Goal: Task Accomplishment & Management: Manage account settings

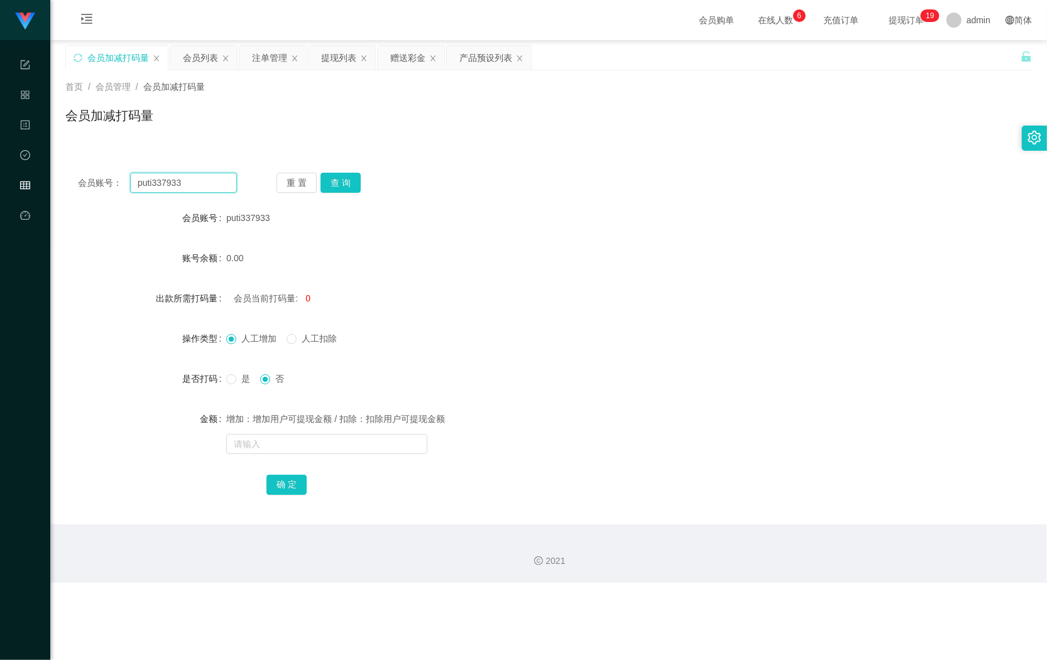
drag, startPoint x: 0, startPoint y: 0, endPoint x: 53, endPoint y: 180, distance: 187.5
click at [53, 180] on main "关闭左侧 关闭右侧 关闭其它 刷新页面 会员加减打码量 会员列表 注单管理 提现列表 赠送彩金 产品预设列表 首页 / 会员管理 / 会员加减打码量 / 会员…" at bounding box center [548, 282] width 996 height 484
paste input "zxc12"
type input "zxc123"
click at [338, 182] on button "查 询" at bounding box center [340, 183] width 40 height 20
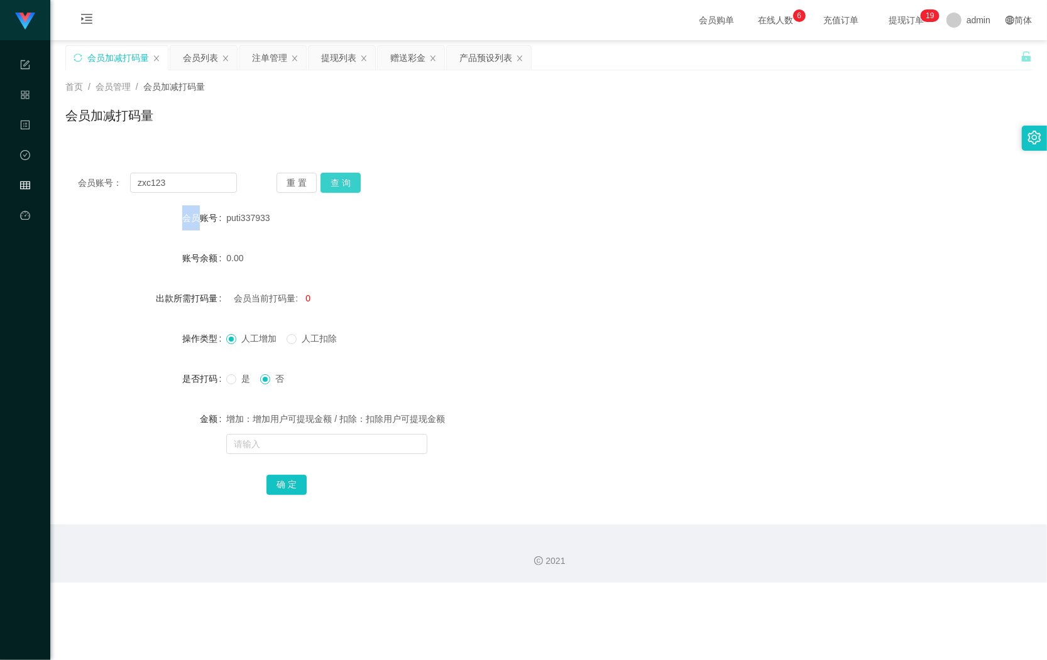
click at [338, 182] on div "重 置 查 询" at bounding box center [355, 183] width 159 height 20
click at [300, 343] on span "人工扣除" at bounding box center [319, 339] width 45 height 10
click at [236, 385] on label "是" at bounding box center [240, 379] width 29 height 13
click at [287, 443] on input "text" at bounding box center [326, 444] width 201 height 20
type input "54545"
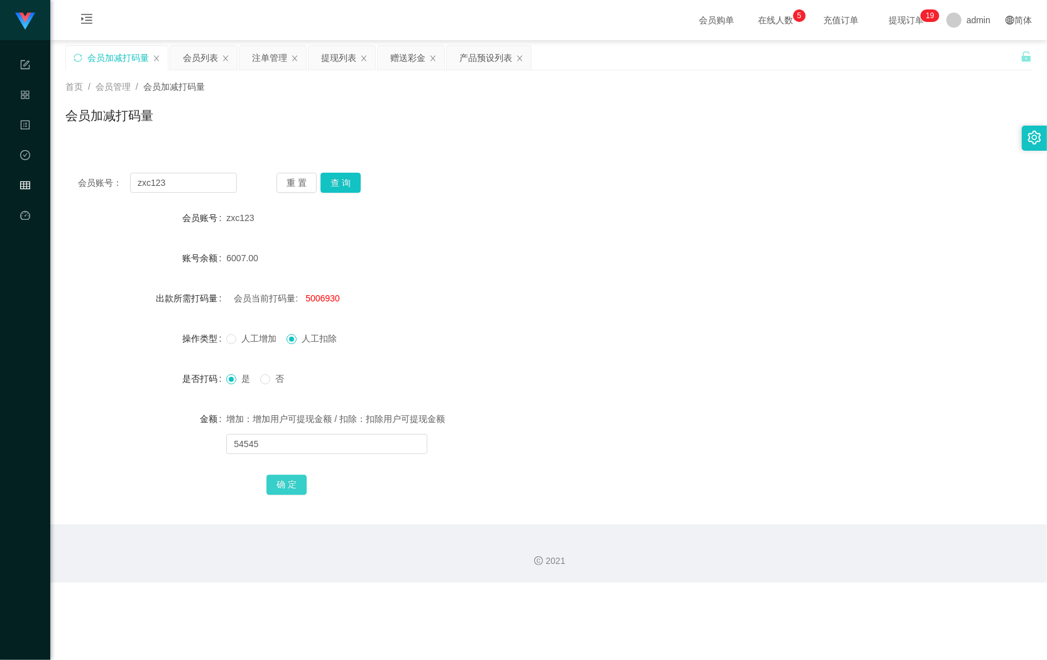
drag, startPoint x: 291, startPoint y: 488, endPoint x: 300, endPoint y: 466, distance: 24.5
click at [291, 488] on button "确 定" at bounding box center [286, 485] width 40 height 20
click at [312, 302] on span "4952385" at bounding box center [322, 298] width 35 height 10
copy span "4952385"
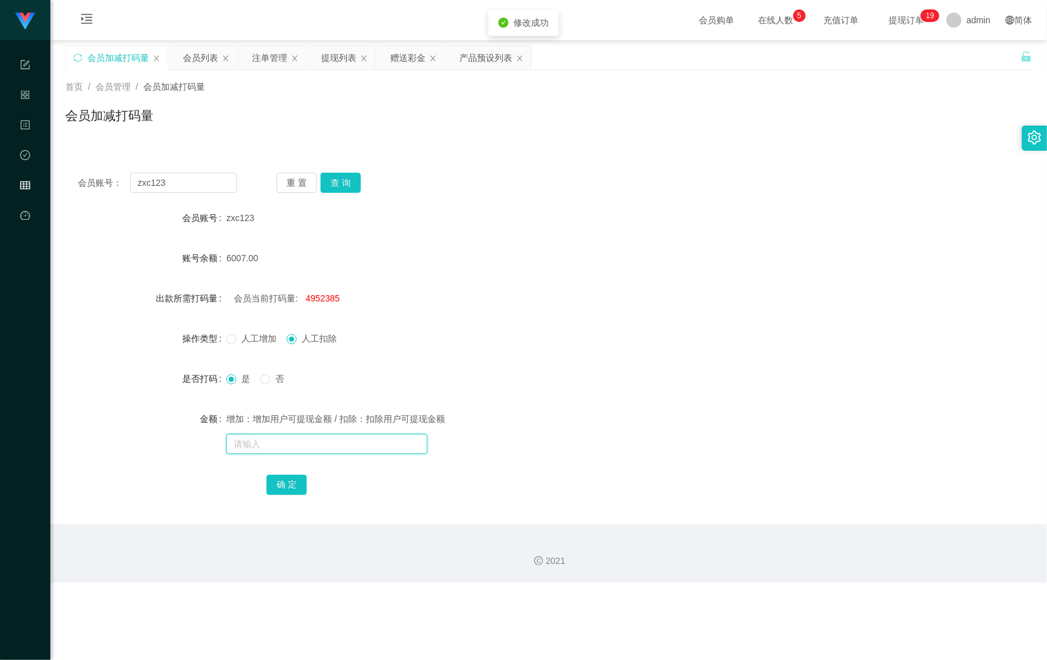
click at [308, 448] on input "text" at bounding box center [326, 444] width 201 height 20
paste input "4952385"
type input "4952385"
click at [289, 486] on button "确 定" at bounding box center [286, 485] width 40 height 20
click at [277, 447] on input "text" at bounding box center [326, 444] width 201 height 20
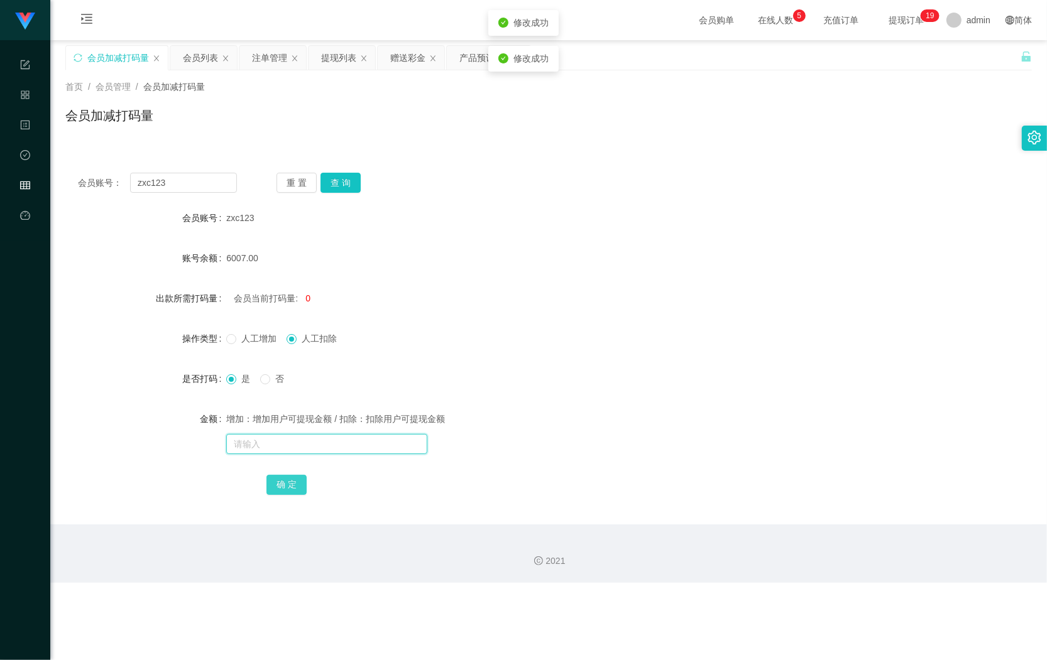
paste input "4952385"
type input "4952385"
click at [270, 478] on button "确 定" at bounding box center [286, 485] width 40 height 20
drag, startPoint x: 196, startPoint y: 64, endPoint x: 207, endPoint y: 67, distance: 11.6
click at [199, 64] on div "会员列表" at bounding box center [200, 58] width 35 height 24
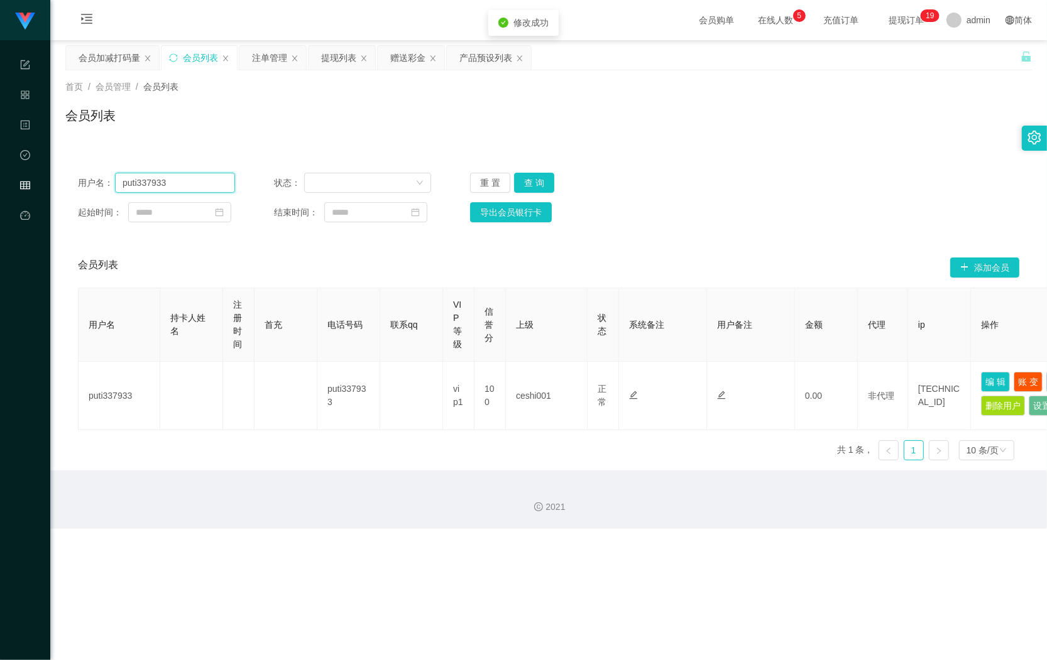
drag, startPoint x: 193, startPoint y: 181, endPoint x: 113, endPoint y: 193, distance: 80.7
click at [26, 193] on section "任务台 系统配置 产品管理 内容中心 数据中心 会员管理 平台首页 保存配置 重置配置 整体风格设置 主题色 导航设置 内容区域宽度 定宽 固定Header …" at bounding box center [523, 264] width 1047 height 529
paste input "4952385"
click at [545, 181] on button "查 询" at bounding box center [534, 183] width 40 height 20
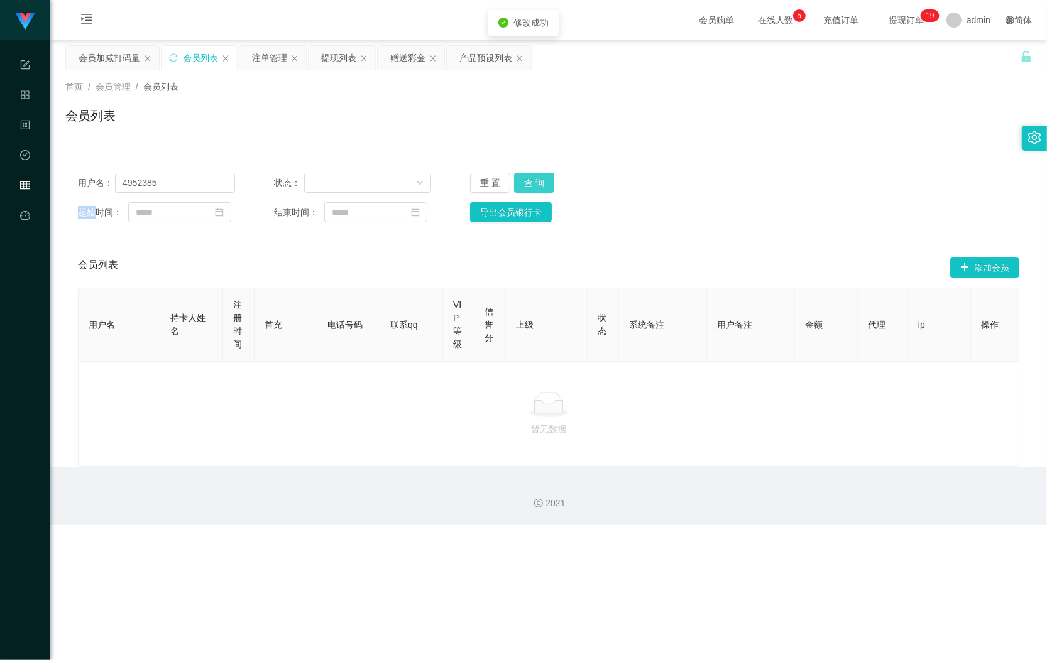
click at [545, 181] on div "重 置 查 询" at bounding box center [548, 183] width 157 height 20
drag, startPoint x: 391, startPoint y: 482, endPoint x: 374, endPoint y: 466, distance: 23.6
click at [391, 482] on div "2021" at bounding box center [548, 496] width 996 height 58
drag, startPoint x: 395, startPoint y: 425, endPoint x: 385, endPoint y: 418, distance: 11.7
click at [395, 417] on div at bounding box center [549, 404] width 920 height 25
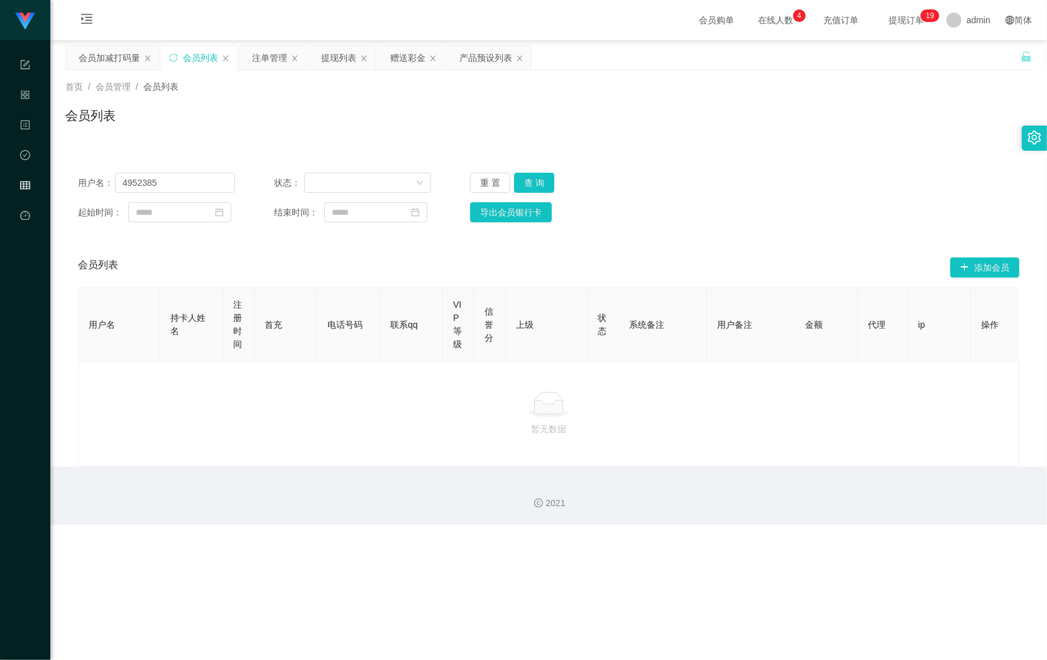
drag, startPoint x: 426, startPoint y: 454, endPoint x: 265, endPoint y: 341, distance: 197.1
click at [426, 454] on div "暂无数据" at bounding box center [548, 414] width 941 height 106
drag, startPoint x: 148, startPoint y: 179, endPoint x: 0, endPoint y: 167, distance: 148.1
click at [36, 172] on section "任务台 系统配置 产品管理 内容中心 数据中心 会员管理 平台首页 保存配置 重置配置 整体风格设置 主题色 导航设置 内容区域宽度 定宽 固定Header …" at bounding box center [523, 262] width 1047 height 525
paste input "zxc123"
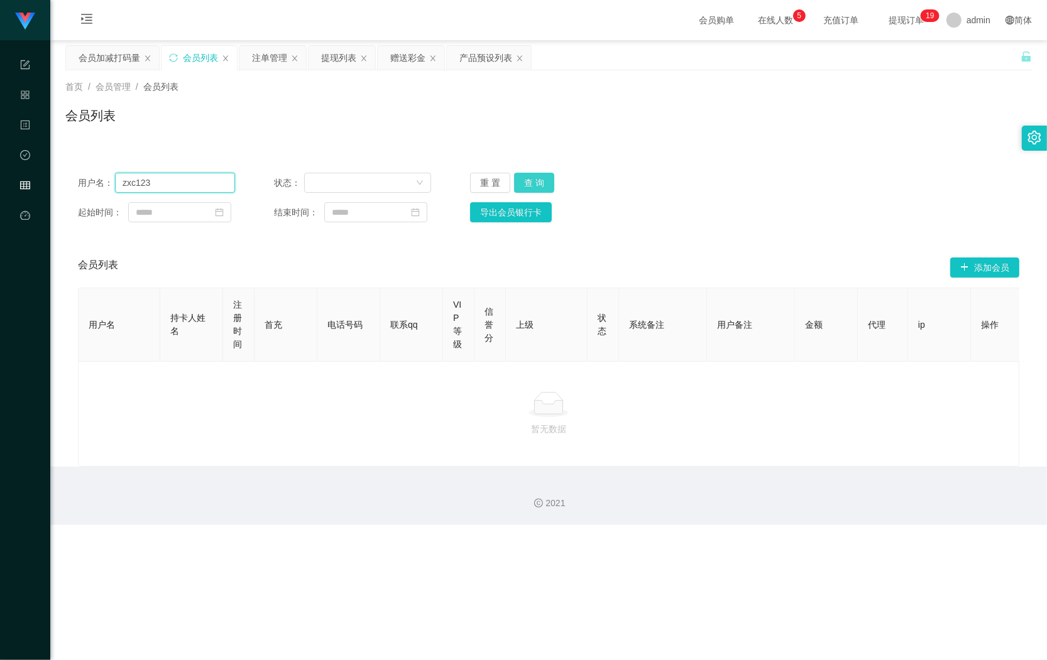
type input "zxc123"
click at [505, 182] on button "重 置" at bounding box center [490, 183] width 40 height 20
click at [528, 181] on button "查 询" at bounding box center [548, 183] width 40 height 20
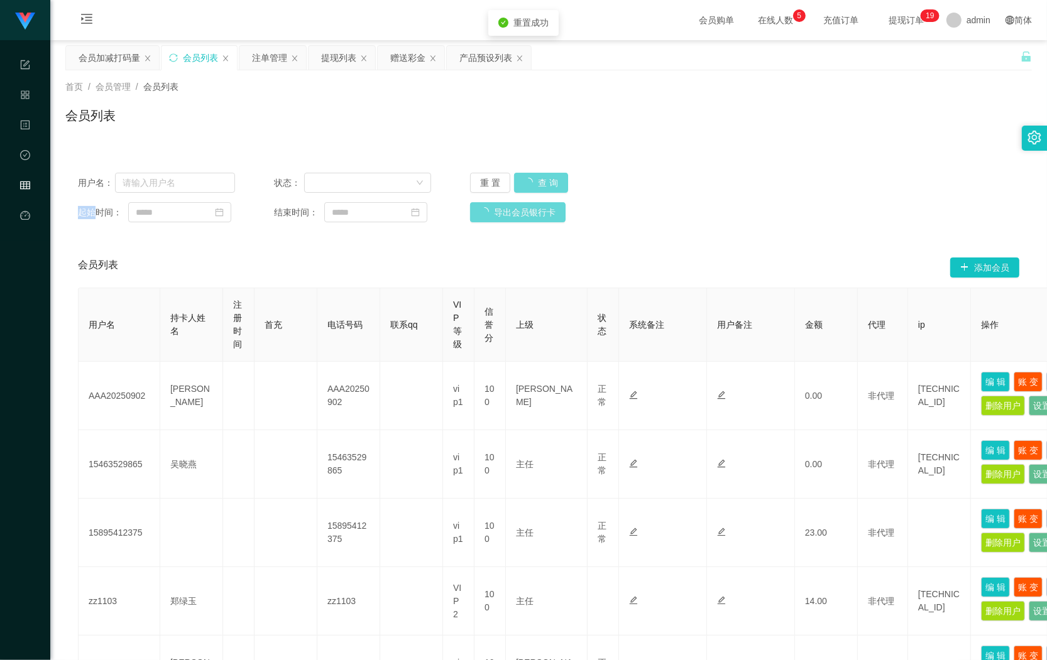
click at [519, 181] on div "重 置 查 询" at bounding box center [548, 183] width 157 height 20
click at [221, 178] on input "text" at bounding box center [175, 183] width 120 height 20
click at [221, 179] on input "text" at bounding box center [175, 183] width 120 height 20
paste input "zxc123"
type input "zxc123"
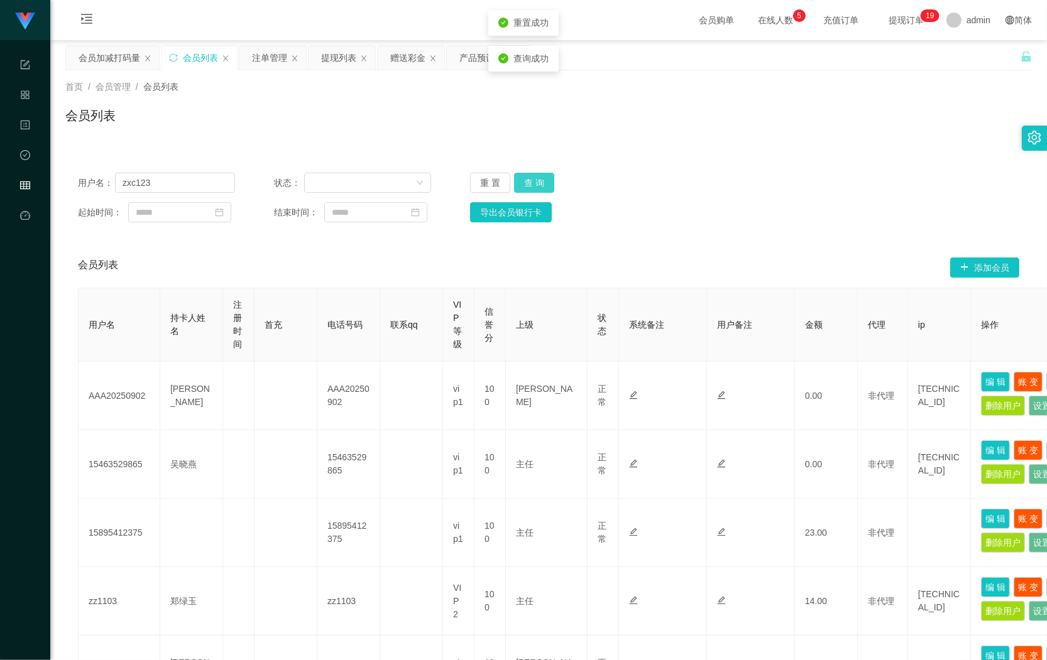
click at [518, 180] on button "查 询" at bounding box center [534, 183] width 40 height 20
click at [520, 180] on button "查 询" at bounding box center [534, 183] width 40 height 20
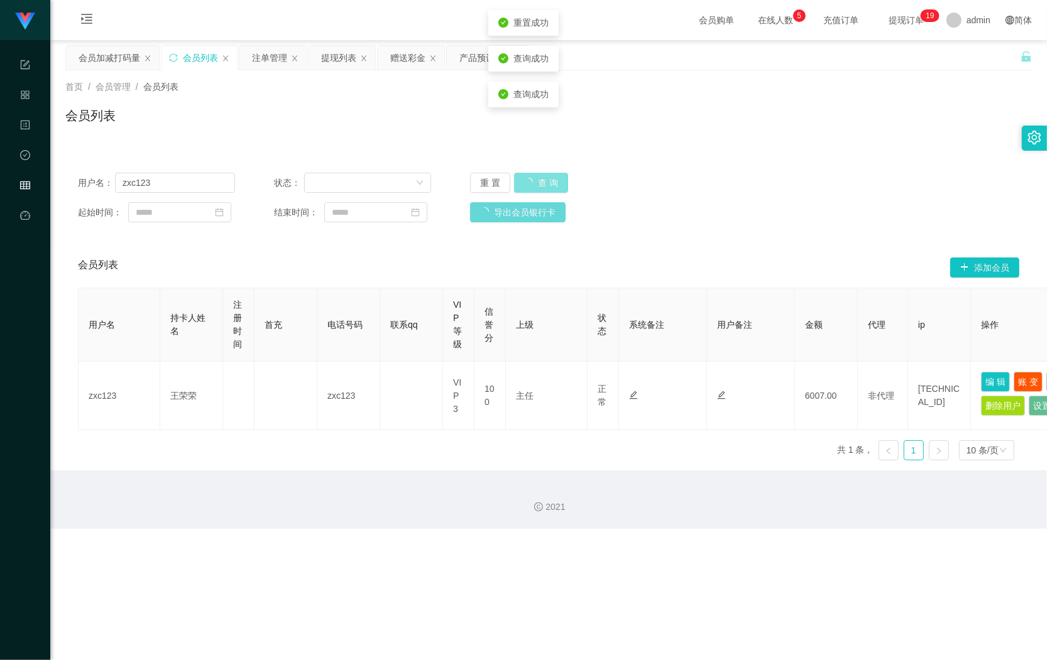
click at [520, 180] on button "查 询" at bounding box center [541, 183] width 54 height 20
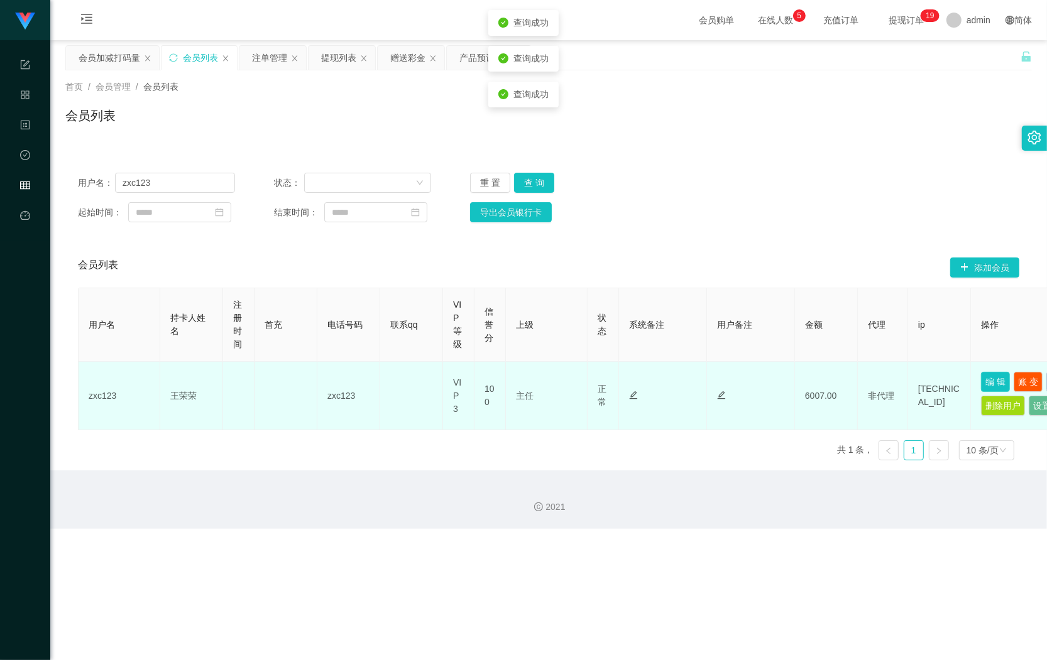
click at [1003, 382] on button "编 辑" at bounding box center [995, 382] width 29 height 20
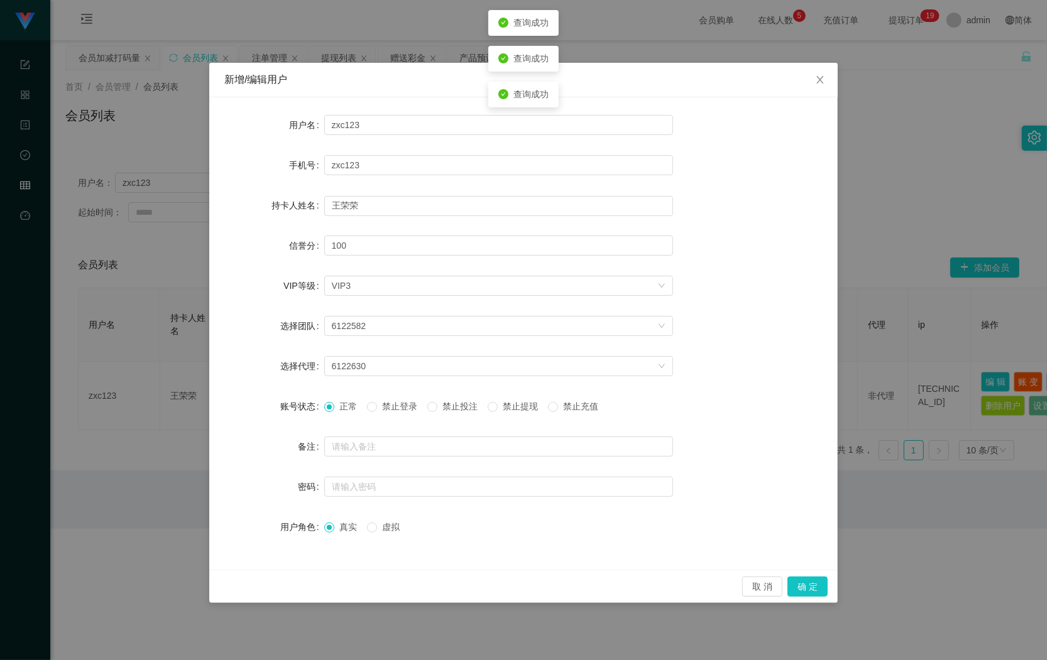
click at [447, 409] on span "禁止投注" at bounding box center [459, 406] width 45 height 10
click at [810, 582] on button "确 定" at bounding box center [807, 587] width 40 height 20
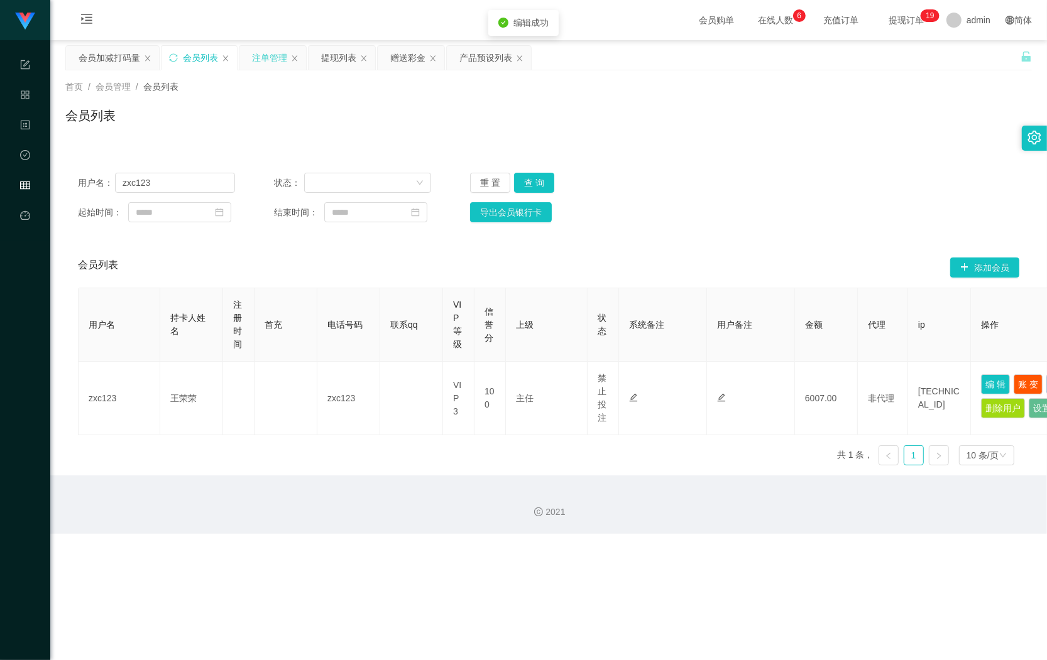
click at [264, 63] on div "注单管理" at bounding box center [269, 58] width 35 height 24
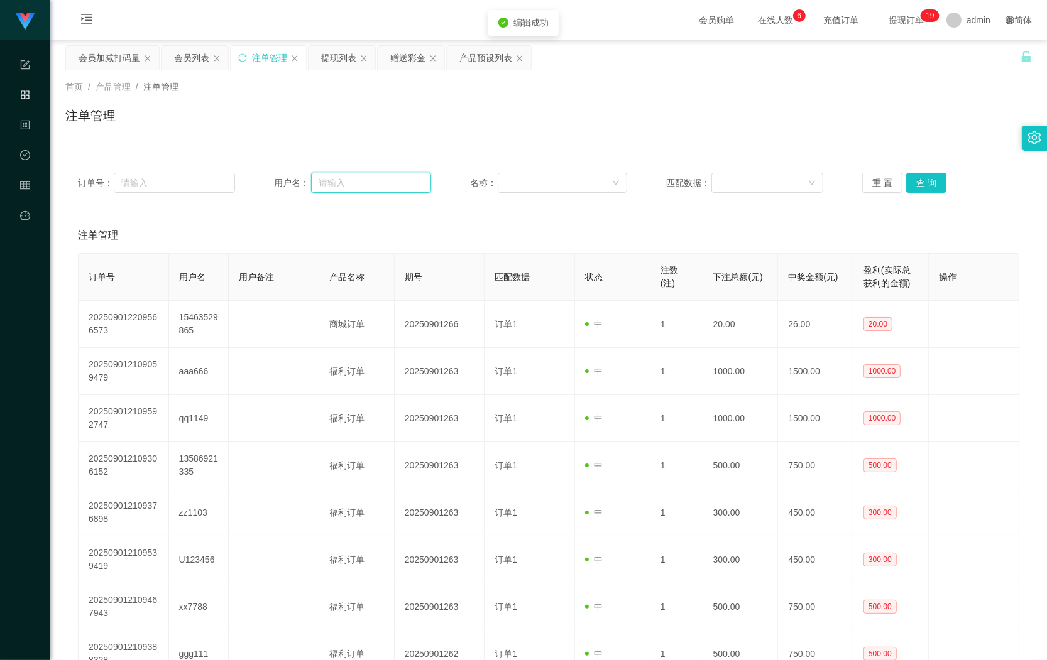
drag, startPoint x: 261, startPoint y: 181, endPoint x: 342, endPoint y: 181, distance: 81.7
click at [259, 181] on div "订单号： 用户名： 名称： 匹配数据： 重 置 查 询" at bounding box center [548, 183] width 941 height 20
paste input "zxc123"
type input "zxc123"
click at [936, 183] on button "查 询" at bounding box center [926, 183] width 40 height 20
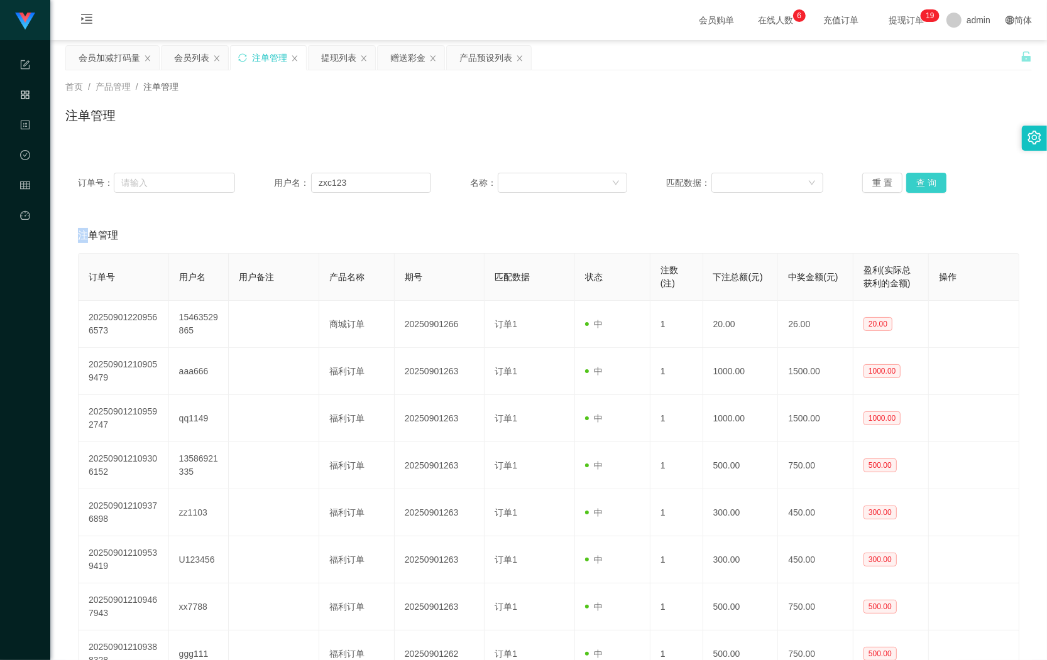
click at [936, 183] on div "重 置 查 询" at bounding box center [940, 183] width 157 height 20
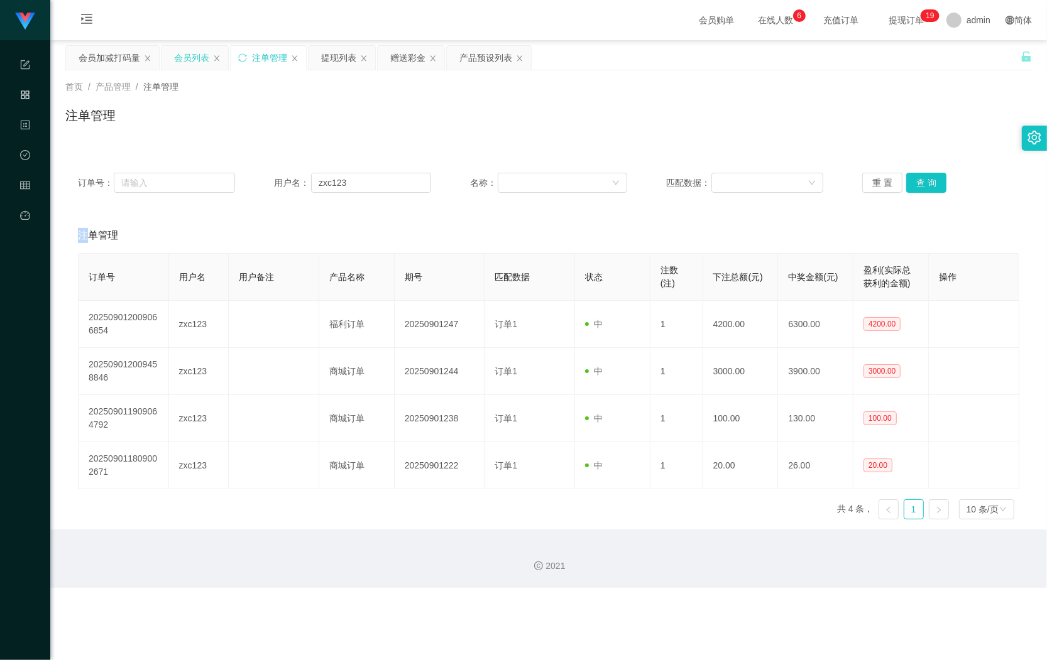
click at [176, 57] on div "会员列表" at bounding box center [191, 58] width 35 height 24
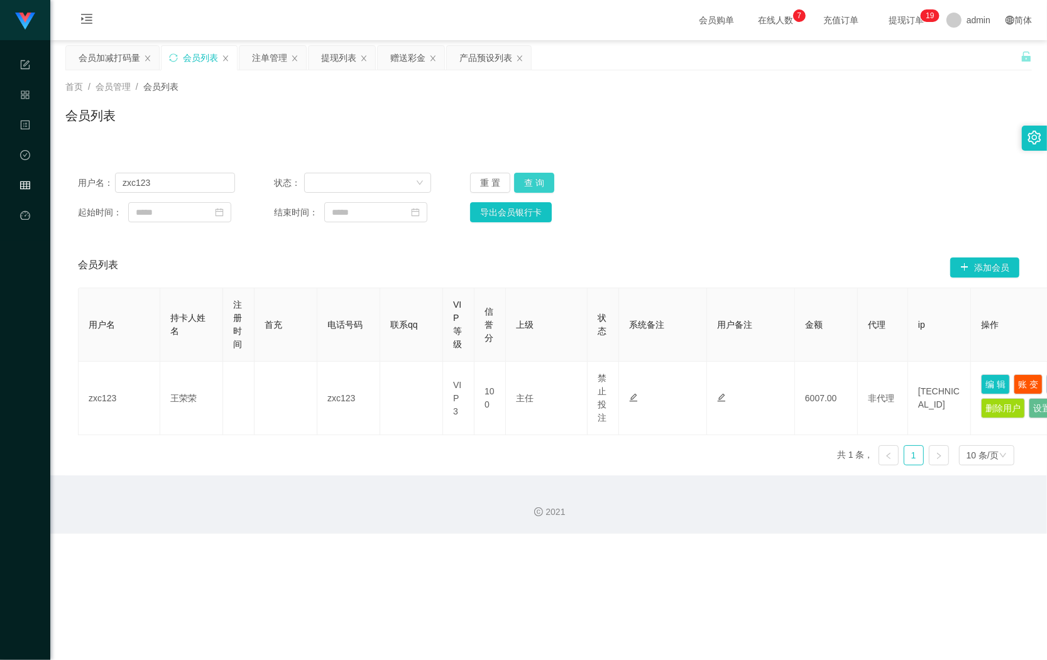
click at [541, 175] on button "查 询" at bounding box center [534, 183] width 40 height 20
click at [541, 175] on div "重 置 查 询" at bounding box center [548, 183] width 157 height 20
click at [540, 179] on button "查 询" at bounding box center [534, 183] width 40 height 20
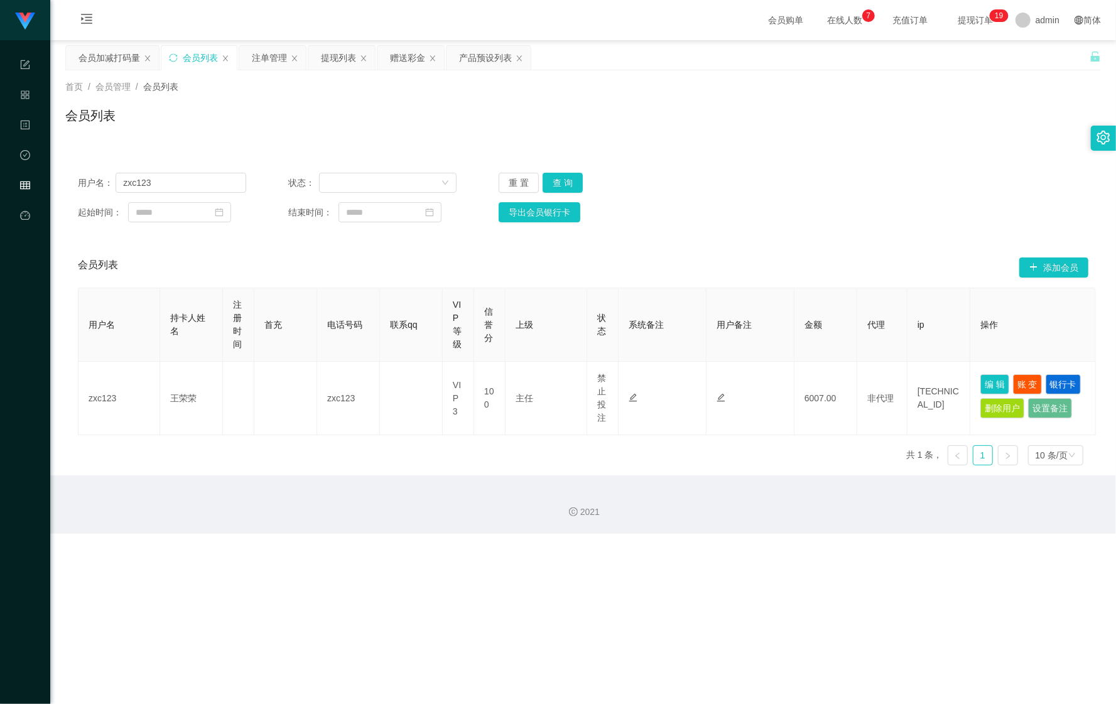
click at [920, 60] on div "会员加减打码量 会员列表 注单管理 提现列表 赠送彩金 产品预设列表" at bounding box center [577, 66] width 1025 height 43
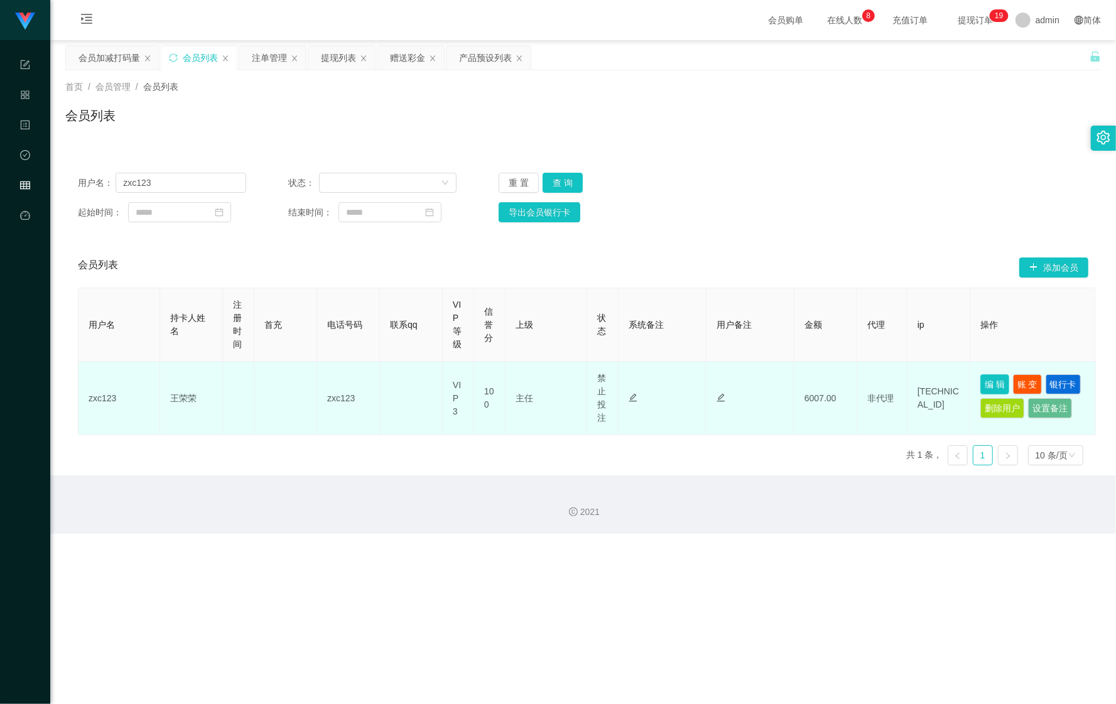
click at [990, 381] on button "编 辑" at bounding box center [995, 384] width 29 height 20
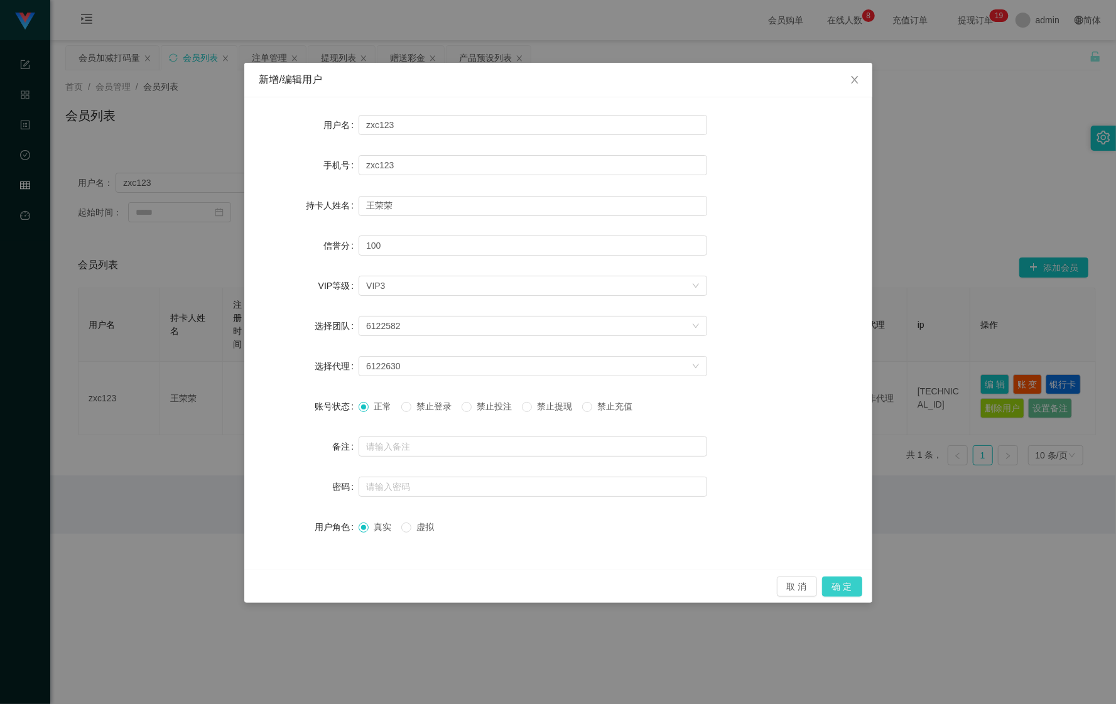
click at [839, 591] on button "确 定" at bounding box center [842, 587] width 40 height 20
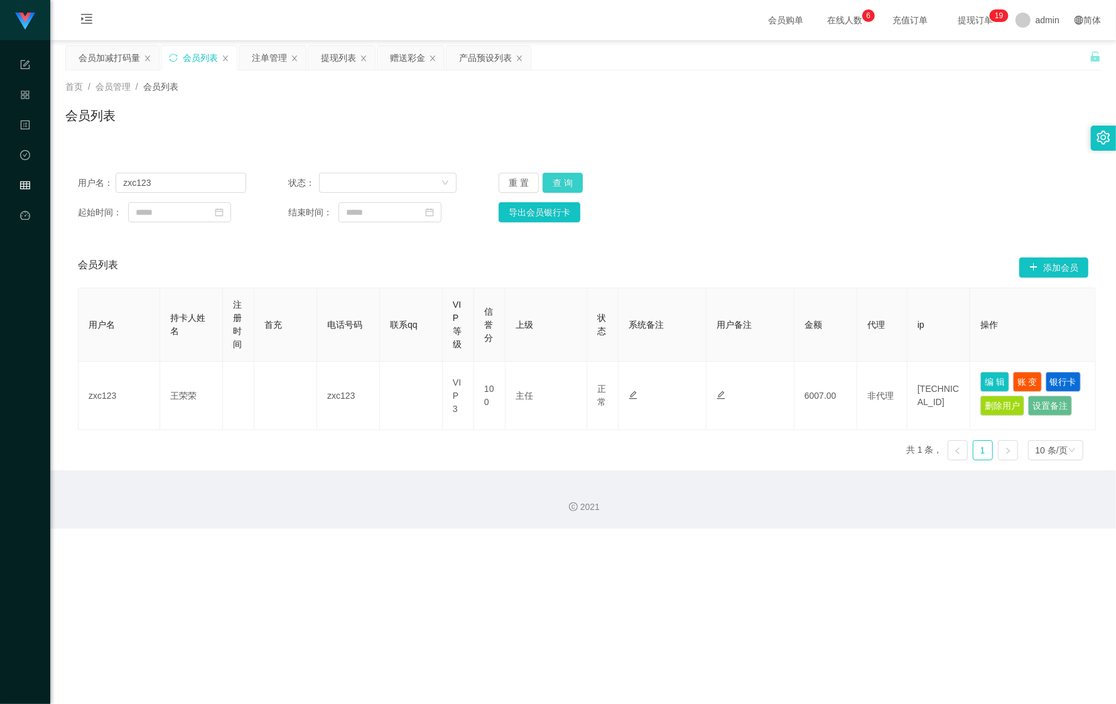
click at [568, 189] on button "查 询" at bounding box center [563, 183] width 40 height 20
click at [565, 189] on button "查 询" at bounding box center [570, 183] width 54 height 20
click at [554, 177] on button "查 询" at bounding box center [563, 183] width 40 height 20
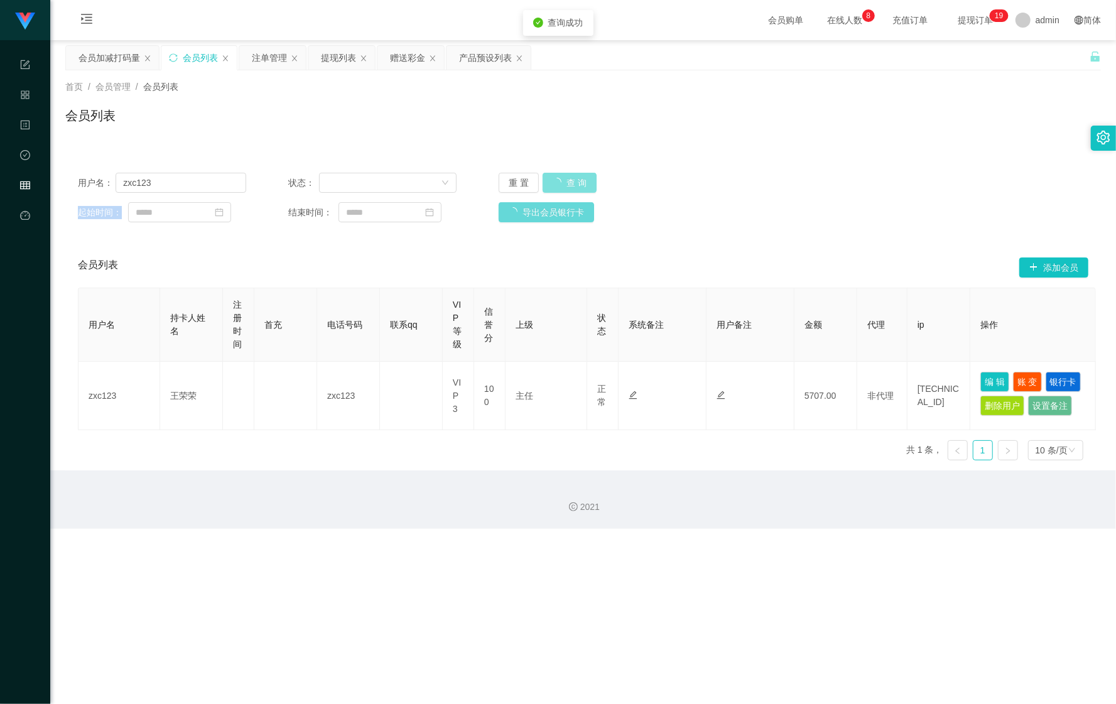
click at [554, 177] on div "重 置 查 询" at bounding box center [583, 183] width 168 height 20
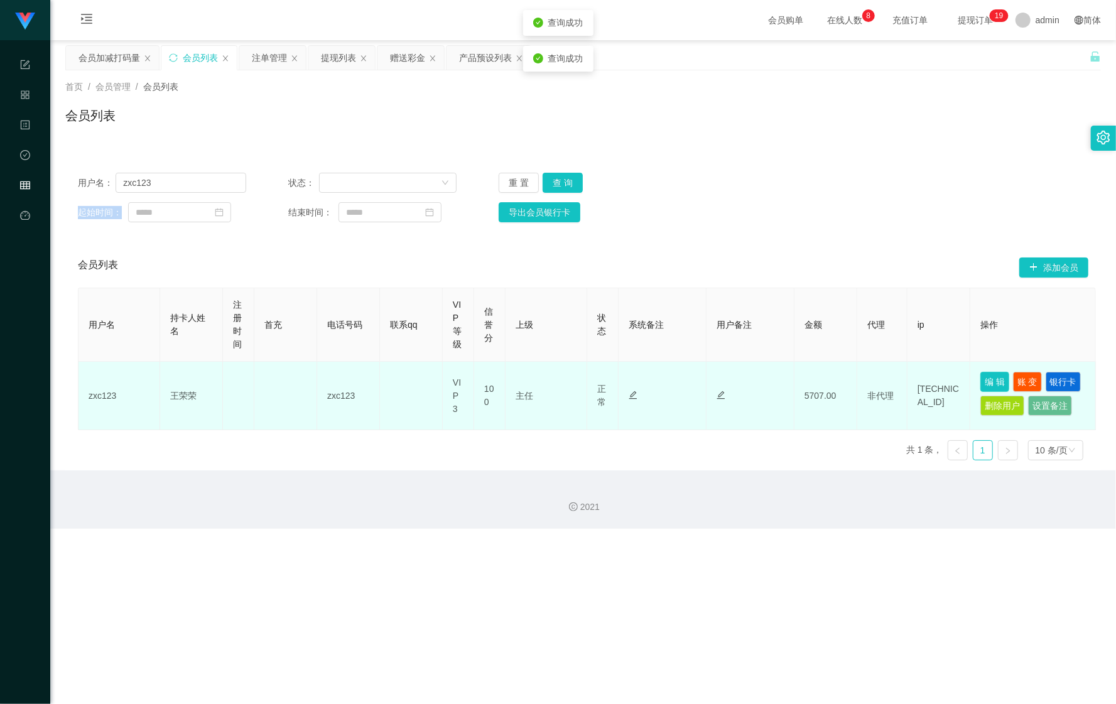
click at [999, 380] on button "编 辑" at bounding box center [995, 382] width 29 height 20
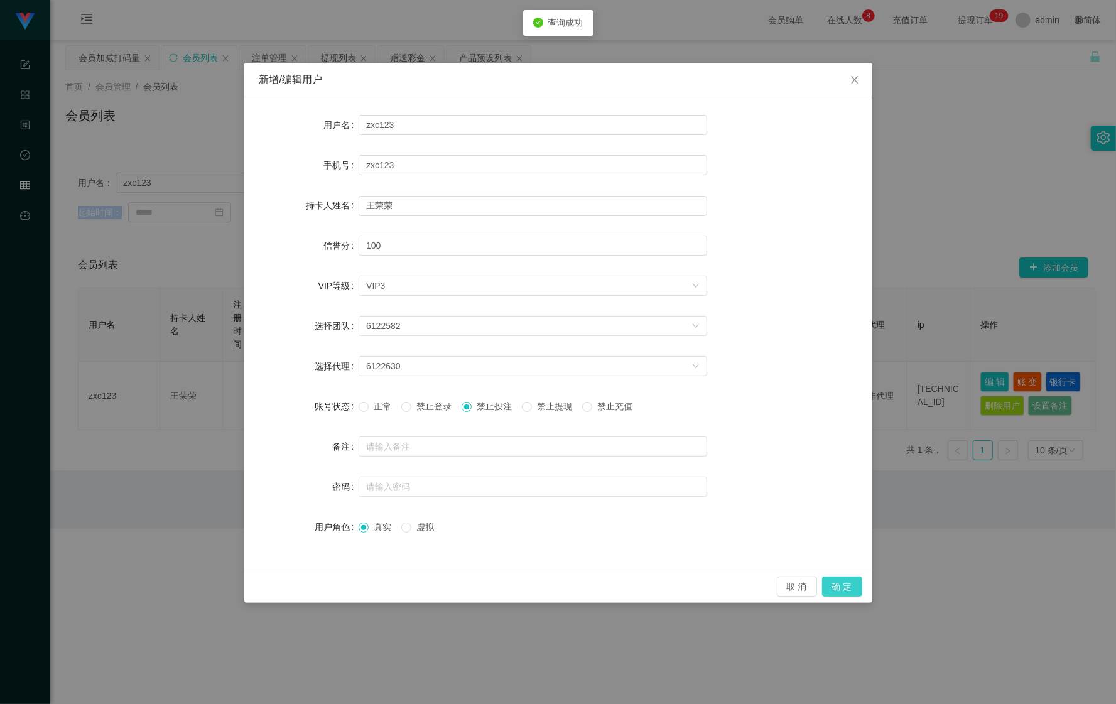
click at [839, 589] on button "确 定" at bounding box center [842, 587] width 40 height 20
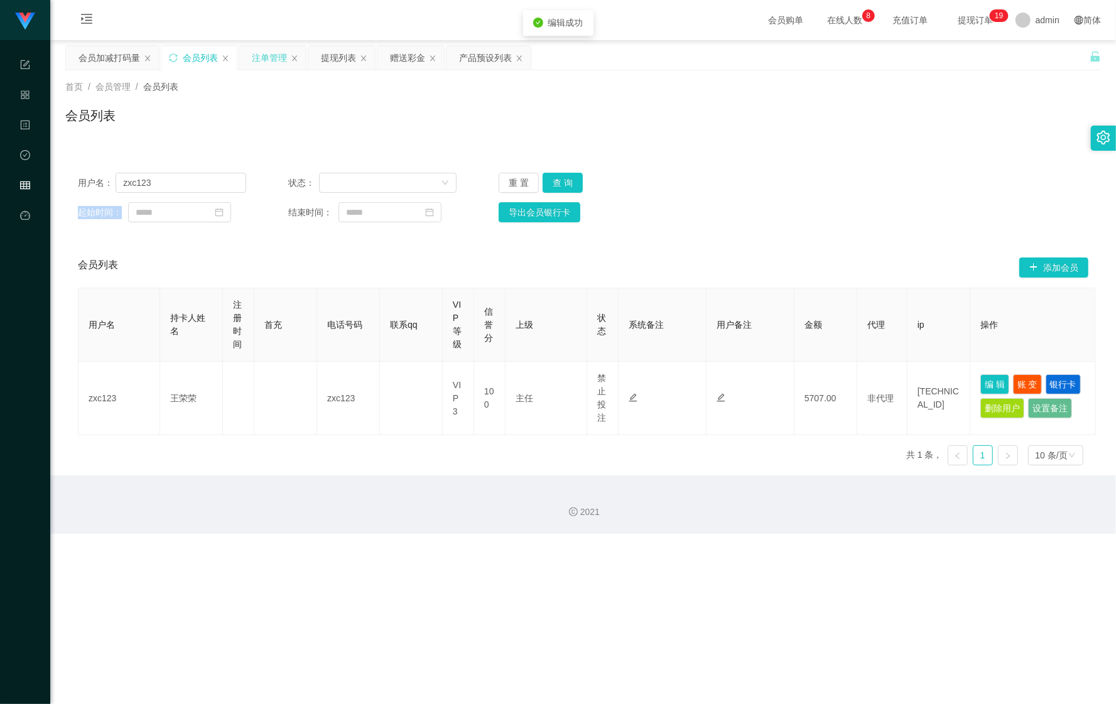
click at [269, 56] on div "注单管理" at bounding box center [269, 58] width 35 height 24
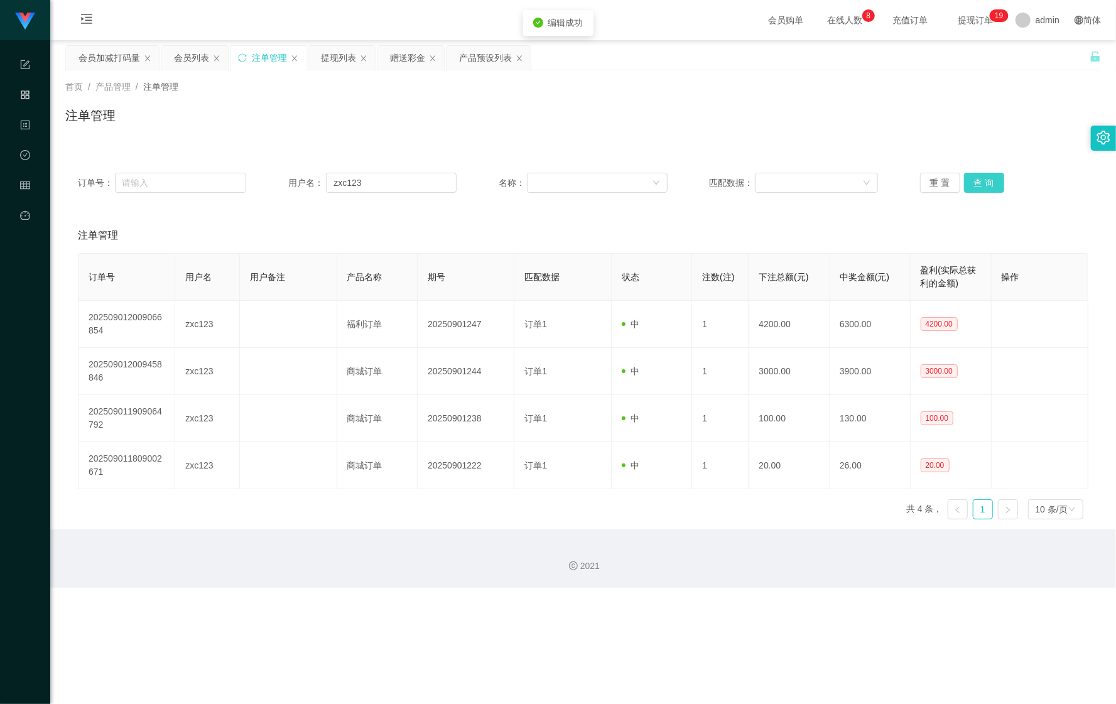
click at [978, 183] on button "查 询" at bounding box center [984, 183] width 40 height 20
click at [978, 183] on div "重 置 查 询" at bounding box center [1004, 183] width 168 height 20
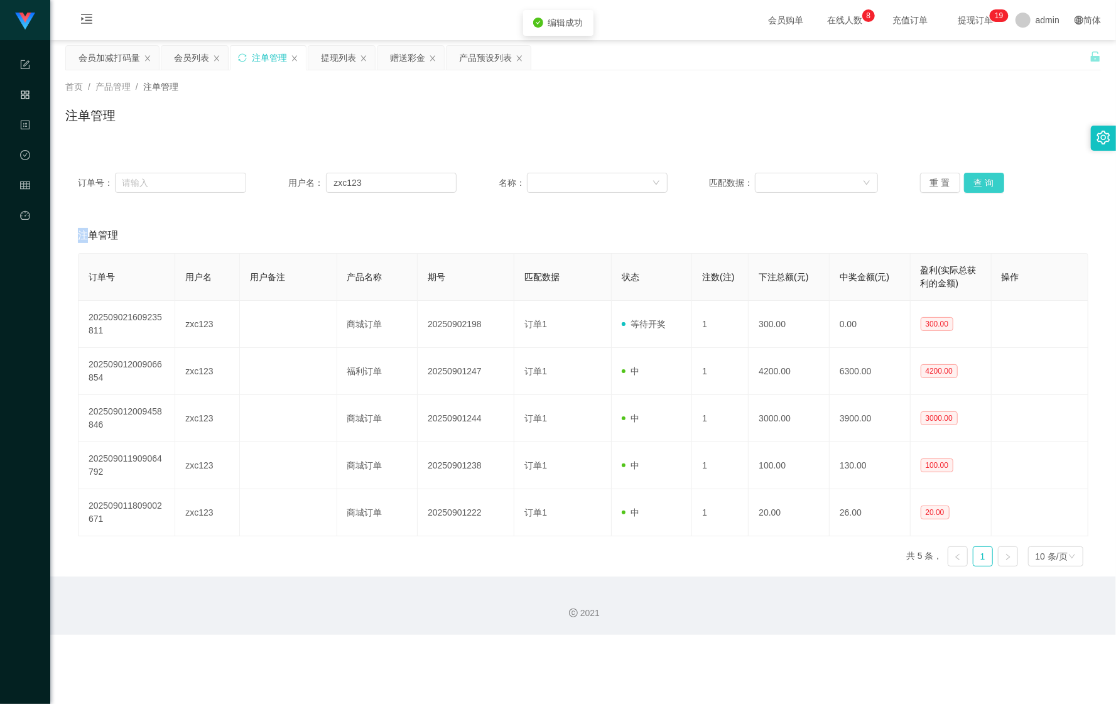
click at [978, 183] on button "查 询" at bounding box center [984, 183] width 40 height 20
drag, startPoint x: 504, startPoint y: 129, endPoint x: 528, endPoint y: 124, distance: 24.4
click at [506, 126] on div "注单管理" at bounding box center [583, 120] width 1036 height 29
click at [189, 54] on div "会员列表" at bounding box center [191, 58] width 35 height 24
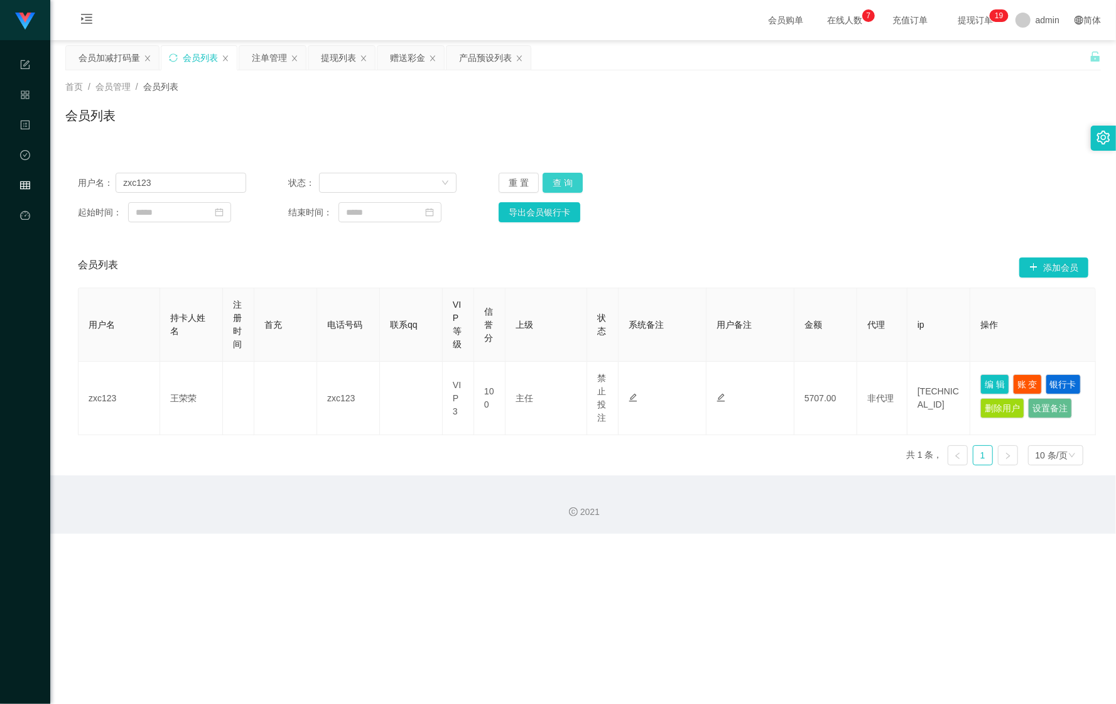
click at [568, 180] on button "查 询" at bounding box center [563, 183] width 40 height 20
click at [568, 181] on button "查 询" at bounding box center [570, 183] width 54 height 20
click at [568, 181] on div "重 置 查 询" at bounding box center [583, 183] width 168 height 20
click at [267, 52] on div "注单管理" at bounding box center [269, 58] width 35 height 24
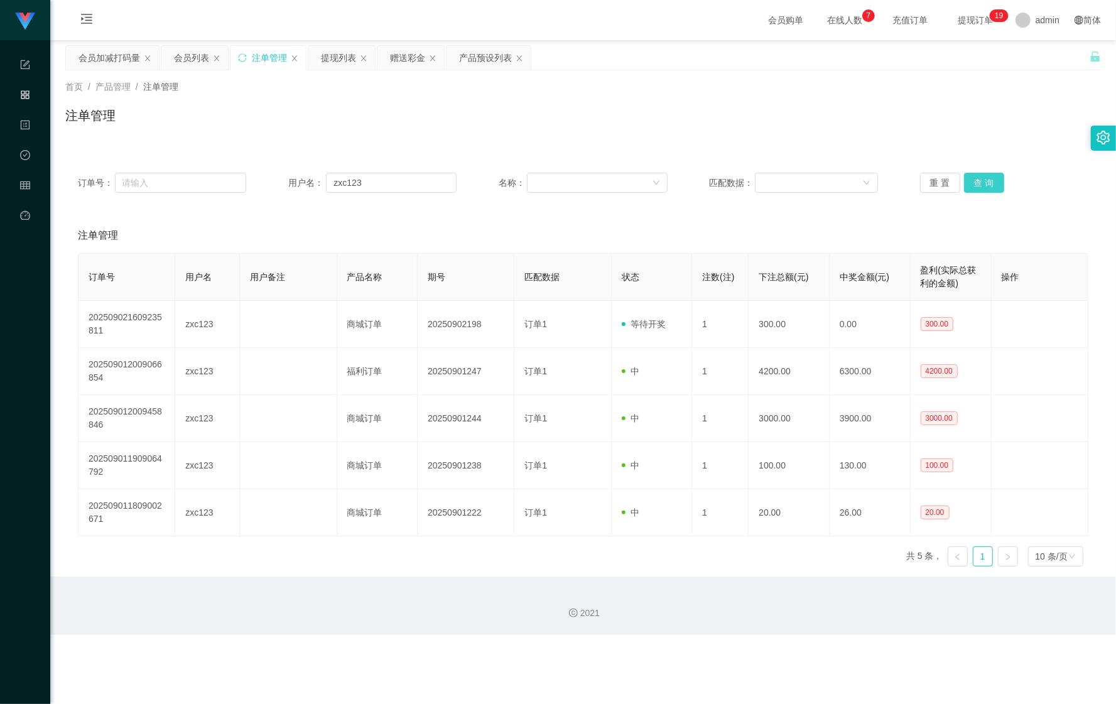
click at [996, 192] on button "查 询" at bounding box center [984, 183] width 40 height 20
click at [996, 192] on button "查 询" at bounding box center [991, 183] width 54 height 20
click at [202, 60] on div "会员列表" at bounding box center [191, 58] width 35 height 24
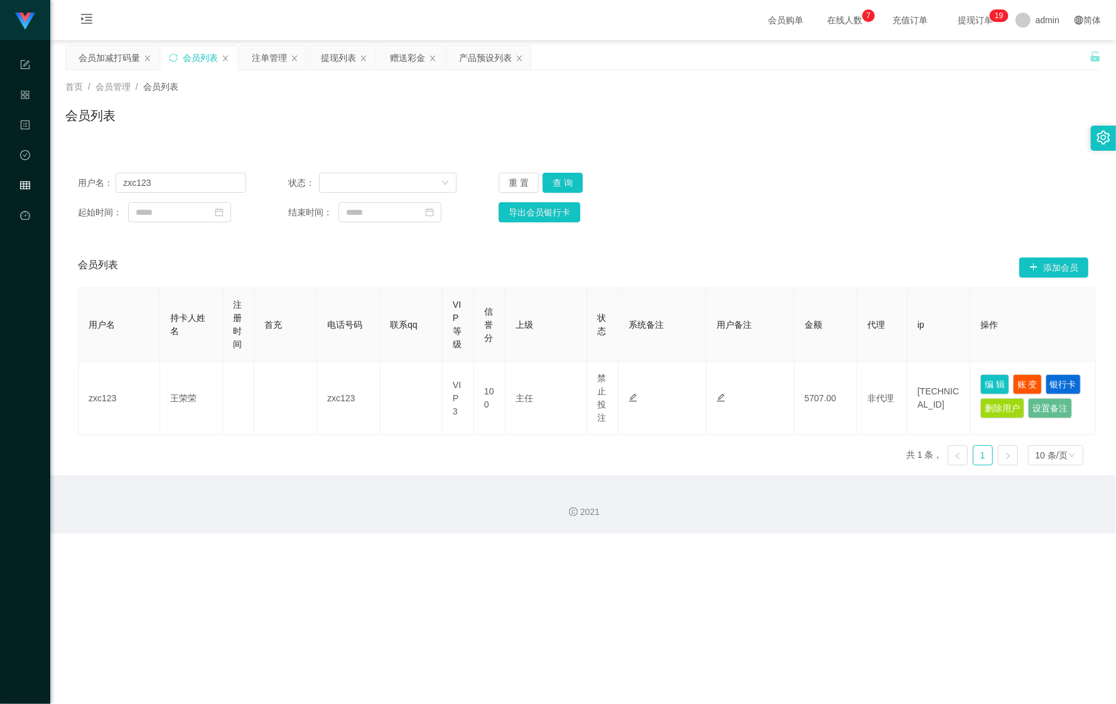
click at [588, 182] on div "重 置 查 询" at bounding box center [583, 183] width 168 height 20
click at [584, 182] on div "重 置 查 询" at bounding box center [583, 183] width 168 height 20
click at [582, 182] on div "重 置 查 询" at bounding box center [583, 183] width 168 height 20
click at [581, 182] on div "重 置 查 询" at bounding box center [583, 183] width 168 height 20
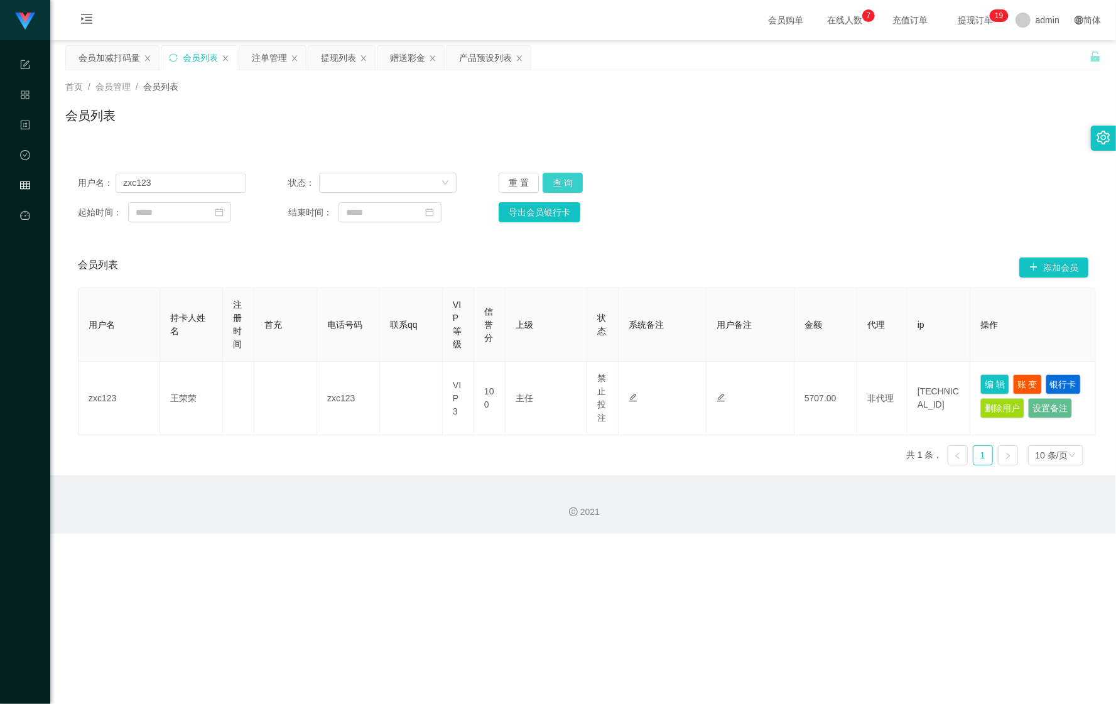
click at [577, 182] on button "查 询" at bounding box center [563, 183] width 40 height 20
click at [576, 182] on div "重 置 查 询" at bounding box center [583, 183] width 168 height 20
click at [576, 182] on button "查 询" at bounding box center [563, 183] width 40 height 20
click at [577, 183] on button "查 询" at bounding box center [563, 183] width 40 height 20
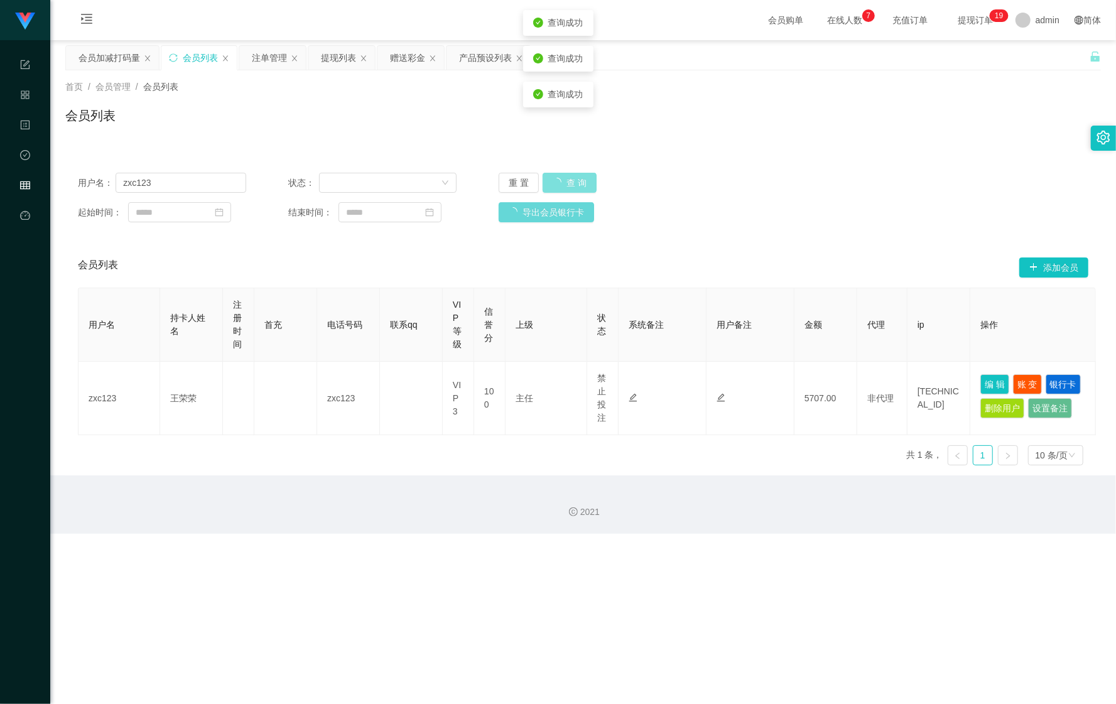
click at [581, 183] on button "查 询" at bounding box center [570, 183] width 54 height 20
click at [581, 183] on body "任务台 系统配置 产品管理 内容中心 数据中心 会员管理 平台首页 保存配置 重置配置 整体风格设置 主题色 导航设置 内容区域宽度 定宽 固定Header …" at bounding box center [558, 352] width 1116 height 704
click at [581, 183] on button "查 询" at bounding box center [563, 183] width 40 height 20
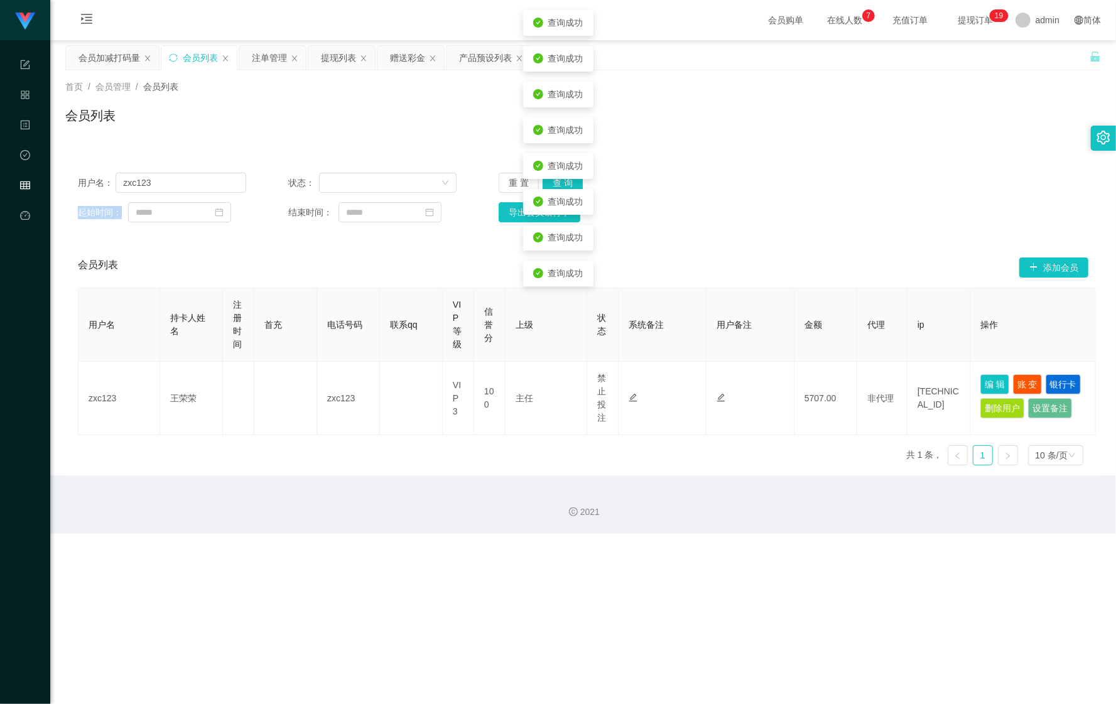
click at [581, 183] on div "重 置 查 询" at bounding box center [583, 183] width 168 height 20
click at [581, 183] on button "查 询" at bounding box center [563, 183] width 40 height 20
click at [576, 183] on button "查 询" at bounding box center [563, 183] width 40 height 20
click at [576, 183] on button "查 询" at bounding box center [570, 183] width 54 height 20
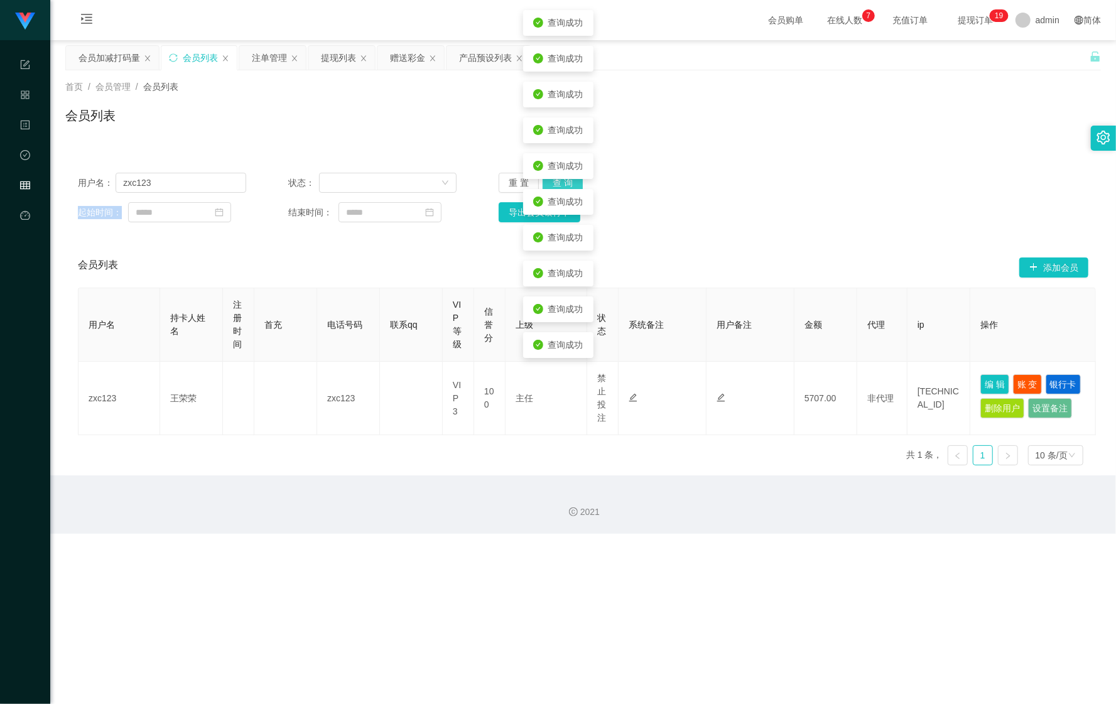
click at [576, 183] on button "查 询" at bounding box center [563, 183] width 40 height 20
click at [576, 183] on body "任务台 系统配置 产品管理 内容中心 数据中心 会员管理 平台首页 保存配置 重置配置 整体风格设置 主题色 导航设置 内容区域宽度 定宽 固定Header …" at bounding box center [558, 352] width 1116 height 704
click at [574, 185] on body "任务台 系统配置 产品管理 内容中心 数据中心 会员管理 平台首页 保存配置 重置配置 整体风格设置 主题色 导航设置 内容区域宽度 定宽 固定Header …" at bounding box center [558, 352] width 1116 height 704
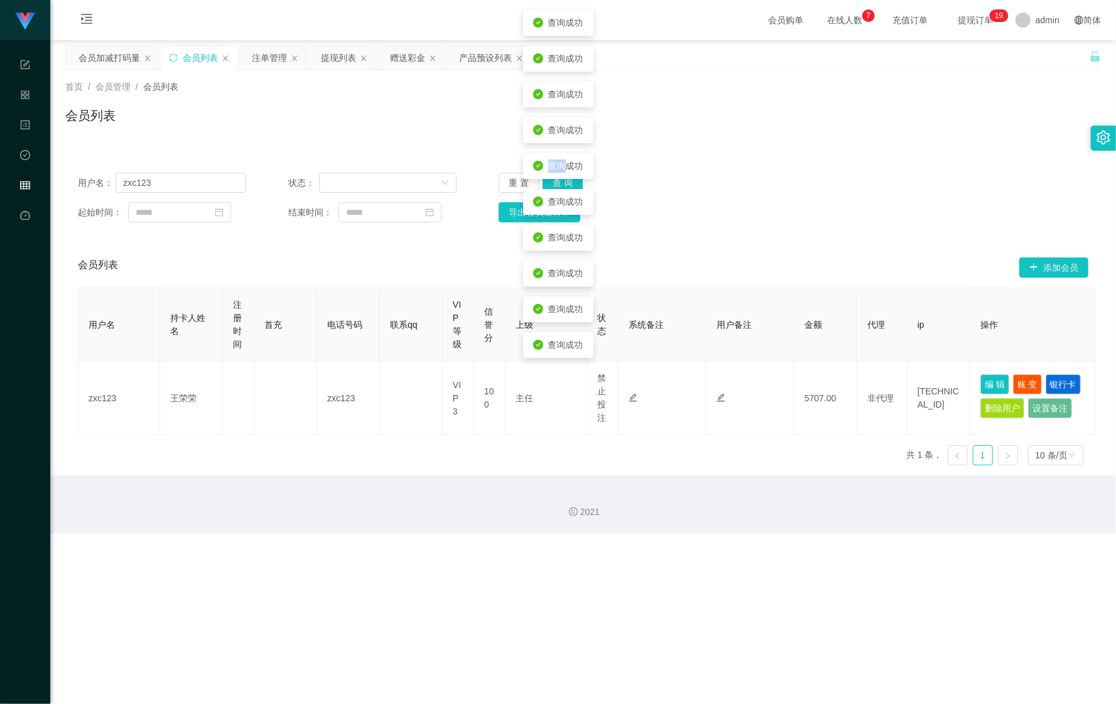
click at [574, 185] on body "任务台 系统配置 产品管理 内容中心 数据中心 会员管理 平台首页 保存配置 重置配置 整体风格设置 主题色 导航设置 内容区域宽度 定宽 固定Header …" at bounding box center [558, 352] width 1116 height 704
click at [573, 183] on button "查 询" at bounding box center [563, 183] width 40 height 20
click at [569, 183] on button "查 询" at bounding box center [570, 183] width 54 height 20
click at [567, 179] on button "查 询" at bounding box center [563, 183] width 40 height 20
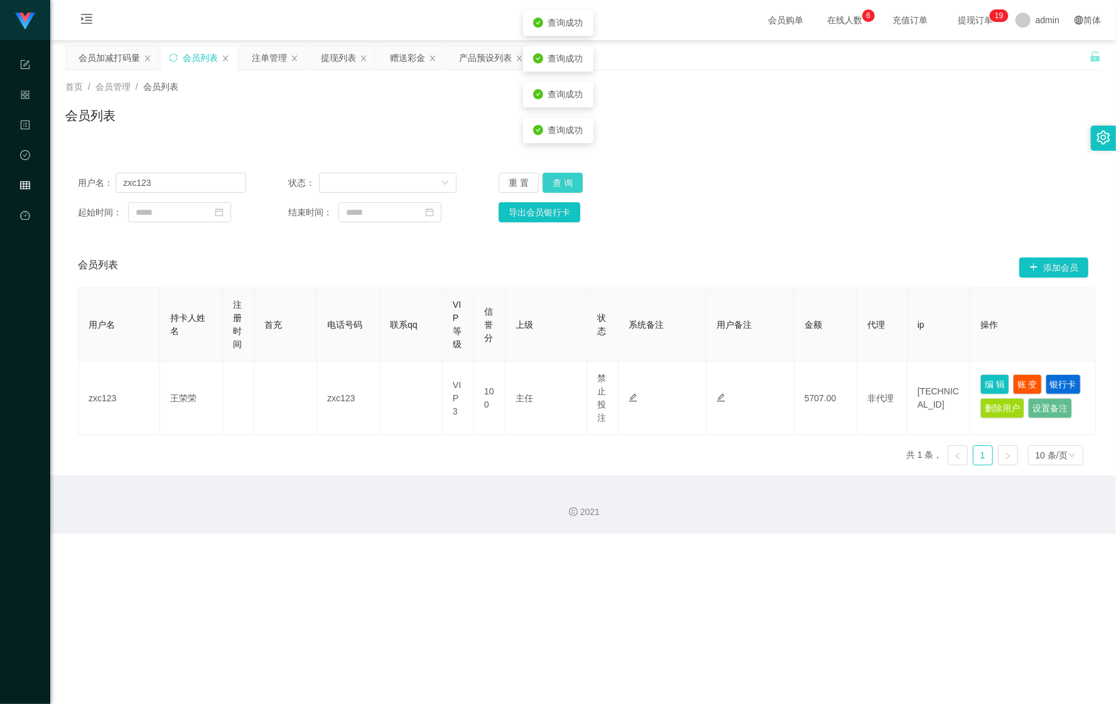
click at [567, 179] on button "查 询" at bounding box center [563, 183] width 40 height 20
click at [566, 182] on button "查 询" at bounding box center [563, 183] width 40 height 20
click at [270, 63] on div "注单管理" at bounding box center [269, 58] width 35 height 24
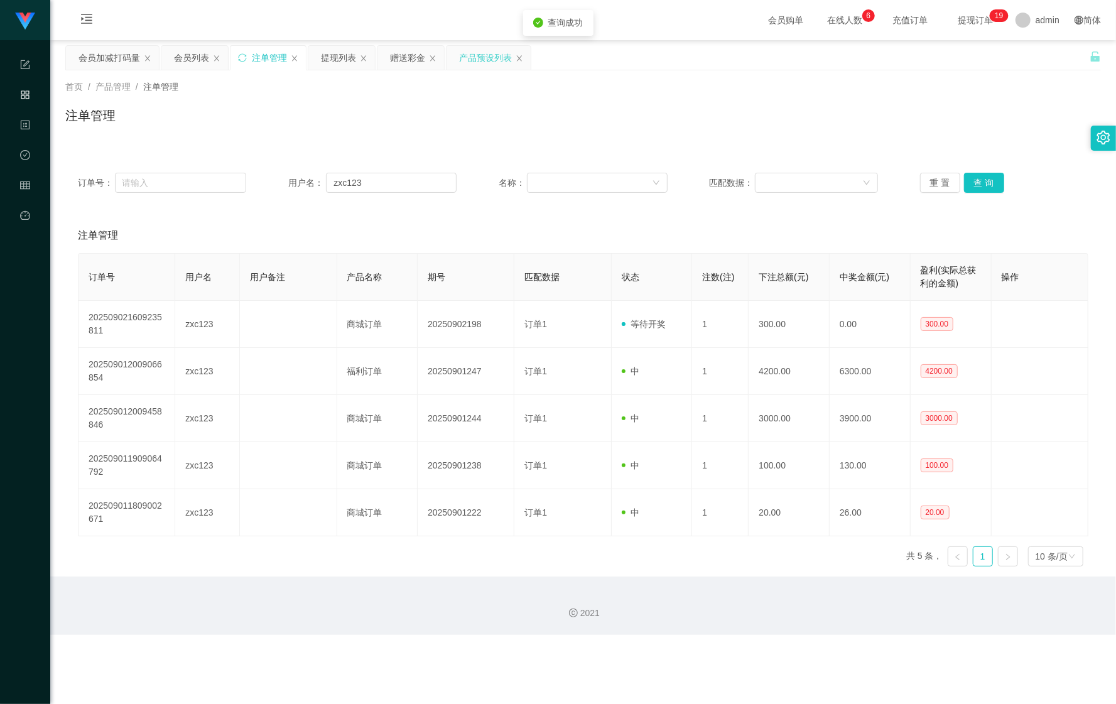
click at [484, 67] on div "产品预设列表" at bounding box center [485, 58] width 53 height 24
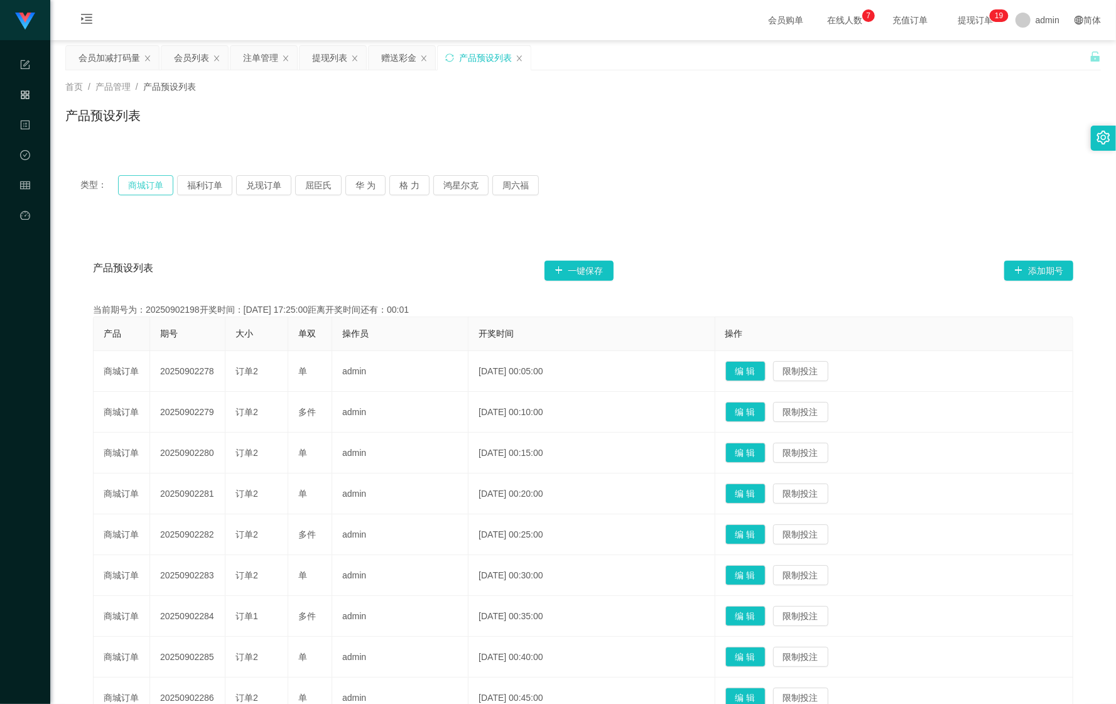
click at [138, 189] on button "商城订单" at bounding box center [145, 185] width 55 height 20
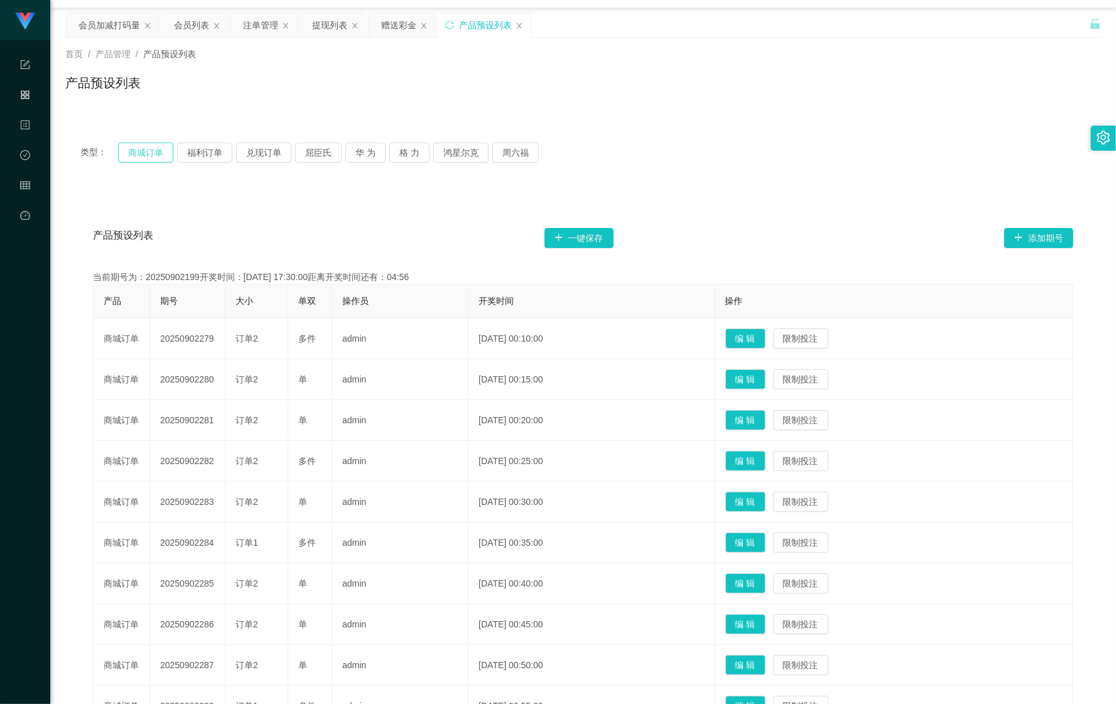
scroll to position [4, 0]
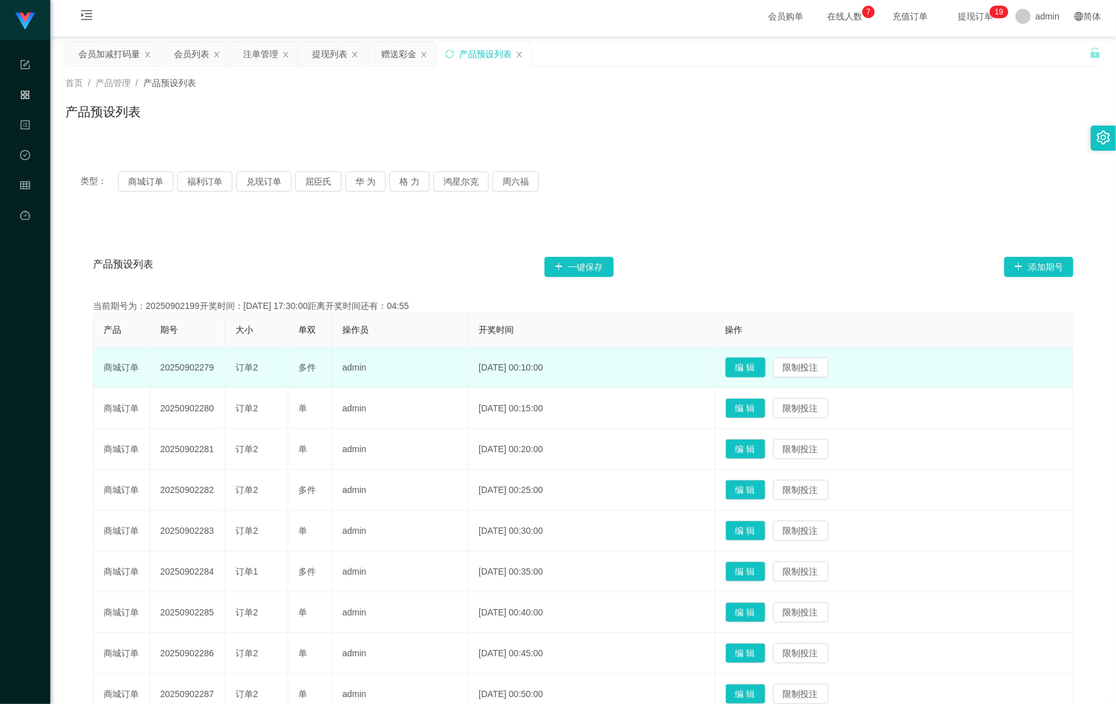
click at [755, 371] on button "编 辑" at bounding box center [746, 367] width 40 height 20
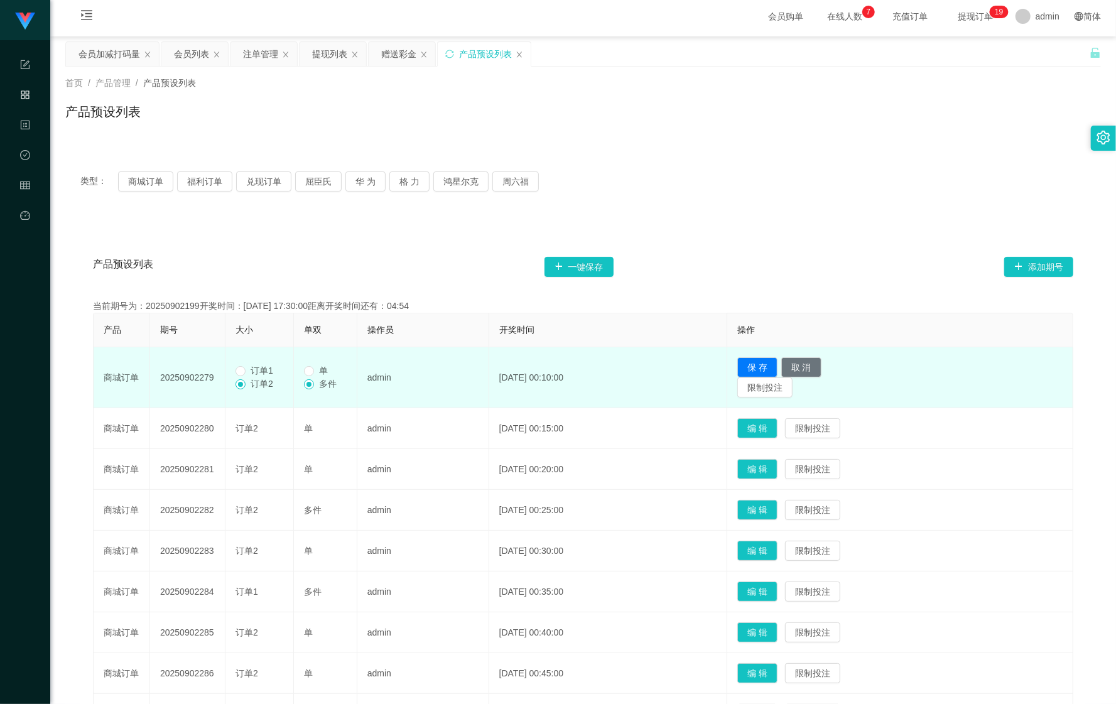
click at [275, 368] on span "订单1" at bounding box center [262, 371] width 33 height 10
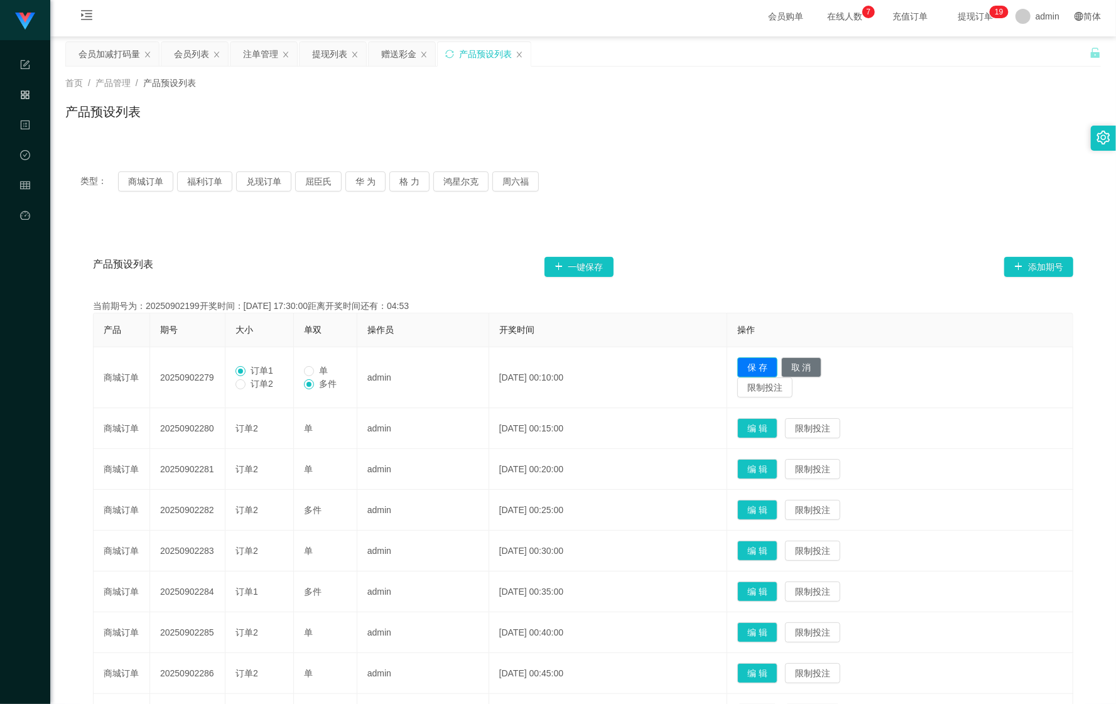
click at [778, 367] on button "保 存" at bounding box center [758, 367] width 40 height 20
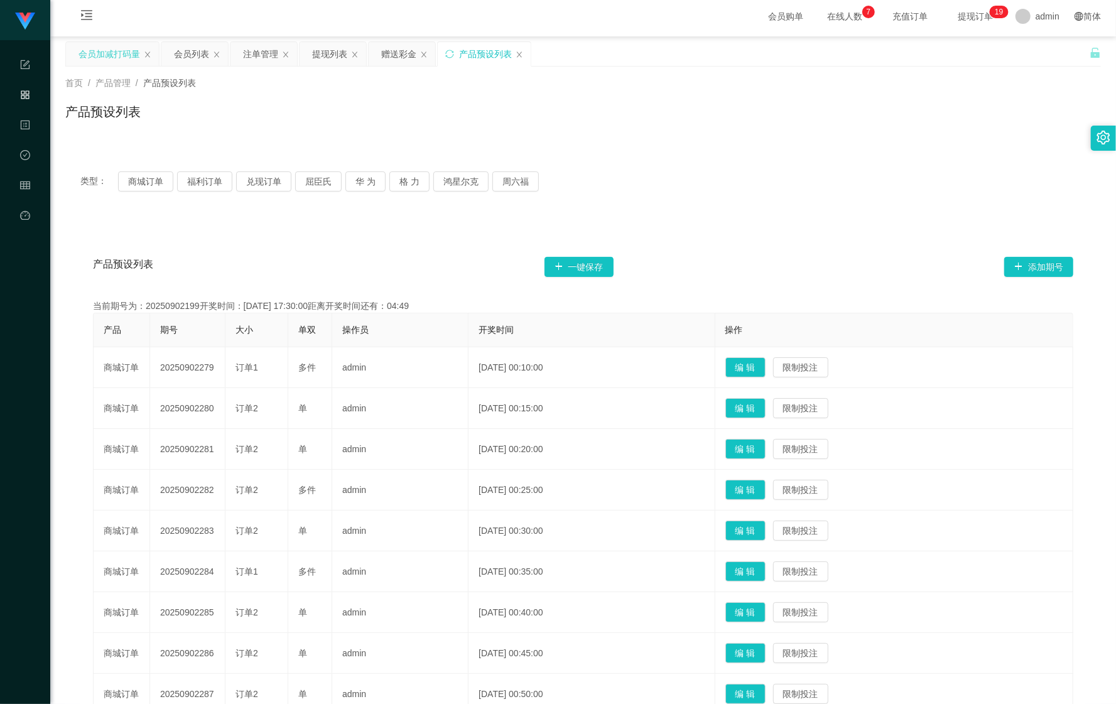
click at [104, 58] on div "会员加减打码量" at bounding box center [110, 54] width 62 height 24
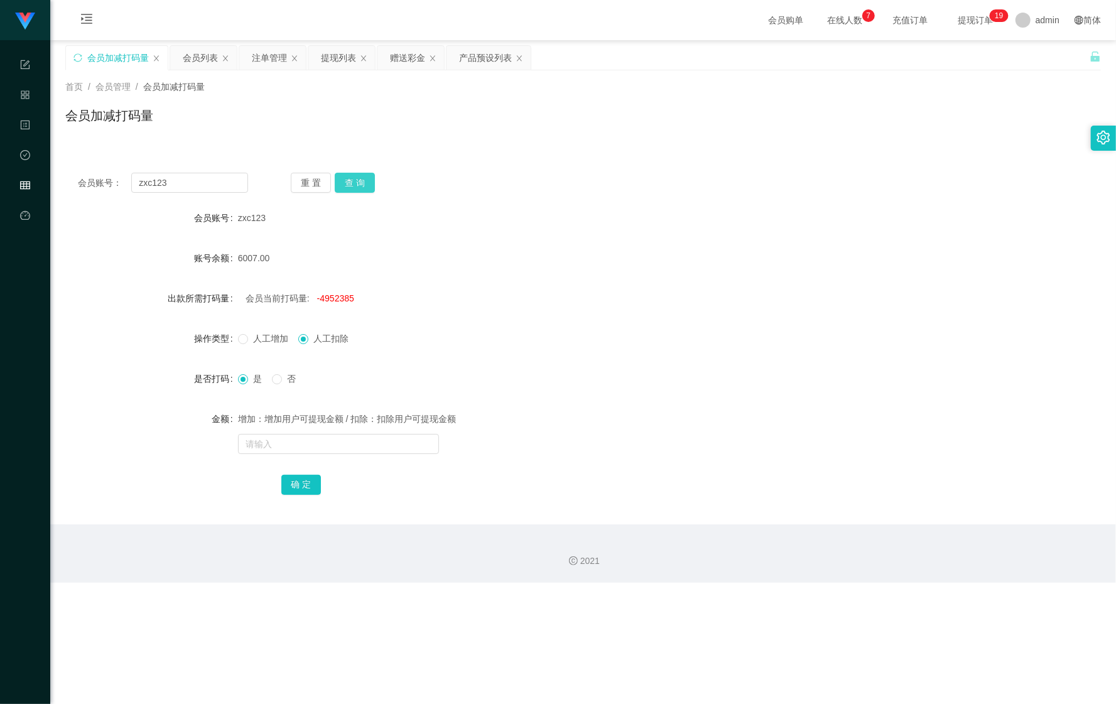
drag, startPoint x: 337, startPoint y: 179, endPoint x: 346, endPoint y: 179, distance: 8.2
click at [337, 179] on button "查 询" at bounding box center [355, 183] width 40 height 20
click at [347, 180] on button "查 询" at bounding box center [355, 183] width 40 height 20
click at [347, 180] on div "重 置 查 询" at bounding box center [376, 183] width 170 height 20
click at [459, 194] on div "会员账号： zxc123 重 置 查 询 会员账号 zxc123 账号余额 6097.00 出款所需打码量 会员当前打码量: -4952085 操作类型 人工…" at bounding box center [583, 342] width 1036 height 364
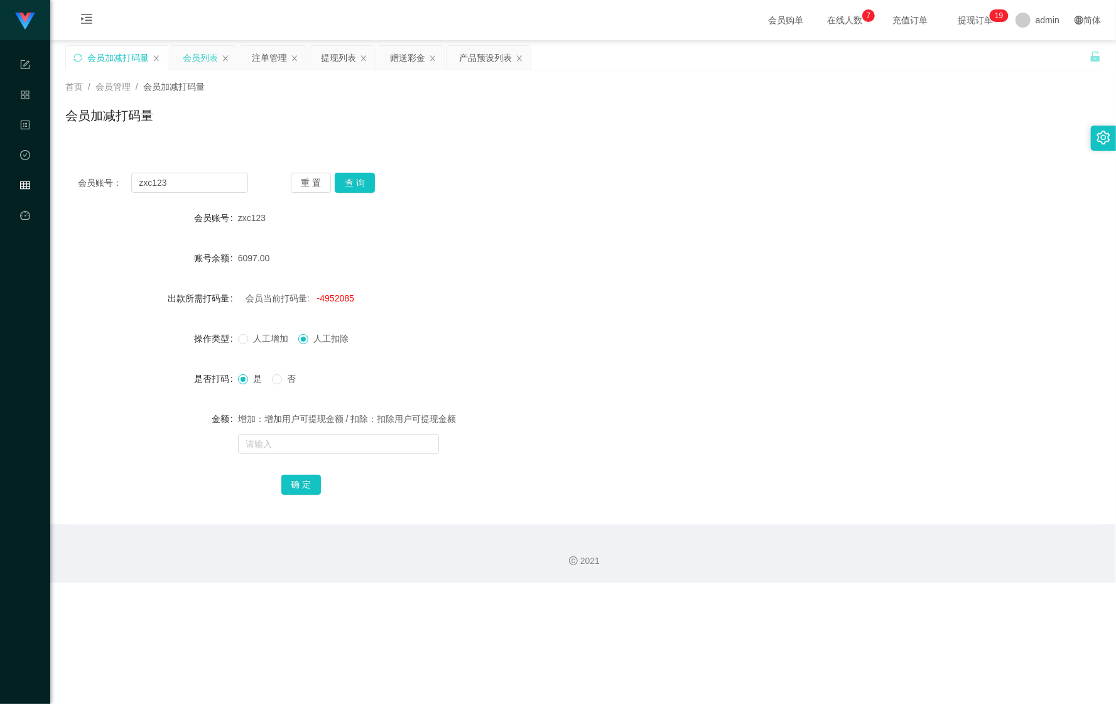
click at [191, 49] on div "会员列表" at bounding box center [200, 58] width 35 height 24
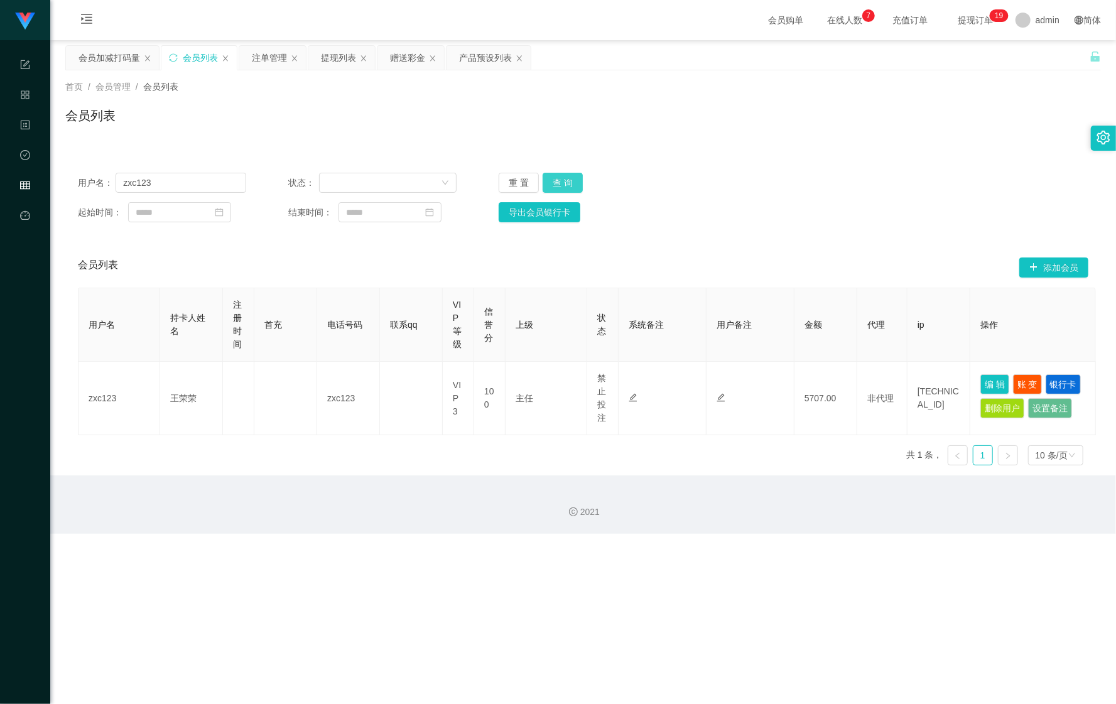
click at [565, 185] on button "查 询" at bounding box center [563, 183] width 40 height 20
click at [565, 186] on button "查 询" at bounding box center [570, 183] width 54 height 20
click at [259, 64] on div "注单管理" at bounding box center [269, 58] width 35 height 24
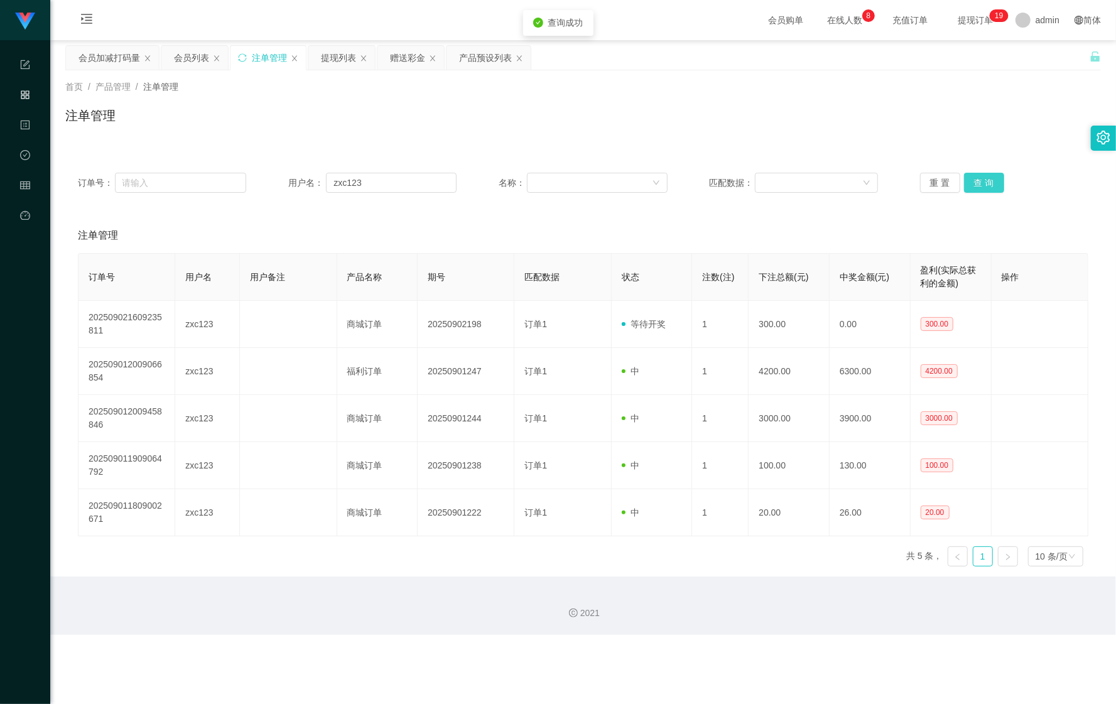
click at [964, 177] on button "查 询" at bounding box center [984, 183] width 40 height 20
click at [964, 177] on button "查 询" at bounding box center [991, 183] width 54 height 20
click at [484, 60] on div "产品预设列表" at bounding box center [485, 58] width 53 height 24
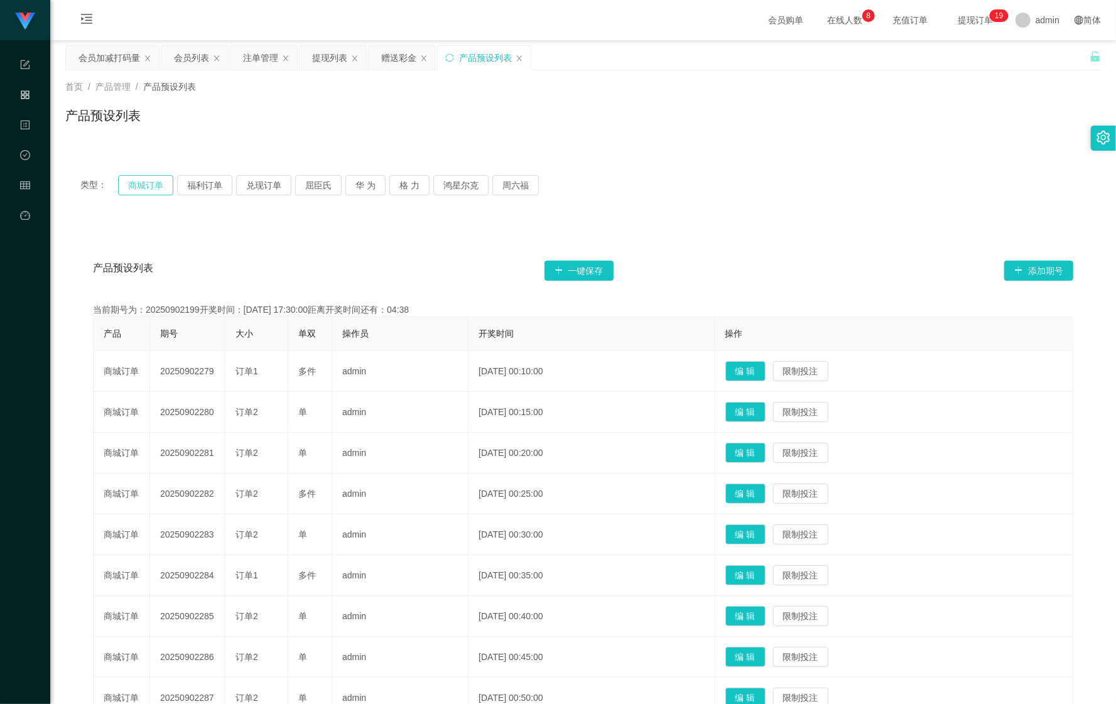
click at [132, 186] on button "商城订单" at bounding box center [145, 185] width 55 height 20
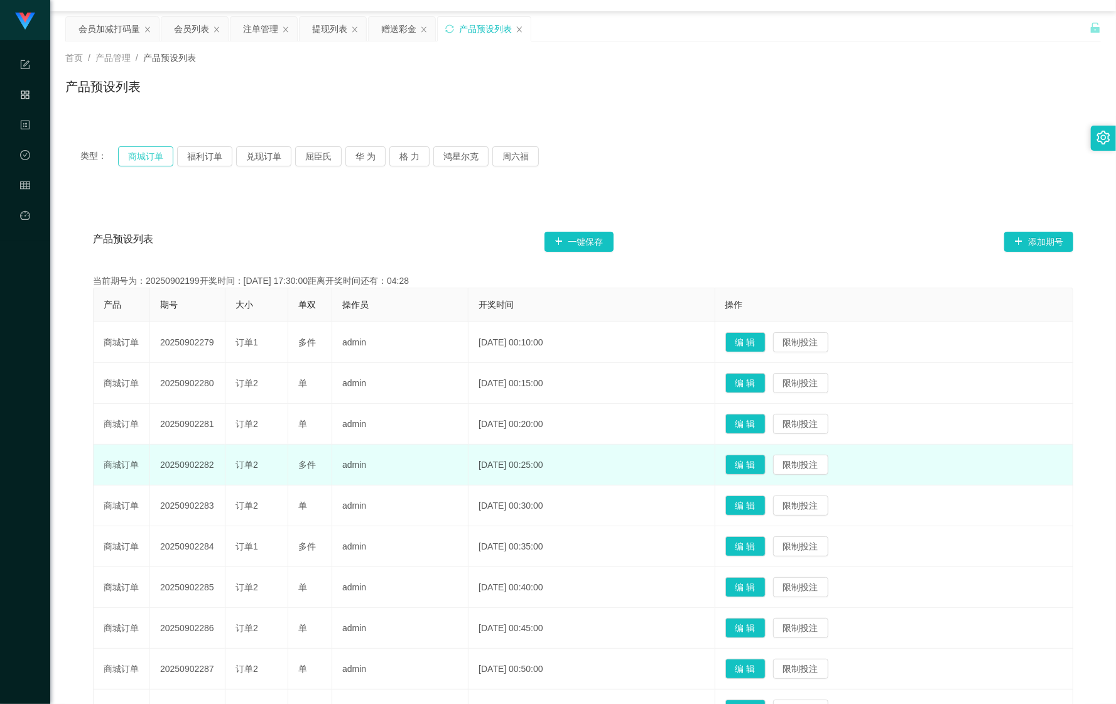
scroll to position [4, 0]
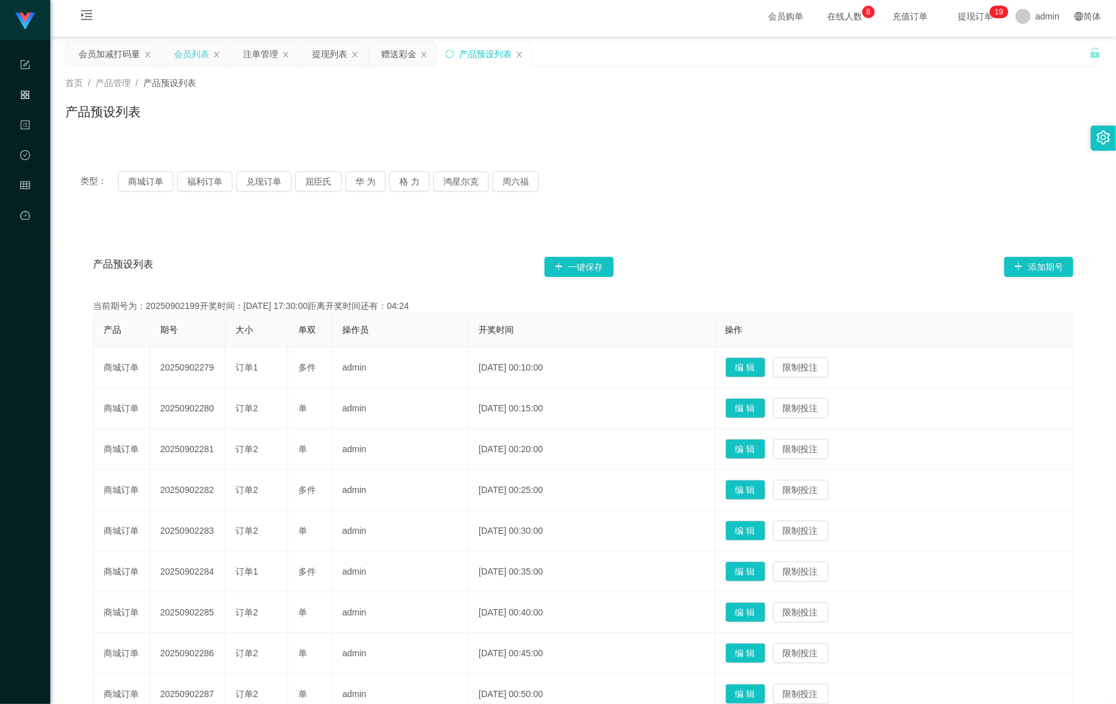
drag, startPoint x: 104, startPoint y: 46, endPoint x: 167, endPoint y: 61, distance: 64.6
click at [106, 48] on div "会员加减打码量" at bounding box center [110, 54] width 62 height 24
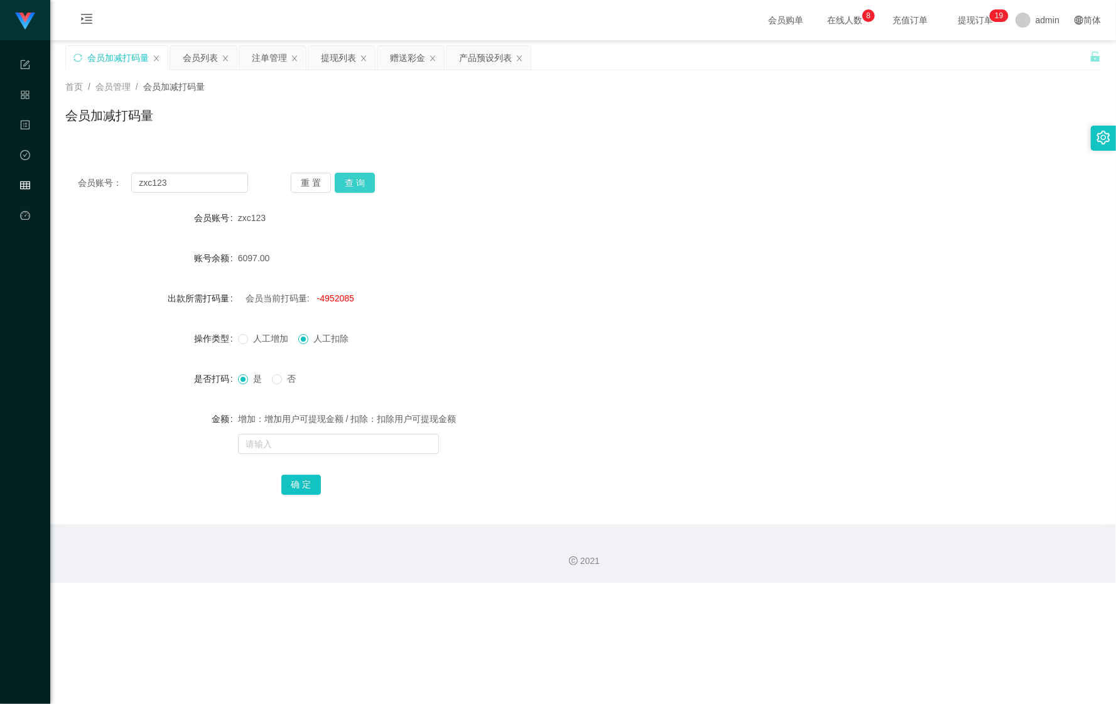
click at [365, 184] on button "查 询" at bounding box center [355, 183] width 40 height 20
click at [363, 184] on button "查 询" at bounding box center [362, 183] width 54 height 20
click at [368, 175] on button "查 询" at bounding box center [355, 183] width 40 height 20
click at [367, 175] on button "查 询" at bounding box center [355, 183] width 40 height 20
click at [368, 172] on div "会员账号： zxc123 重 置 查 询 会员账号 zxc123 账号余额 6097.00 出款所需打码量 会员当前打码量: -4952085 操作类型 人工…" at bounding box center [583, 342] width 1036 height 364
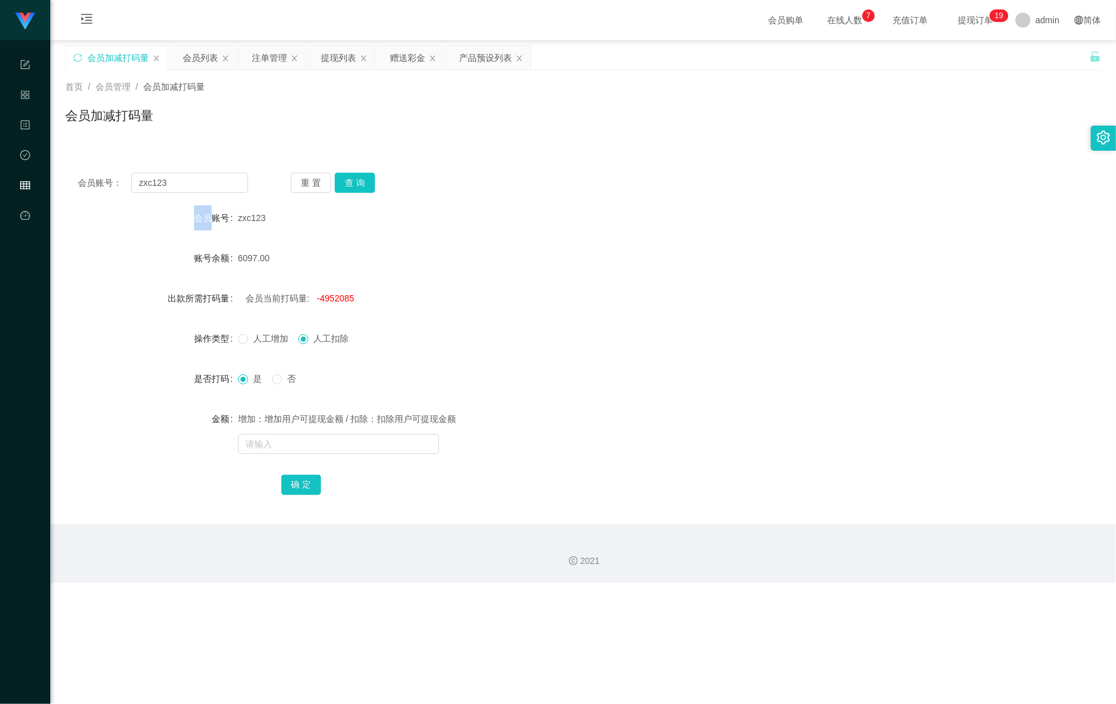
click at [368, 172] on div "会员账号： zxc123 重 置 查 询 会员账号 zxc123 账号余额 6097.00 出款所需打码量 会员当前打码量: -4952085 操作类型 人工…" at bounding box center [583, 342] width 1036 height 364
click at [365, 173] on button "查 询" at bounding box center [355, 183] width 40 height 20
click at [365, 173] on button "查 询" at bounding box center [362, 183] width 54 height 20
click at [462, 183] on div "会员账号： zxc123 重 置 查 询" at bounding box center [583, 183] width 1036 height 20
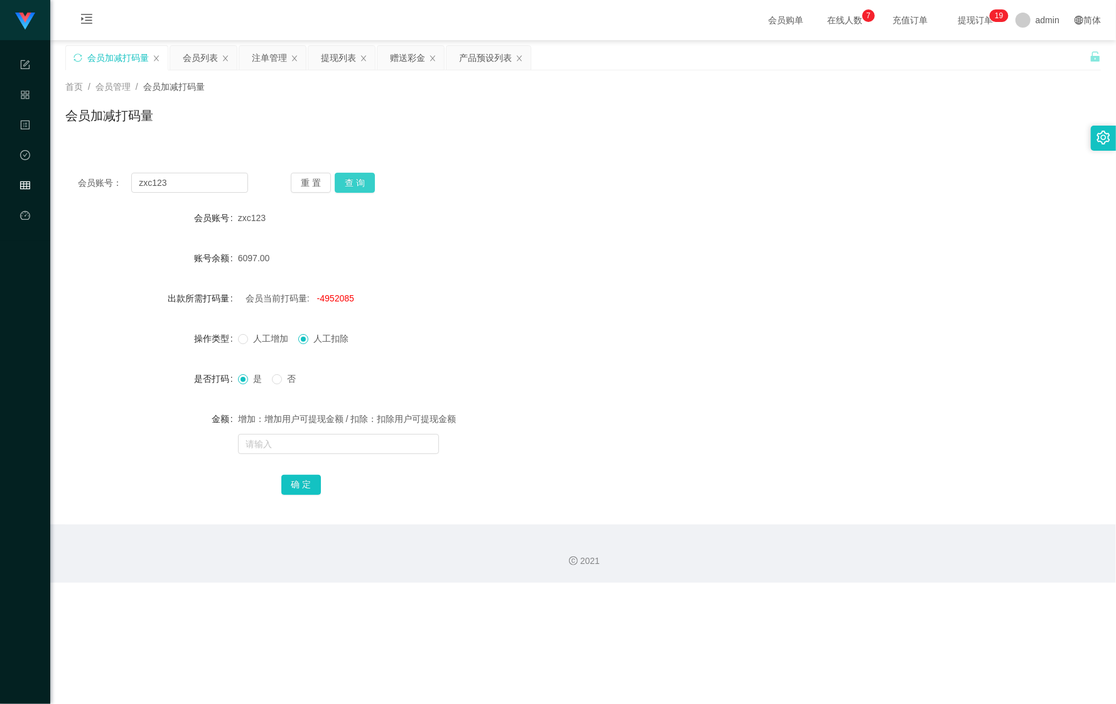
click at [363, 190] on button "查 询" at bounding box center [355, 183] width 40 height 20
click at [363, 190] on div "重 置 查 询" at bounding box center [376, 183] width 170 height 20
click at [456, 212] on div "zxc123" at bounding box center [540, 217] width 604 height 25
click at [362, 185] on button "查 询" at bounding box center [355, 183] width 40 height 20
click at [362, 185] on button "查 询" at bounding box center [362, 183] width 54 height 20
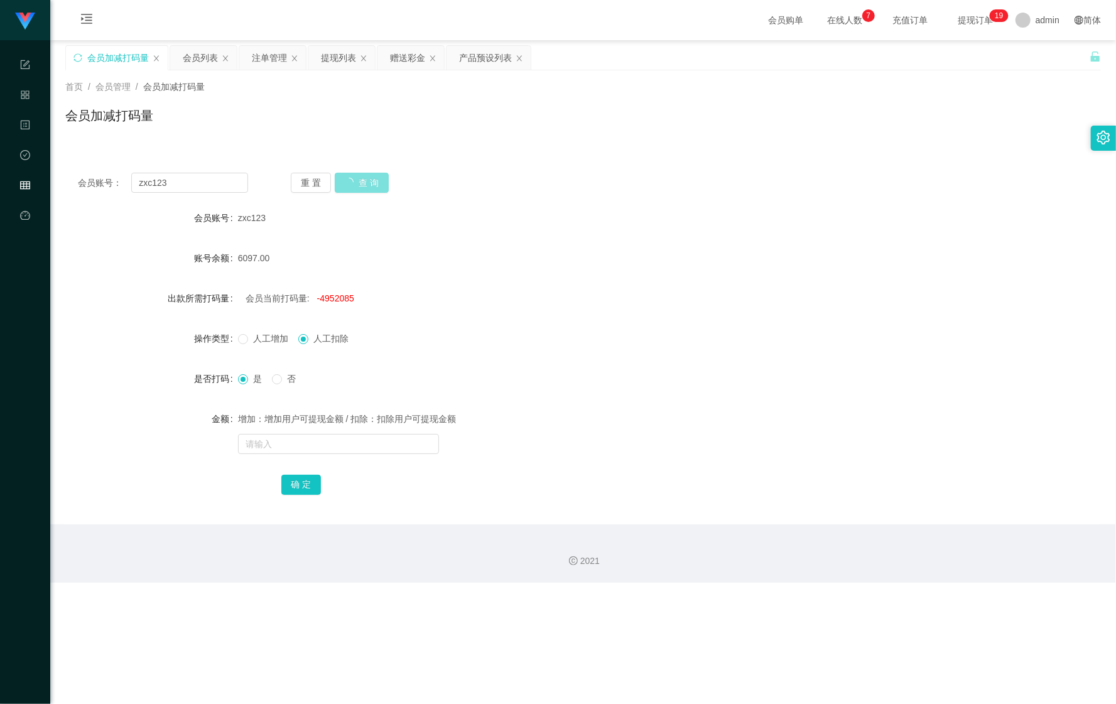
click at [362, 185] on button "查 询" at bounding box center [362, 183] width 54 height 20
click at [488, 235] on form "会员账号 zxc123 账号余额 6097.00 出款所需打码量 会员当前打码量: -4952085 操作类型 人工增加 人工扣除 是否打码 是 否 金额 增…" at bounding box center [583, 351] width 1036 height 292
click at [359, 192] on button "查 询" at bounding box center [355, 183] width 40 height 20
click at [358, 192] on button "查 询" at bounding box center [362, 183] width 54 height 20
click at [358, 192] on button "查 询" at bounding box center [355, 183] width 40 height 20
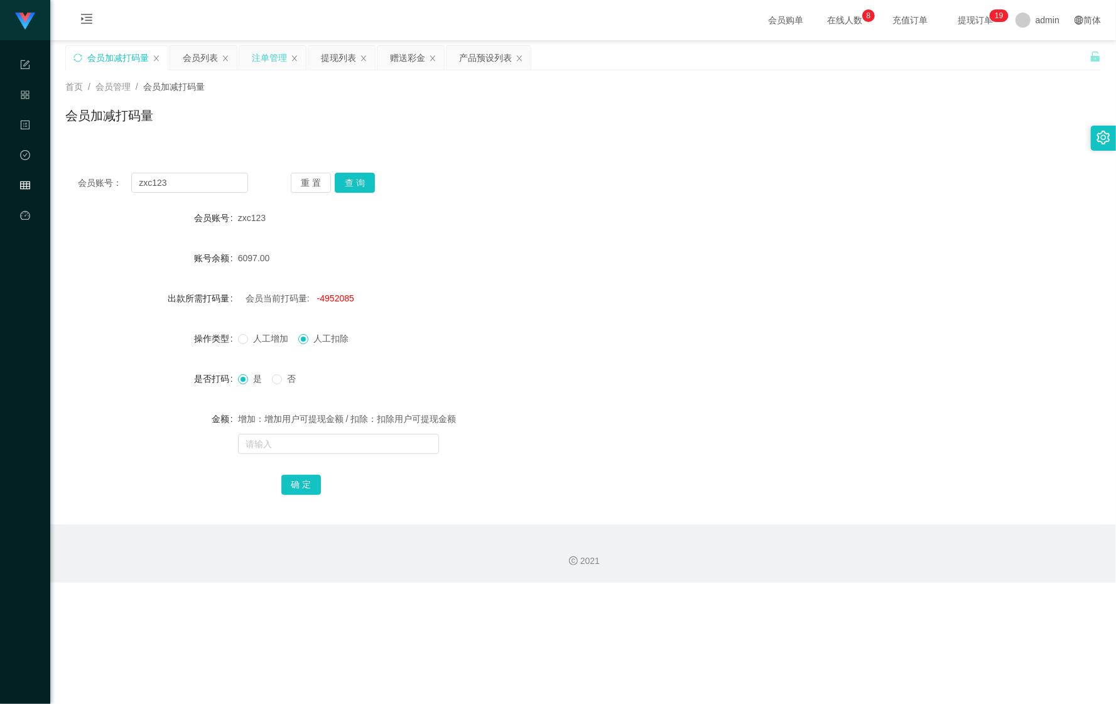
click at [268, 57] on div "注单管理" at bounding box center [269, 58] width 35 height 24
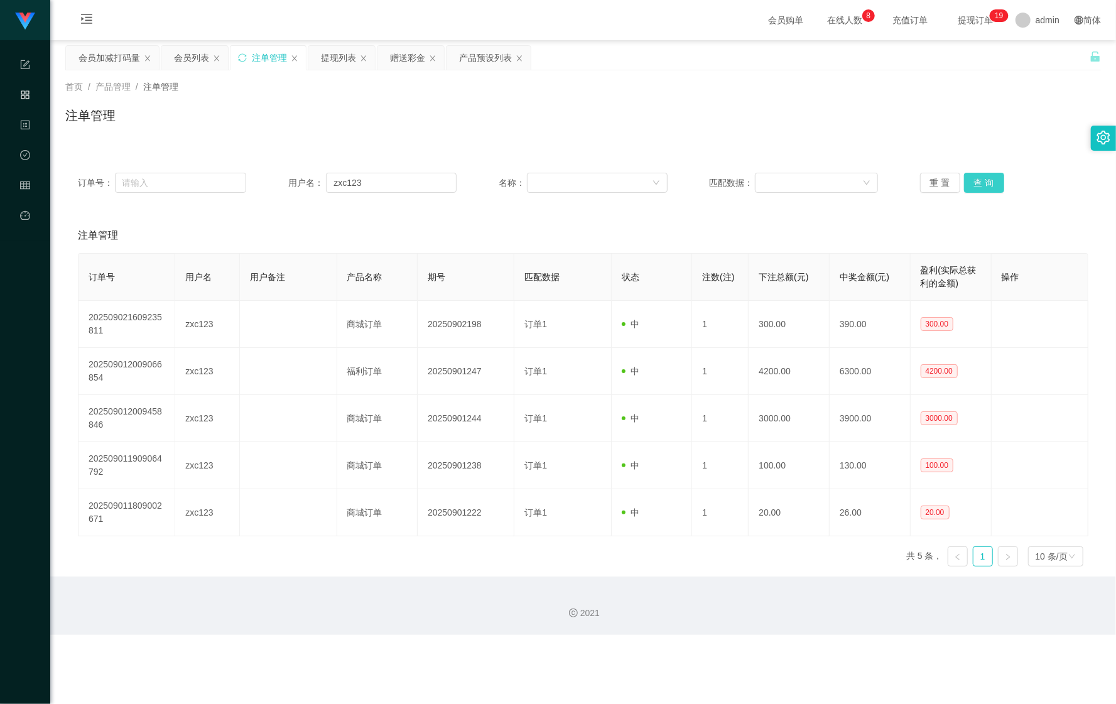
click at [978, 189] on button "查 询" at bounding box center [984, 183] width 40 height 20
click at [978, 189] on div "重 置 查 询" at bounding box center [1004, 183] width 168 height 20
click at [978, 189] on button "查 询" at bounding box center [984, 183] width 40 height 20
click at [187, 56] on div "会员列表" at bounding box center [191, 58] width 35 height 24
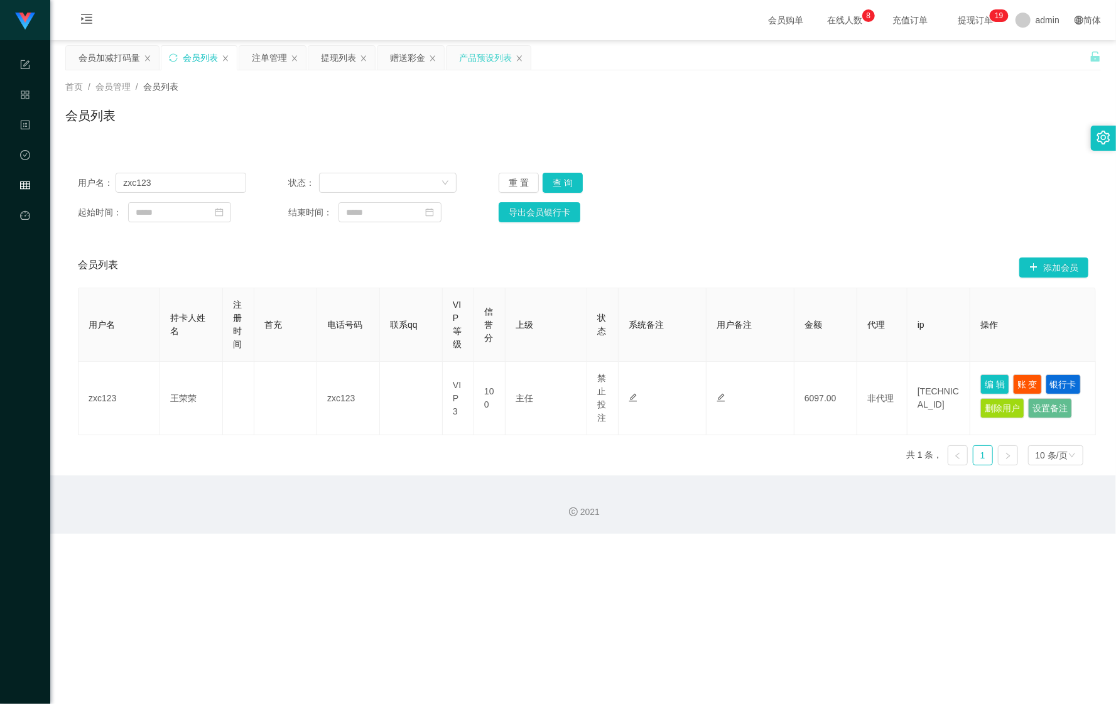
click at [478, 61] on div "产品预设列表" at bounding box center [485, 58] width 53 height 24
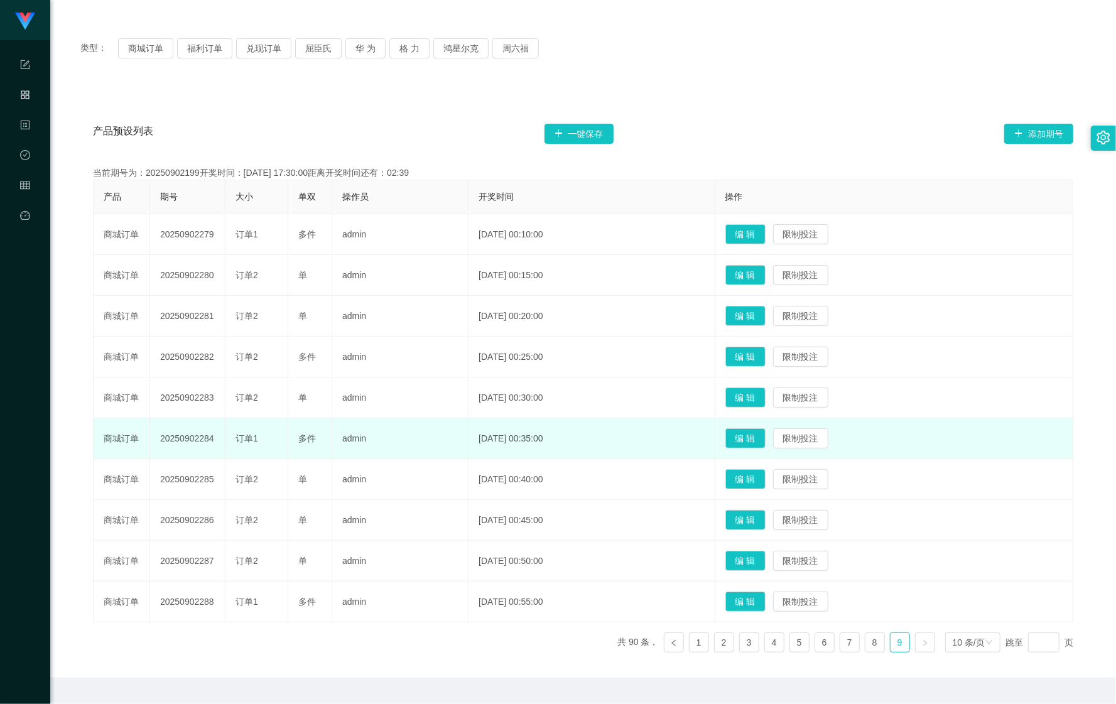
scroll to position [172, 0]
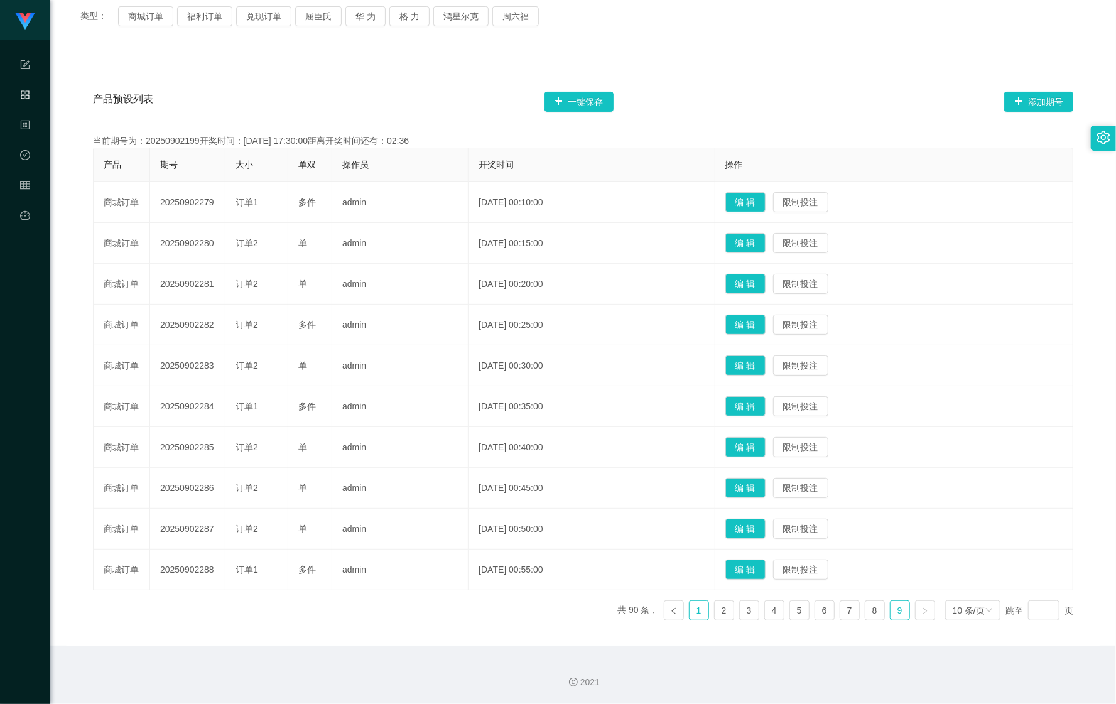
click at [699, 614] on li "1" at bounding box center [699, 611] width 20 height 20
click at [742, 611] on link "3" at bounding box center [749, 610] width 19 height 19
click at [740, 616] on link "3" at bounding box center [749, 610] width 19 height 19
click at [765, 614] on link "4" at bounding box center [774, 610] width 19 height 19
click at [774, 614] on link "4" at bounding box center [774, 610] width 19 height 19
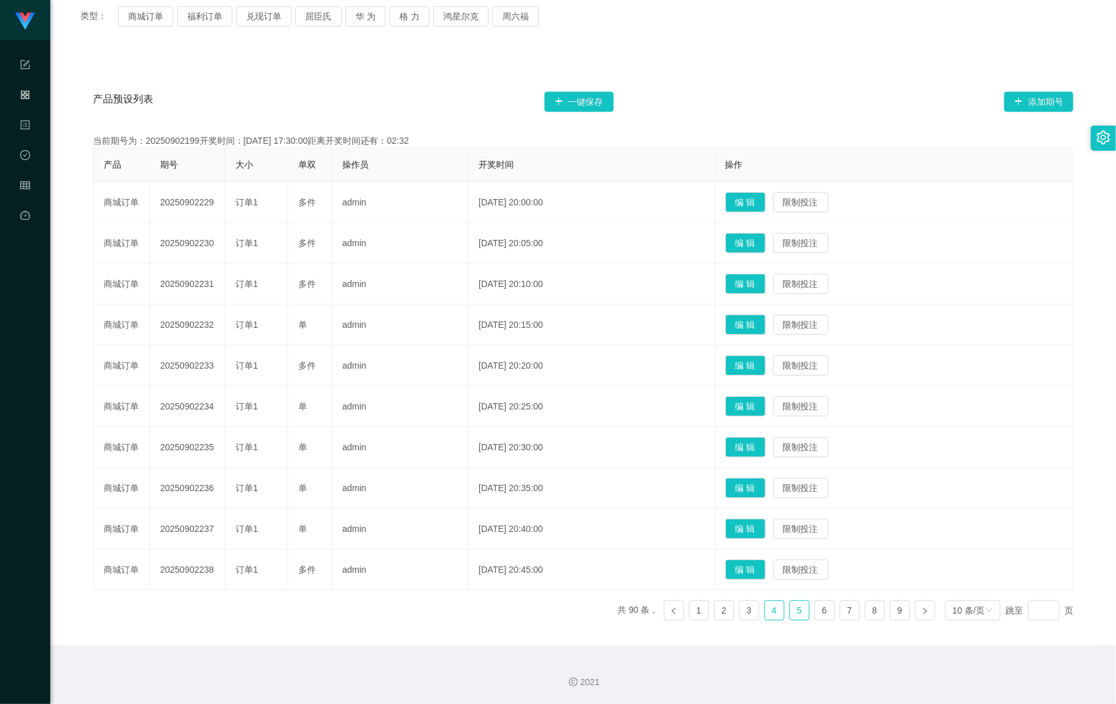
click at [790, 613] on link "5" at bounding box center [799, 610] width 19 height 19
click at [822, 612] on link "6" at bounding box center [825, 610] width 19 height 19
click at [843, 612] on link "7" at bounding box center [850, 610] width 19 height 19
click at [854, 609] on ul "共 90 条， 1 2 3 4 5 6 7 8 9 10 条/页 跳至 页" at bounding box center [846, 611] width 456 height 20
click at [866, 609] on link "8" at bounding box center [875, 610] width 19 height 19
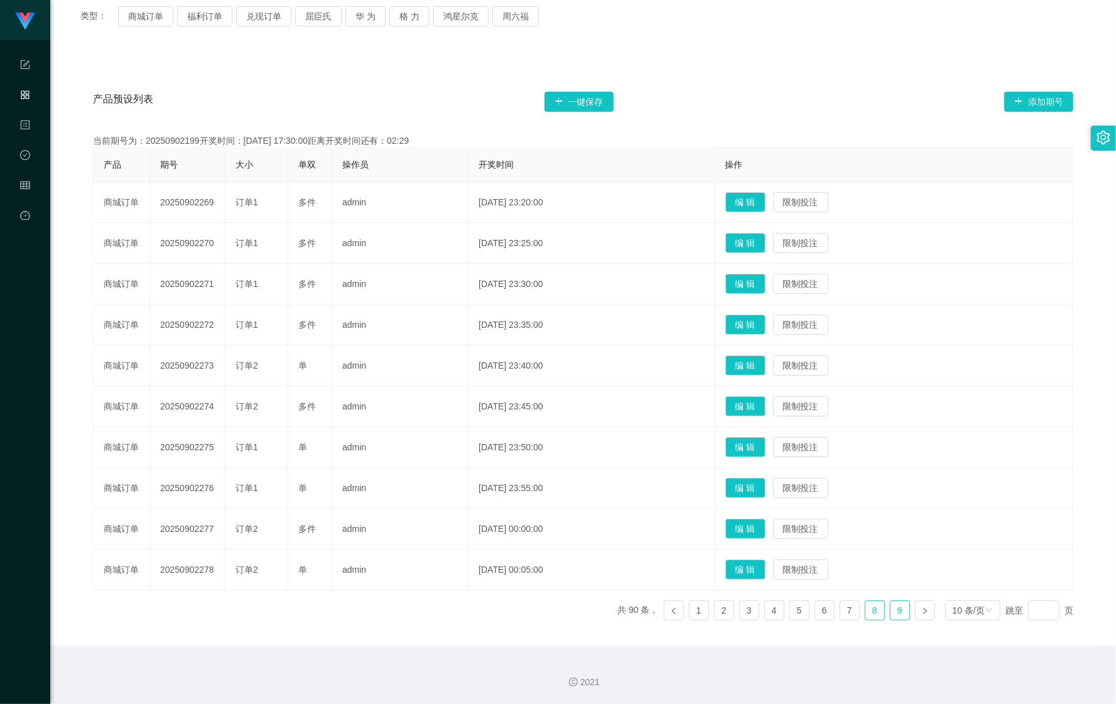
click at [890, 609] on li "9" at bounding box center [900, 611] width 20 height 20
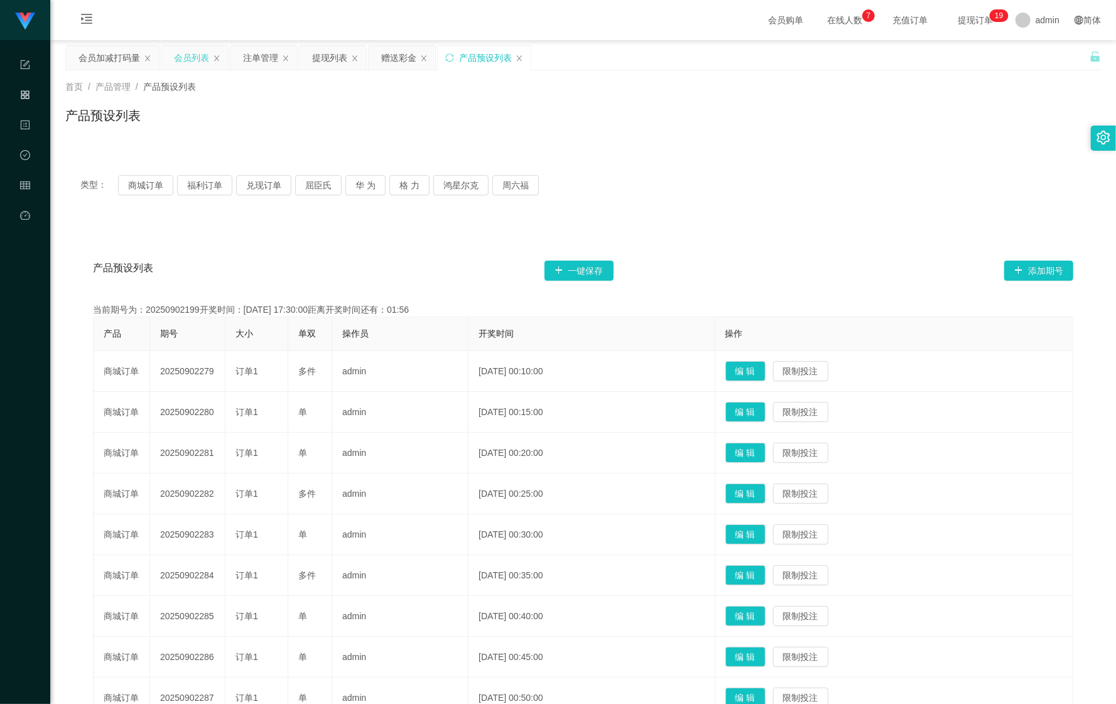
click at [182, 50] on div "会员列表" at bounding box center [191, 58] width 35 height 24
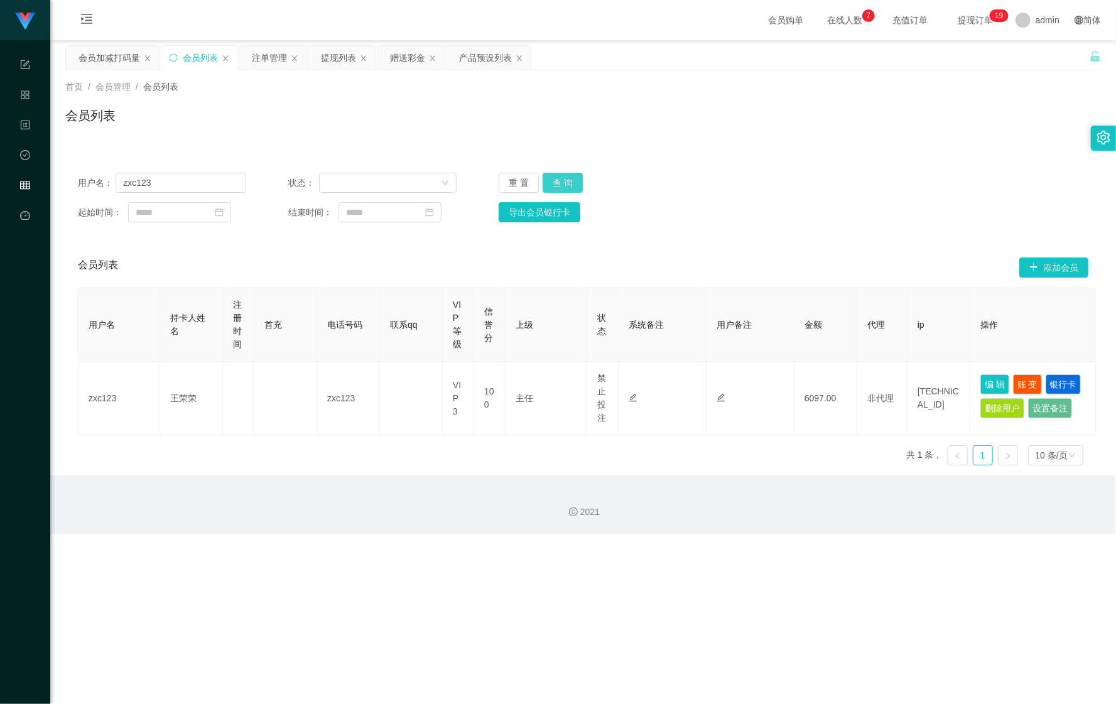
click at [574, 188] on button "查 询" at bounding box center [563, 183] width 40 height 20
click at [568, 182] on button "查 询" at bounding box center [563, 183] width 40 height 20
click at [568, 182] on button "查 询" at bounding box center [570, 183] width 54 height 20
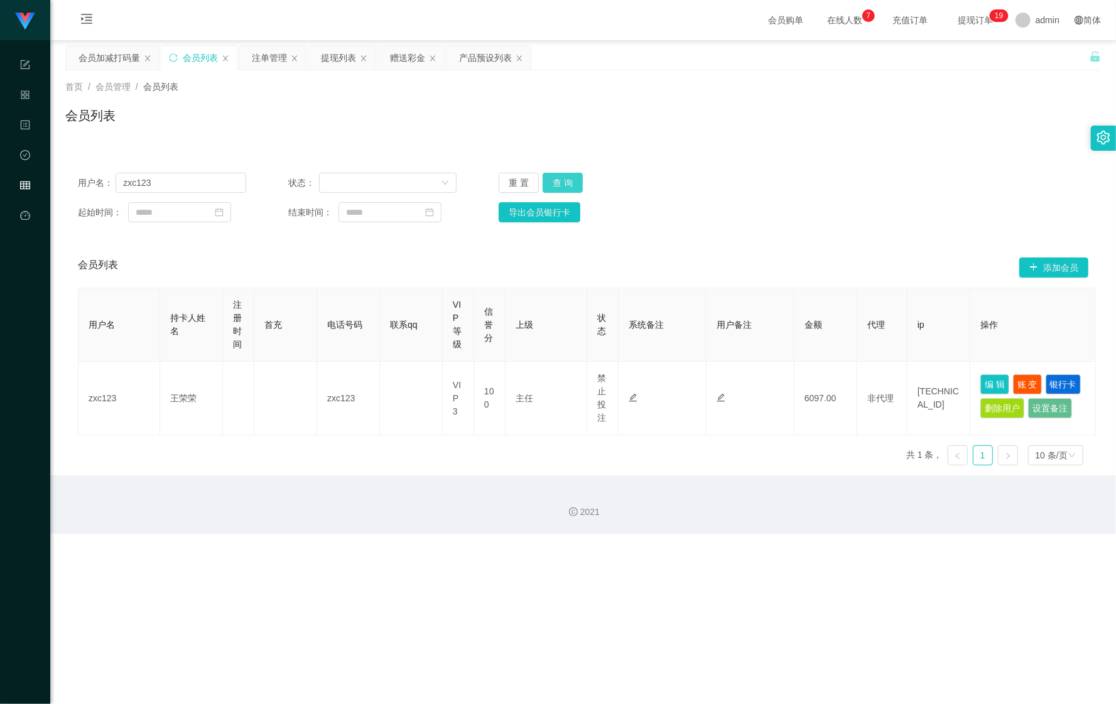
click at [567, 191] on button "查 询" at bounding box center [563, 183] width 40 height 20
click at [567, 187] on button "查 询" at bounding box center [563, 183] width 40 height 20
click at [567, 187] on button "查 询" at bounding box center [570, 183] width 54 height 20
click at [554, 180] on button "查 询" at bounding box center [563, 183] width 40 height 20
click at [576, 186] on button "查 询" at bounding box center [563, 183] width 40 height 20
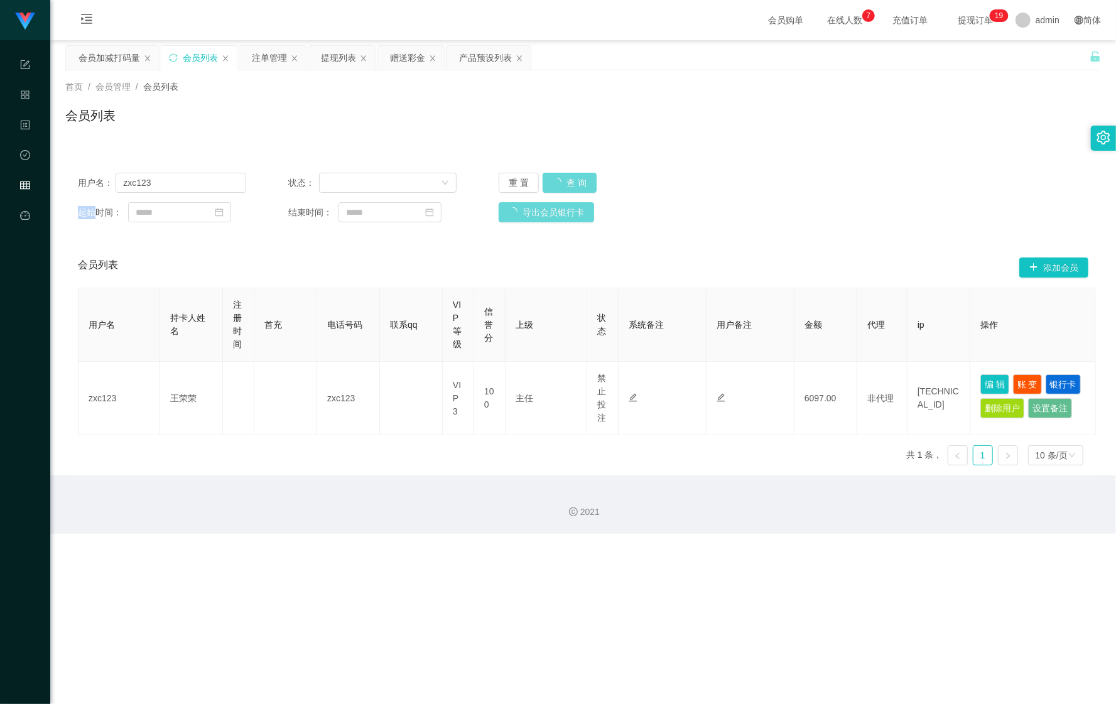
click at [576, 186] on div "重 置 查 询" at bounding box center [583, 183] width 168 height 20
click at [114, 59] on div "会员加减打码量" at bounding box center [110, 58] width 62 height 24
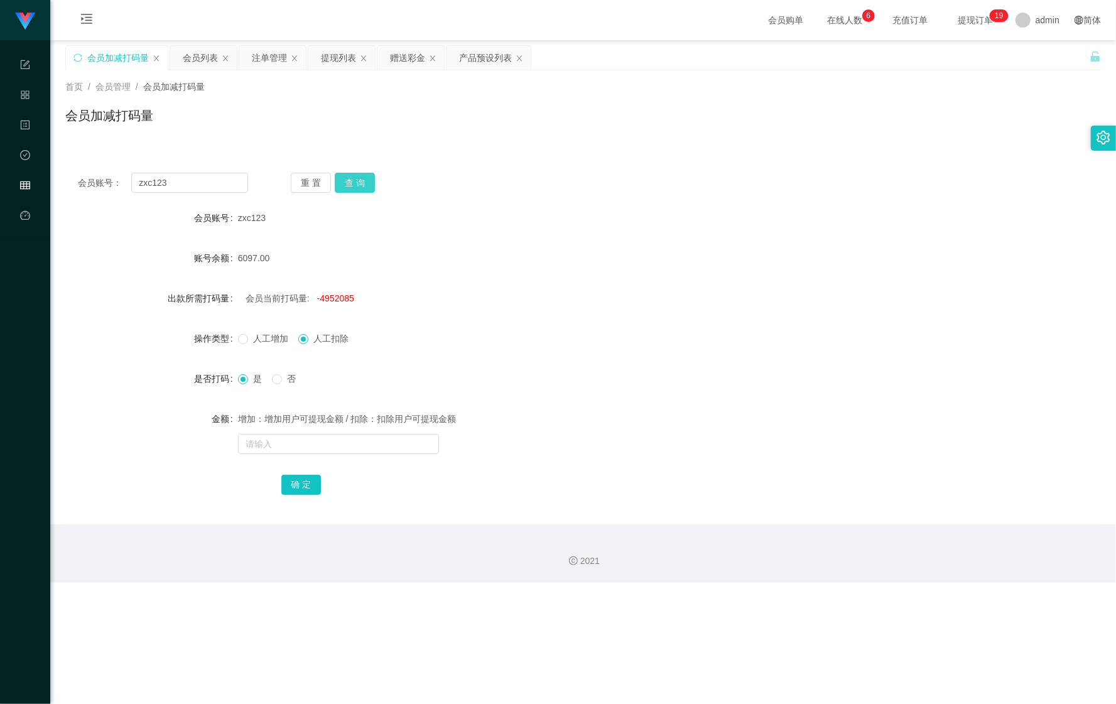
click at [360, 189] on button "查 询" at bounding box center [355, 183] width 40 height 20
click at [360, 189] on button "查 询" at bounding box center [362, 183] width 54 height 20
click at [194, 69] on div "会员列表" at bounding box center [200, 58] width 35 height 24
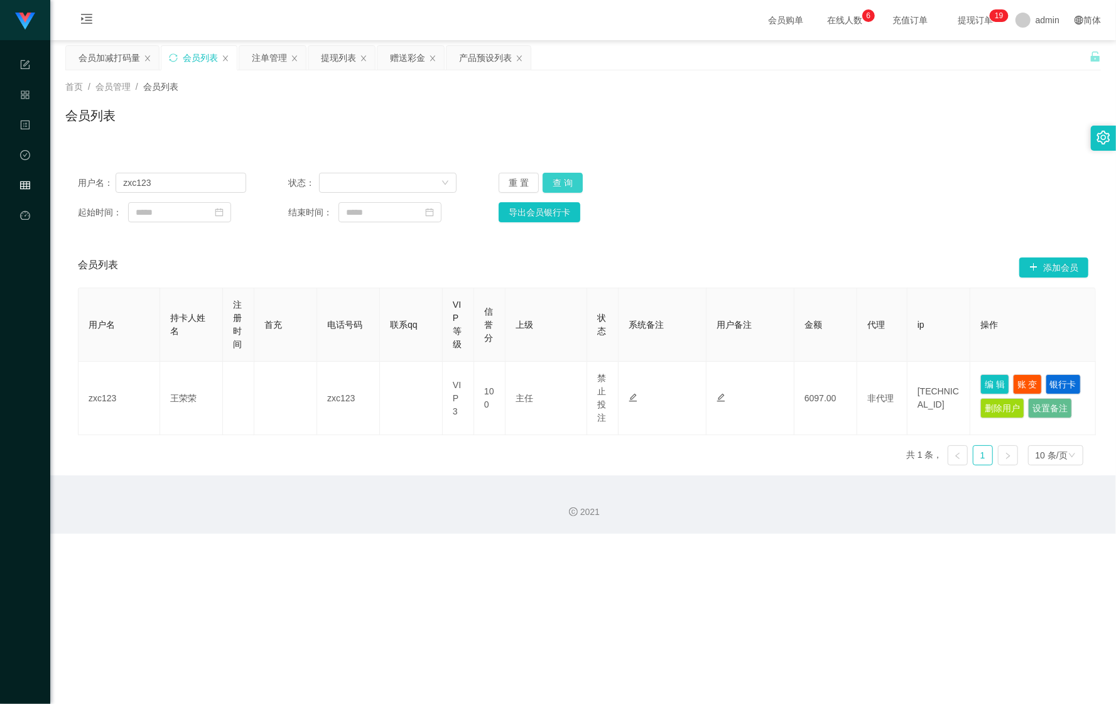
click at [556, 185] on button "查 询" at bounding box center [563, 183] width 40 height 20
click at [557, 185] on button "查 询" at bounding box center [563, 183] width 40 height 20
click at [558, 185] on button "查 询" at bounding box center [563, 183] width 40 height 20
drag, startPoint x: 276, startPoint y: 58, endPoint x: 278, endPoint y: 67, distance: 8.3
click at [277, 58] on div "注单管理" at bounding box center [269, 58] width 35 height 24
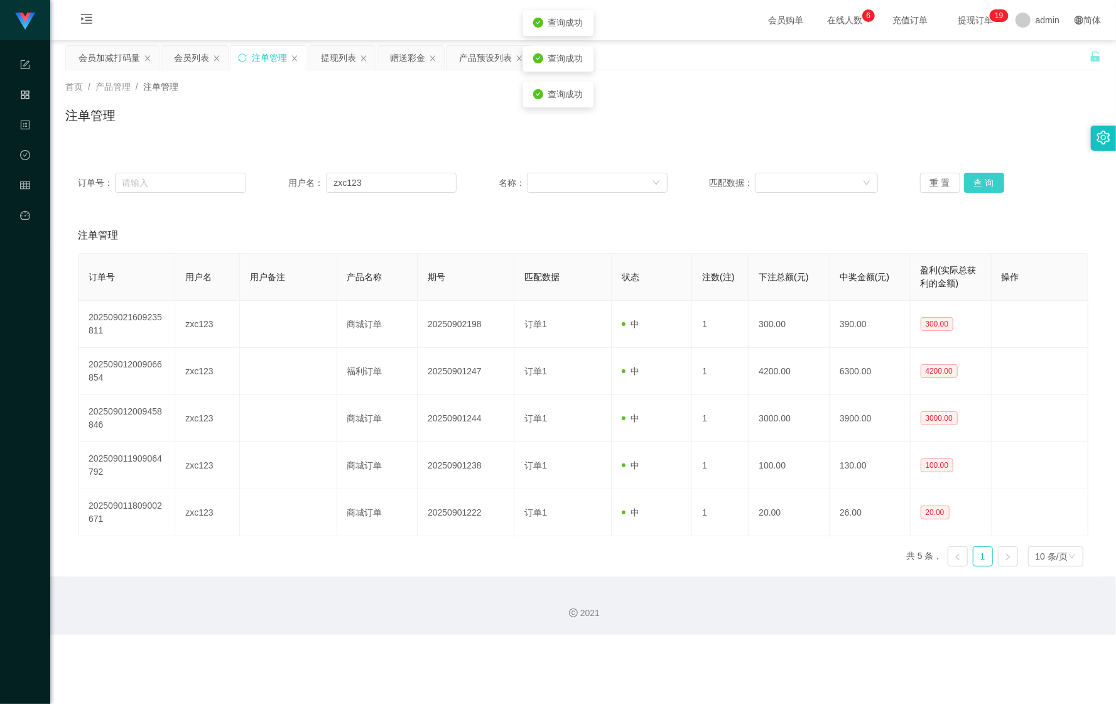
click at [988, 177] on button "查 询" at bounding box center [984, 183] width 40 height 20
click at [986, 177] on button "查 询" at bounding box center [991, 183] width 54 height 20
click at [986, 177] on div "重 置 查 询" at bounding box center [1004, 183] width 168 height 20
click at [986, 177] on button "查 询" at bounding box center [984, 183] width 40 height 20
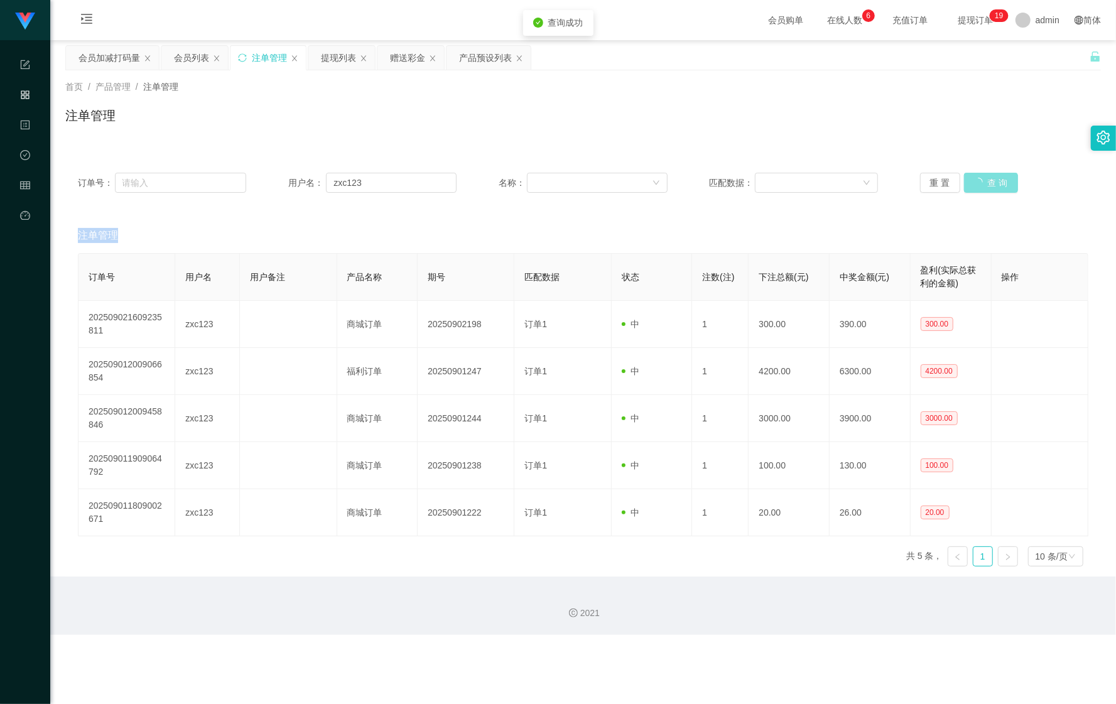
click at [986, 177] on button "查 询" at bounding box center [991, 183] width 54 height 20
click at [184, 53] on div "会员列表" at bounding box center [191, 58] width 35 height 24
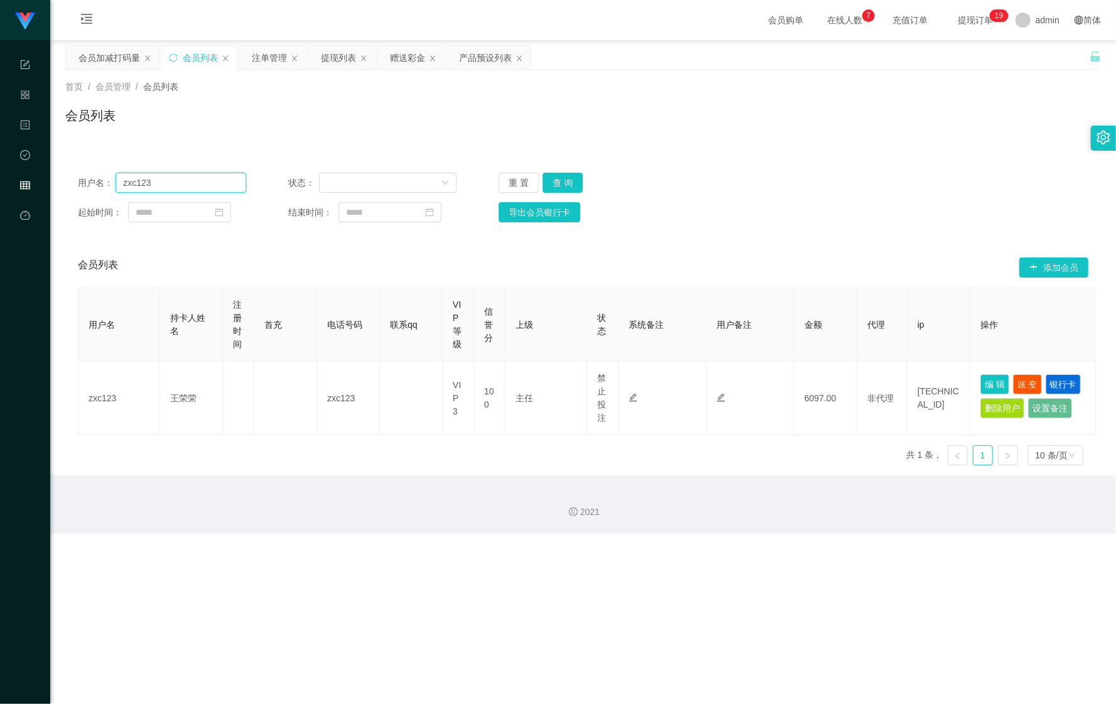
drag, startPoint x: 151, startPoint y: 186, endPoint x: 45, endPoint y: 170, distance: 107.4
click at [13, 175] on section "任务台 系统配置 产品管理 内容中心 数据中心 会员管理 平台首页 保存配置 重置配置 整体风格设置 主题色 导航设置 内容区域宽度 定宽 固定Header …" at bounding box center [558, 267] width 1116 height 534
drag, startPoint x: 410, startPoint y: 51, endPoint x: 422, endPoint y: 74, distance: 25.9
click at [410, 51] on div "赠送彩金" at bounding box center [407, 58] width 35 height 24
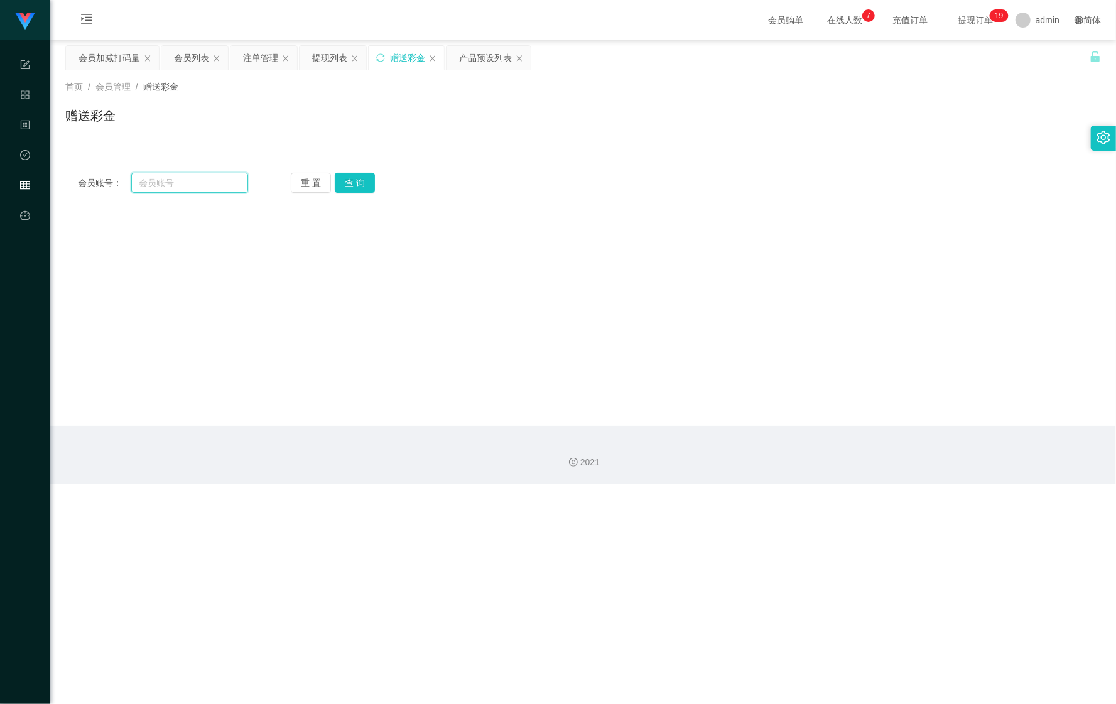
click at [212, 186] on input "text" at bounding box center [189, 183] width 117 height 20
paste input "zxc123"
type input "zxc123"
click at [379, 176] on div "重 置 查 询" at bounding box center [376, 183] width 170 height 20
click at [354, 179] on button "查 询" at bounding box center [355, 183] width 40 height 20
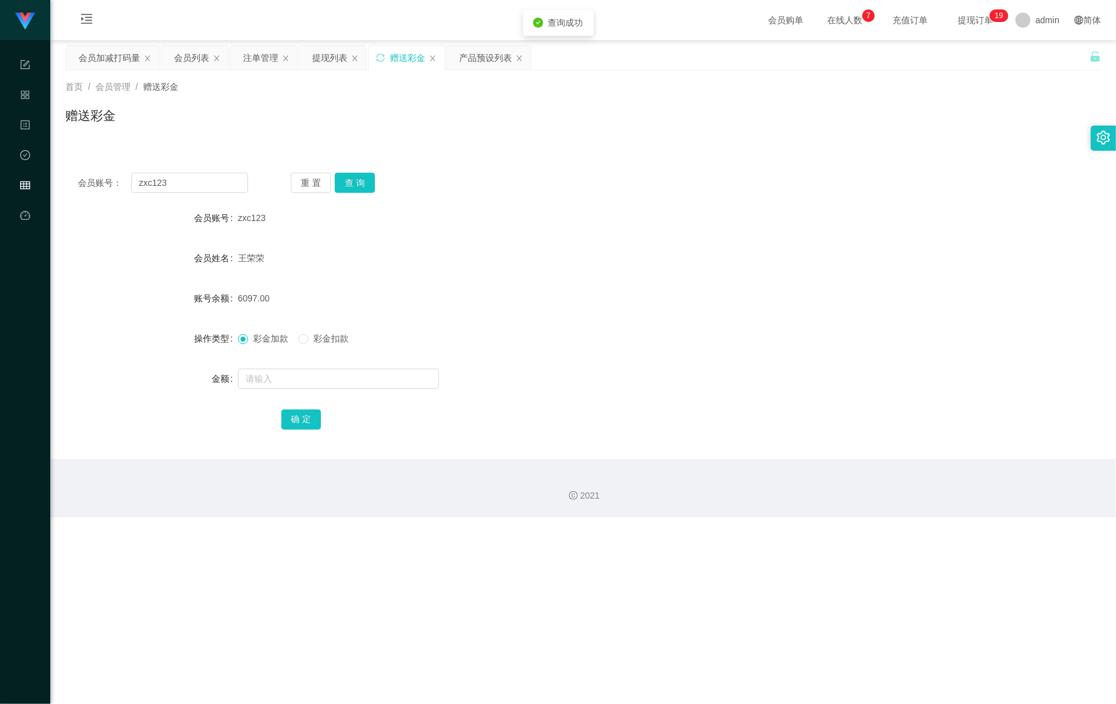
click at [315, 390] on div at bounding box center [540, 378] width 604 height 25
click at [329, 383] on input "text" at bounding box center [338, 379] width 201 height 20
type input "403"
click at [304, 420] on button "确 定" at bounding box center [301, 420] width 40 height 20
drag, startPoint x: 287, startPoint y: 376, endPoint x: 280, endPoint y: 362, distance: 15.5
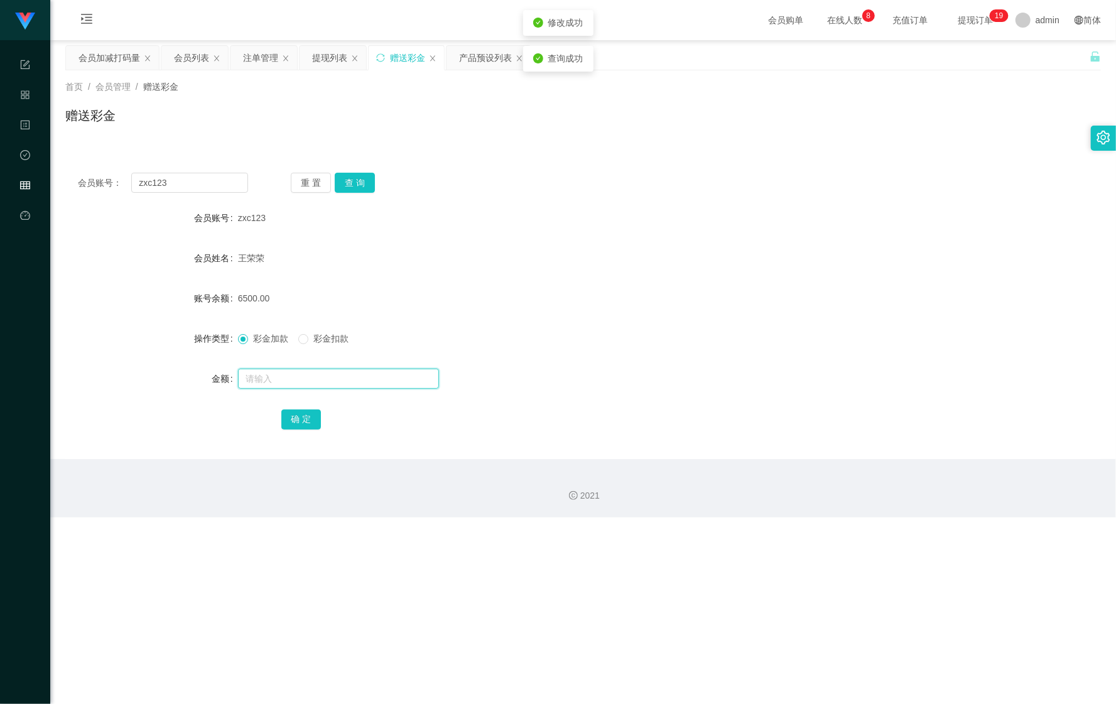
click at [287, 376] on input "text" at bounding box center [338, 379] width 201 height 20
drag, startPoint x: 593, startPoint y: 136, endPoint x: 714, endPoint y: 131, distance: 121.3
click at [614, 132] on div "首页 / 会员管理 / 赠送彩金 / 赠送彩金" at bounding box center [583, 107] width 1066 height 75
click at [480, 53] on div "产品预设列表" at bounding box center [485, 58] width 53 height 24
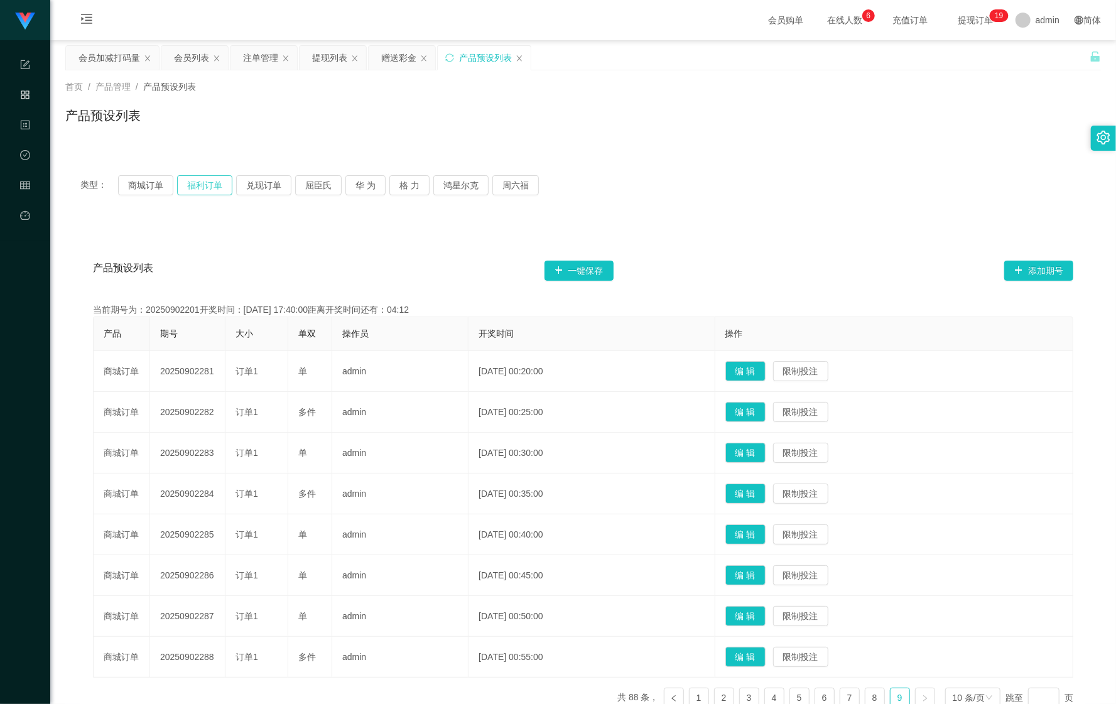
click at [207, 192] on button "福利订单" at bounding box center [204, 185] width 55 height 20
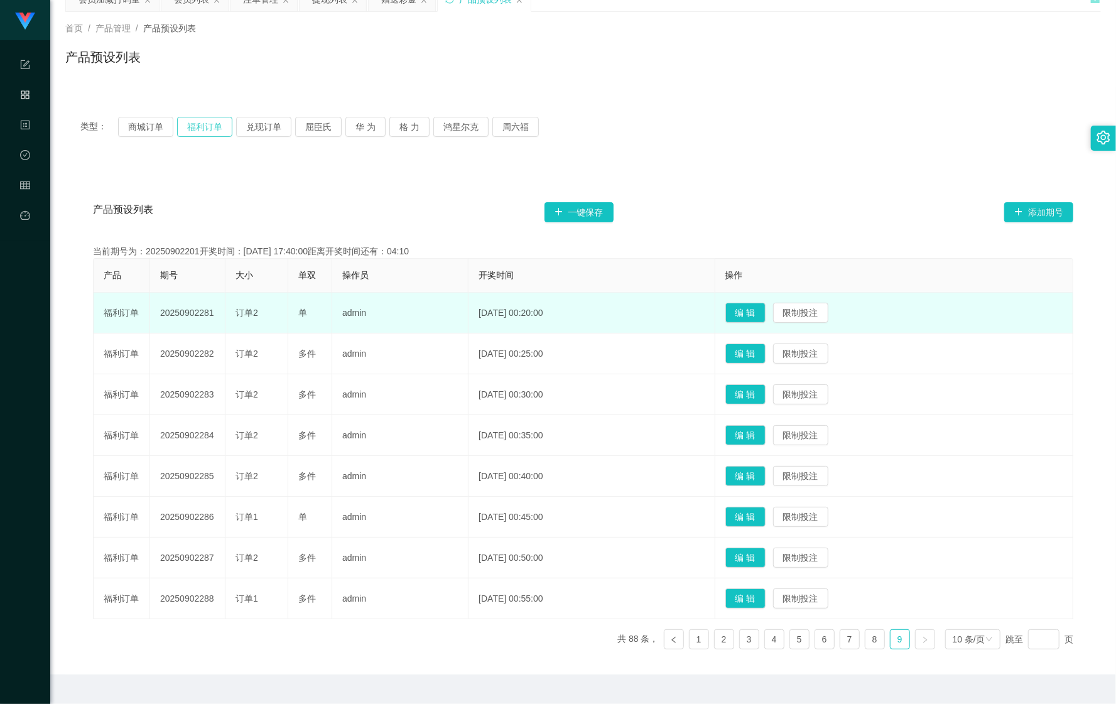
scroll to position [89, 0]
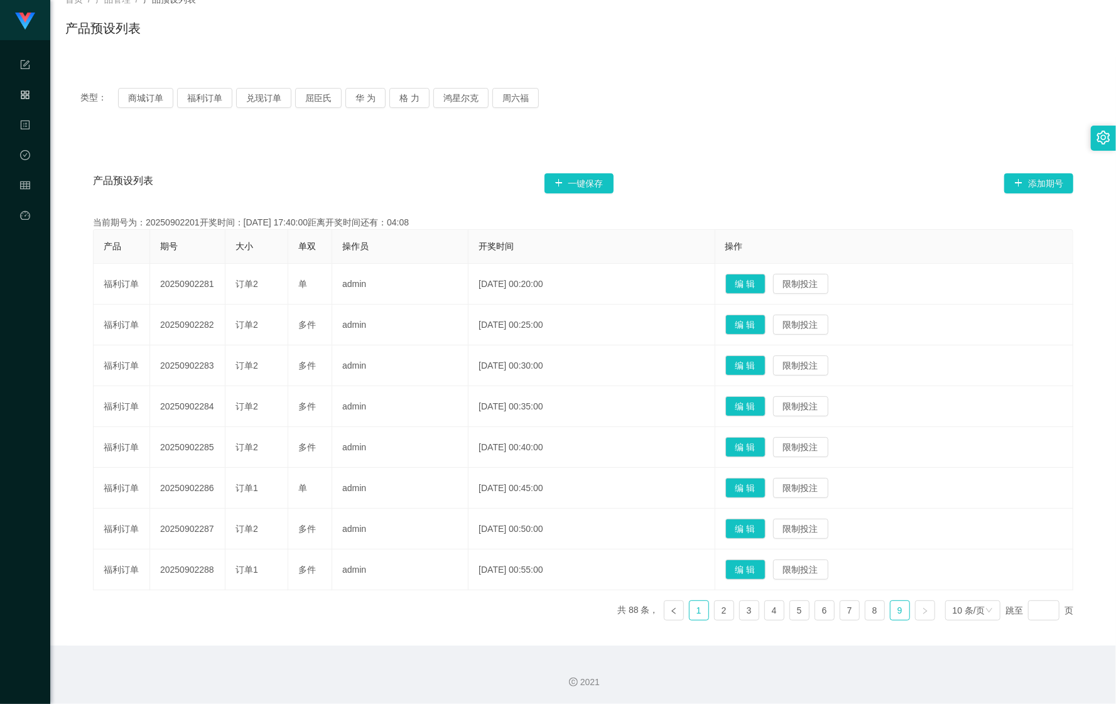
click at [690, 614] on link "1" at bounding box center [699, 610] width 19 height 19
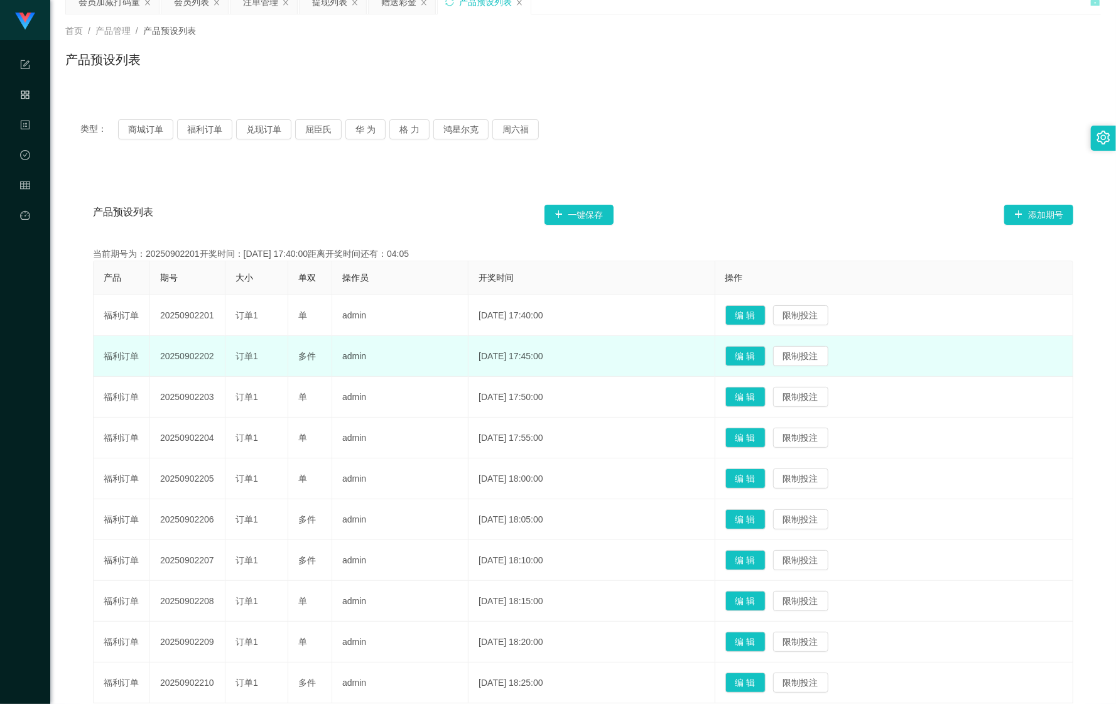
scroll to position [0, 0]
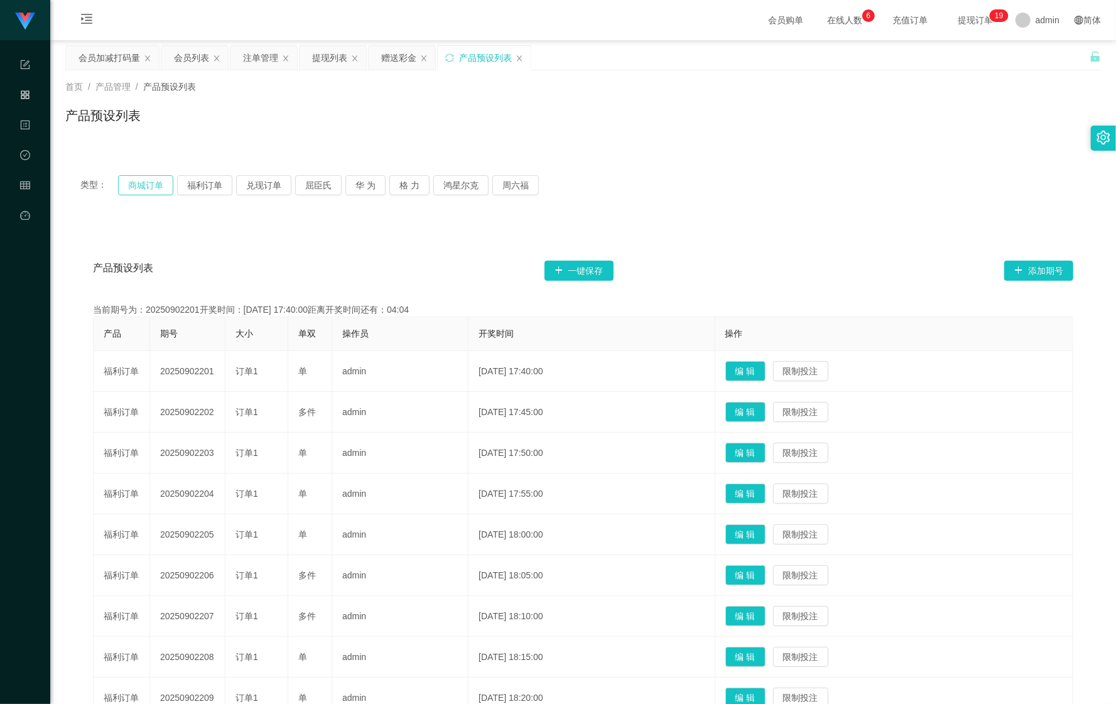
click at [136, 186] on button "商城订单" at bounding box center [145, 185] width 55 height 20
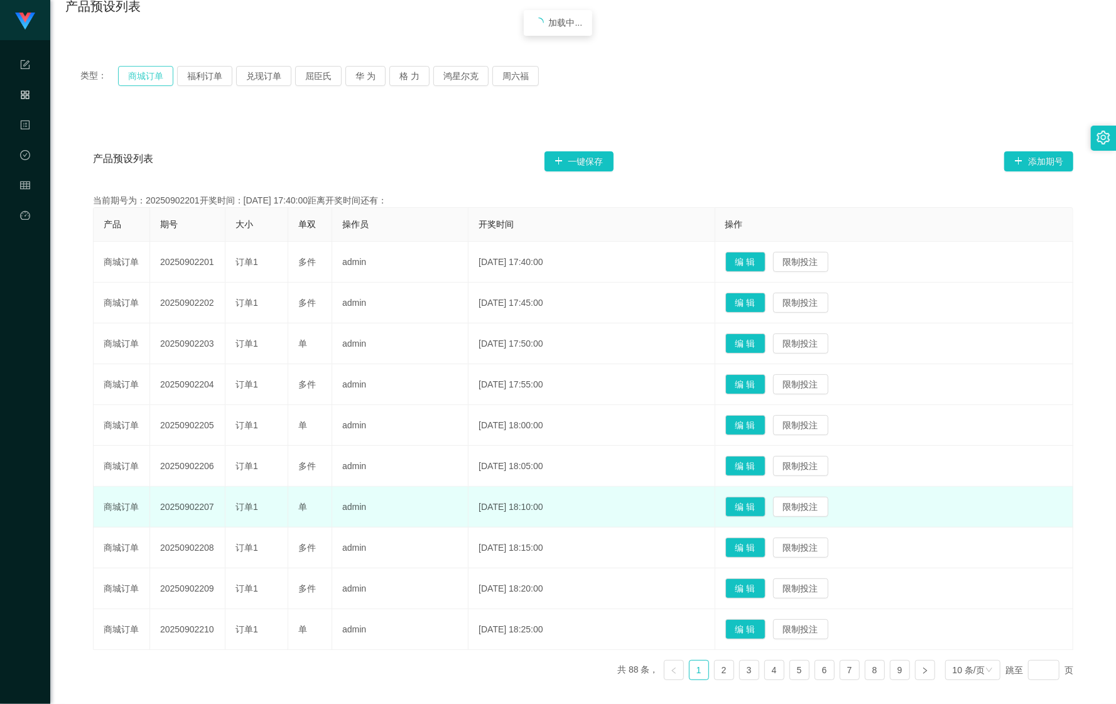
scroll to position [172, 0]
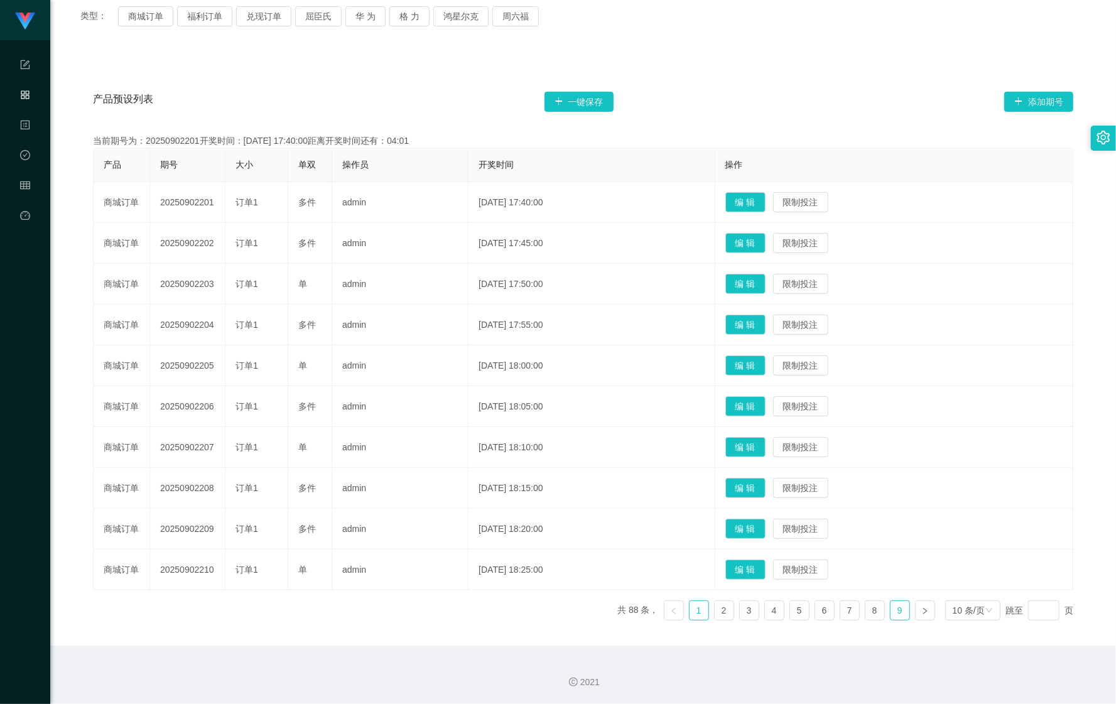
click at [891, 616] on link "9" at bounding box center [900, 610] width 19 height 19
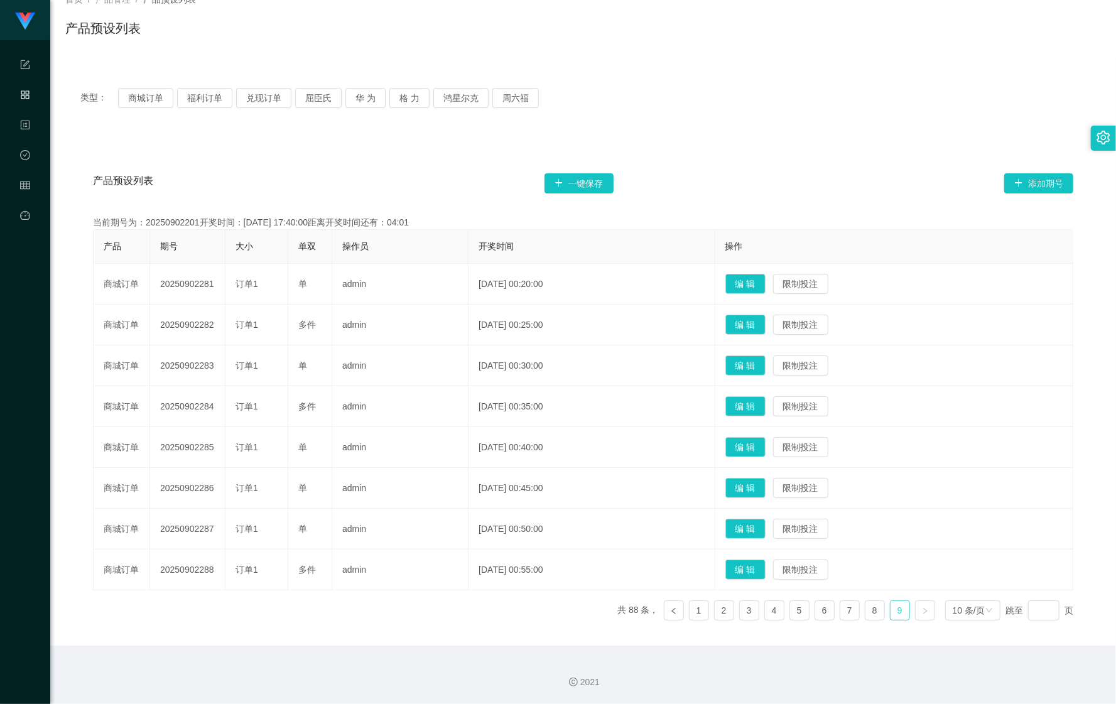
scroll to position [89, 0]
click at [870, 619] on link "8" at bounding box center [875, 610] width 19 height 19
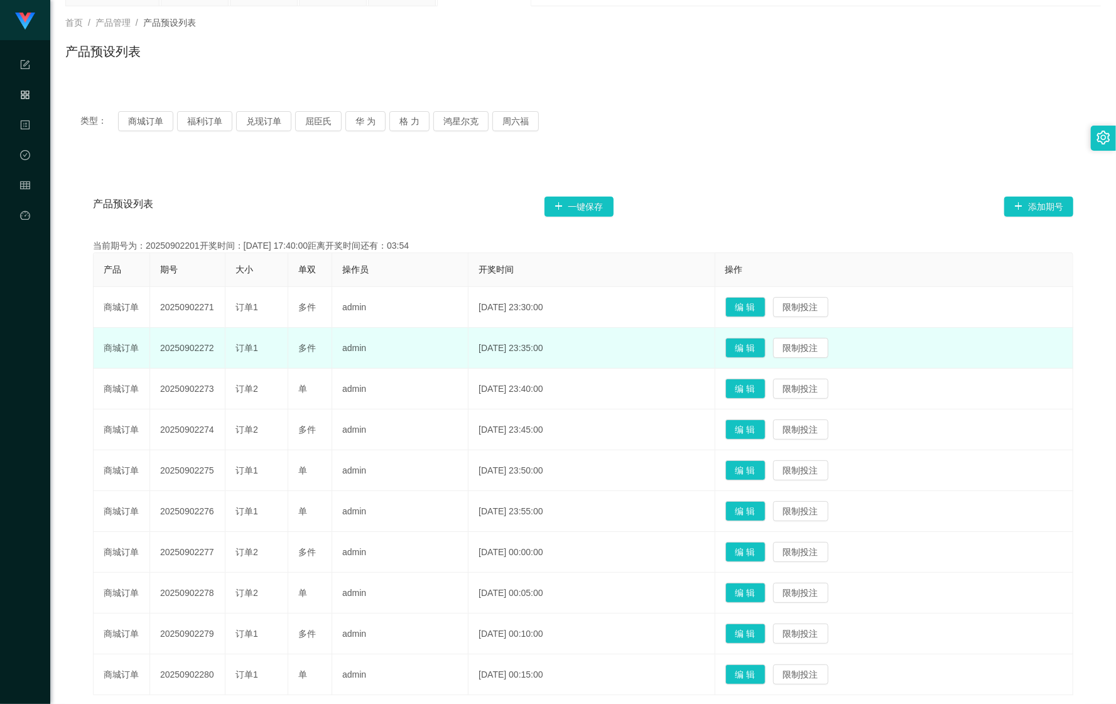
scroll to position [0, 0]
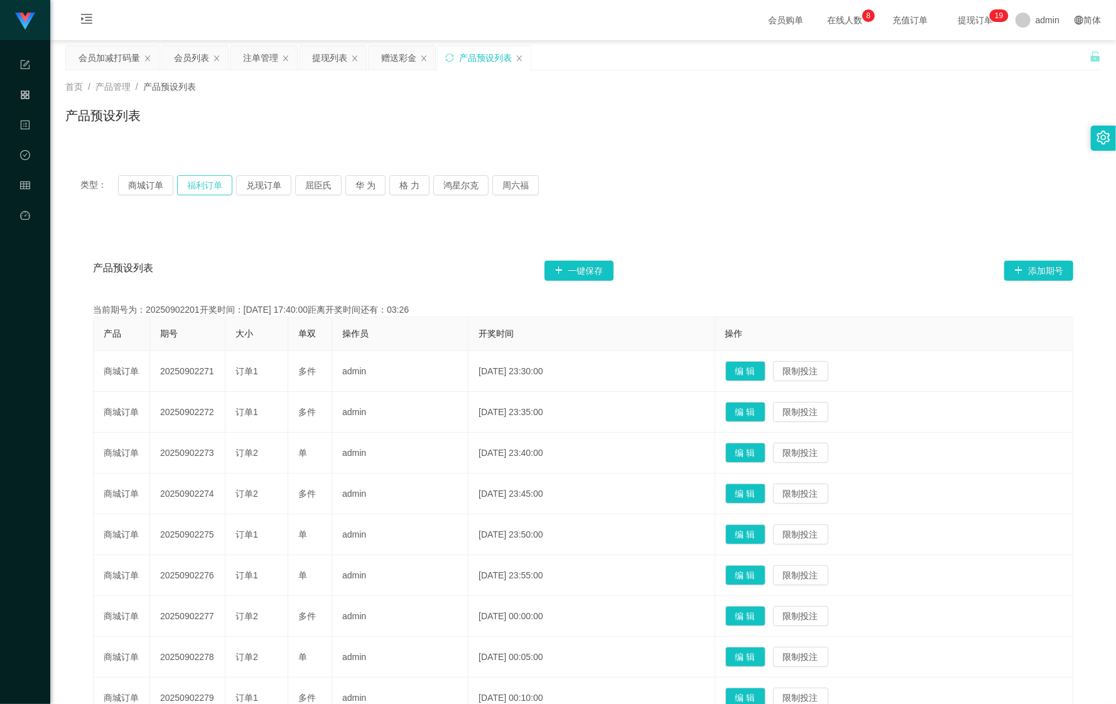
click at [202, 191] on button "福利订单" at bounding box center [204, 185] width 55 height 20
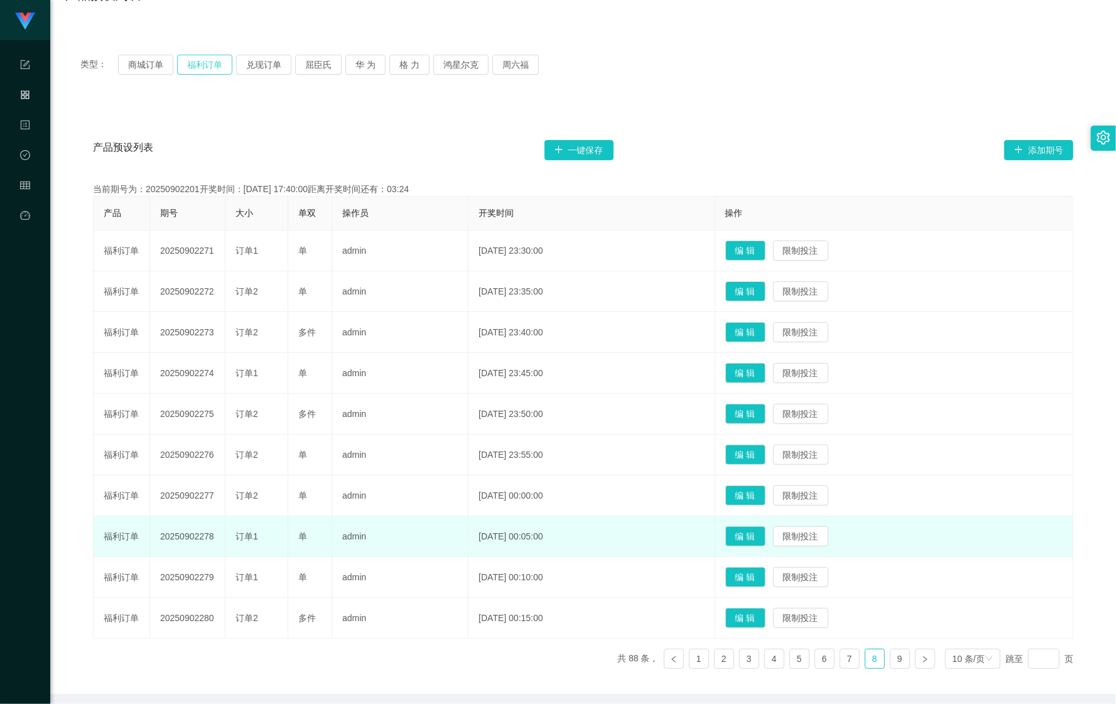
scroll to position [172, 0]
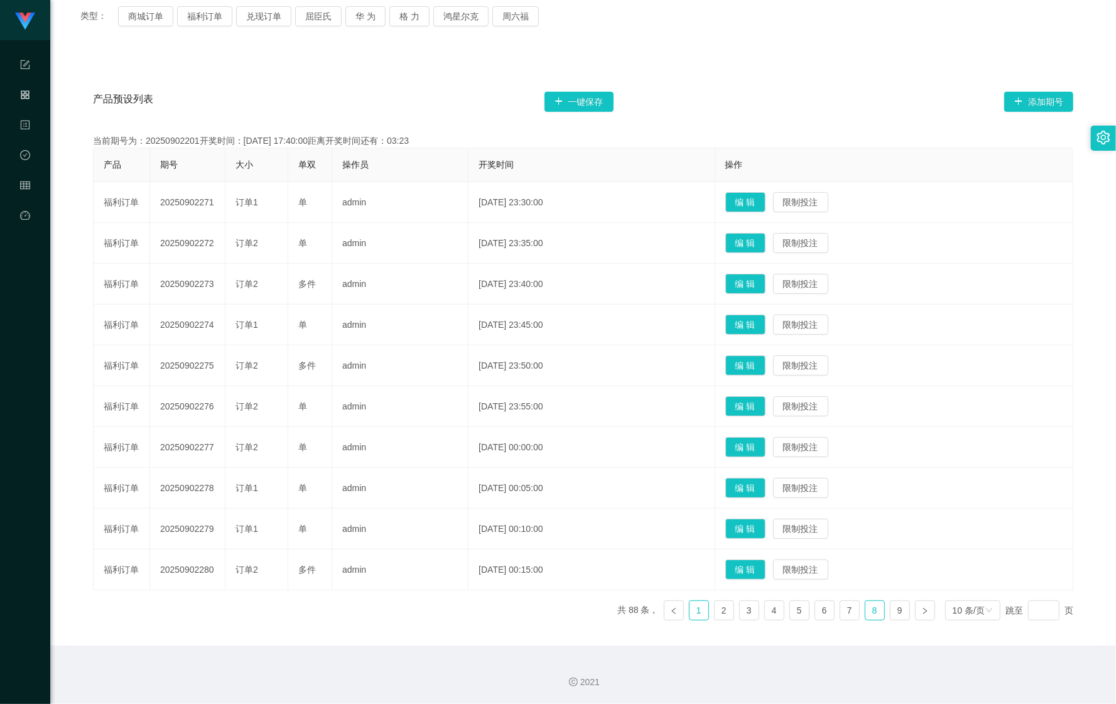
click at [690, 611] on link "1" at bounding box center [699, 610] width 19 height 19
click at [153, 21] on button "商城订单" at bounding box center [145, 16] width 55 height 20
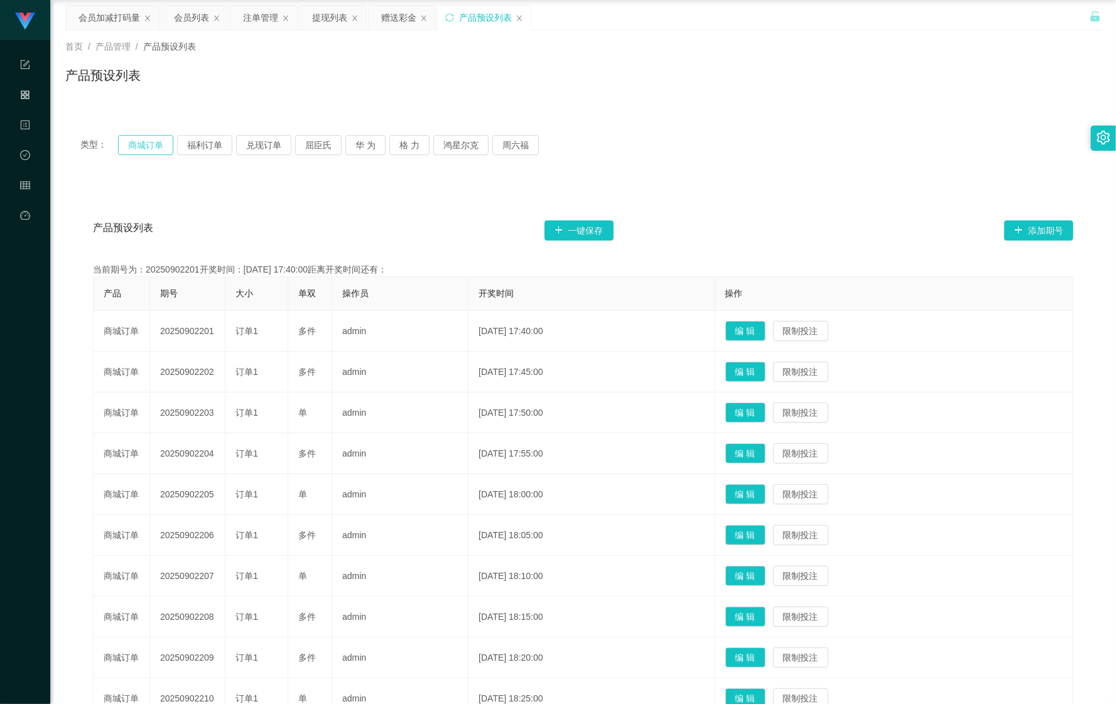
scroll to position [0, 0]
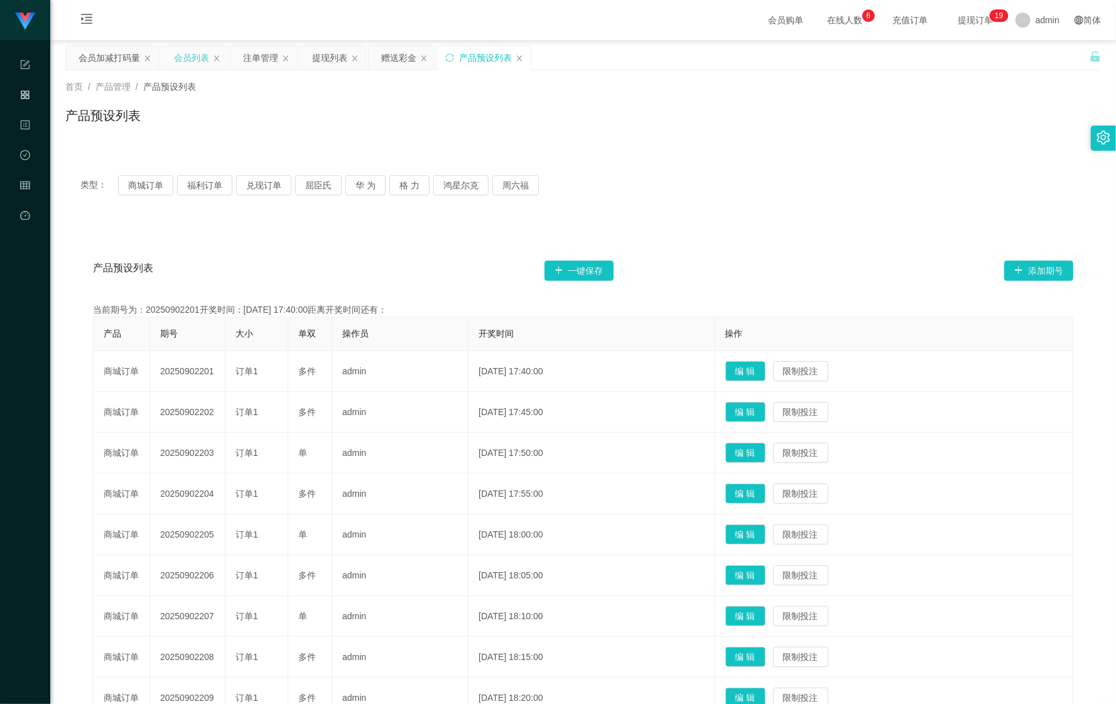
click at [194, 58] on div "会员列表" at bounding box center [191, 58] width 35 height 24
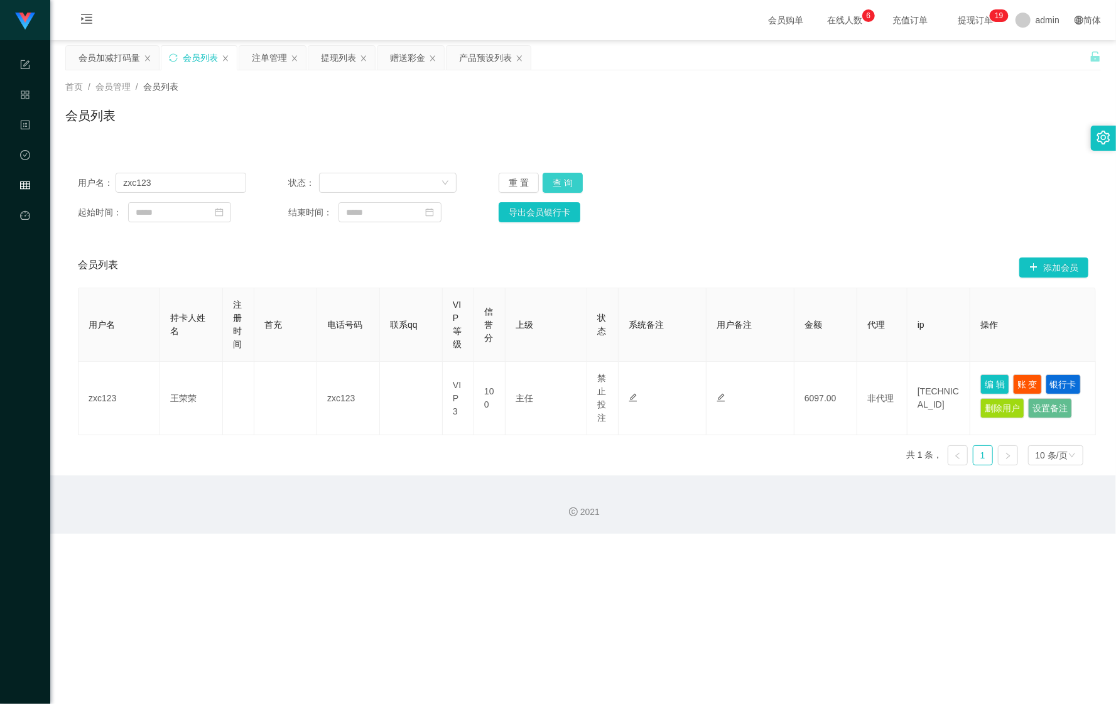
click at [564, 178] on button "查 询" at bounding box center [563, 183] width 40 height 20
click at [564, 178] on button "查 询" at bounding box center [570, 183] width 54 height 20
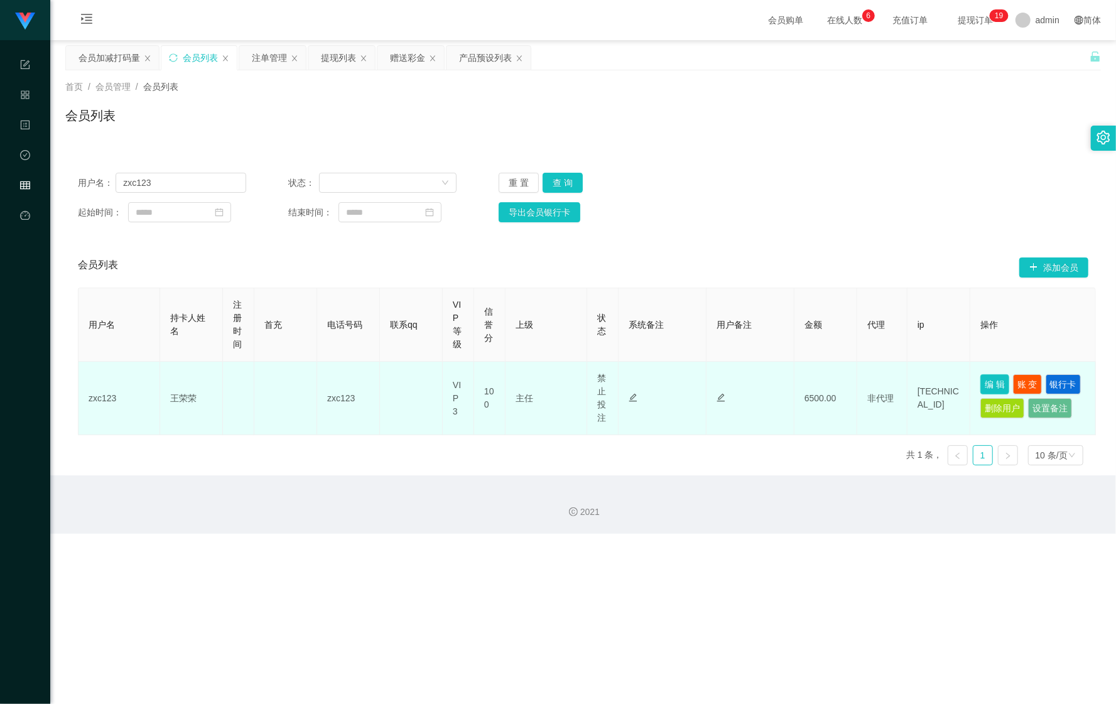
click at [988, 379] on button "编 辑" at bounding box center [995, 384] width 29 height 20
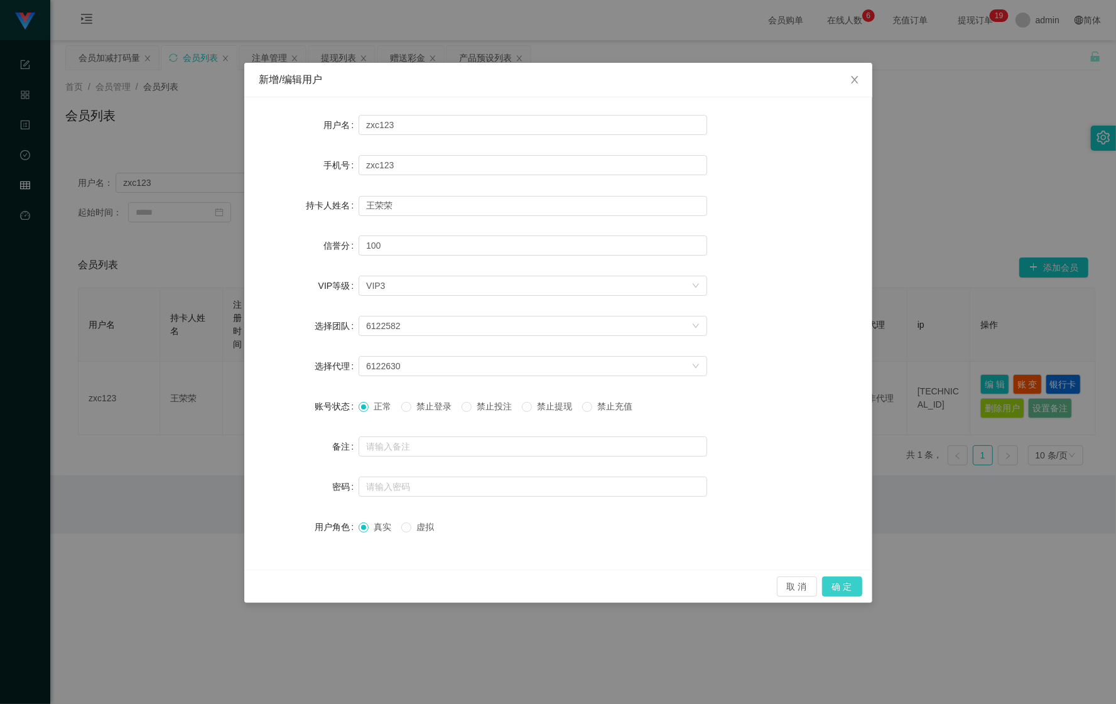
click at [848, 579] on button "确 定" at bounding box center [842, 587] width 40 height 20
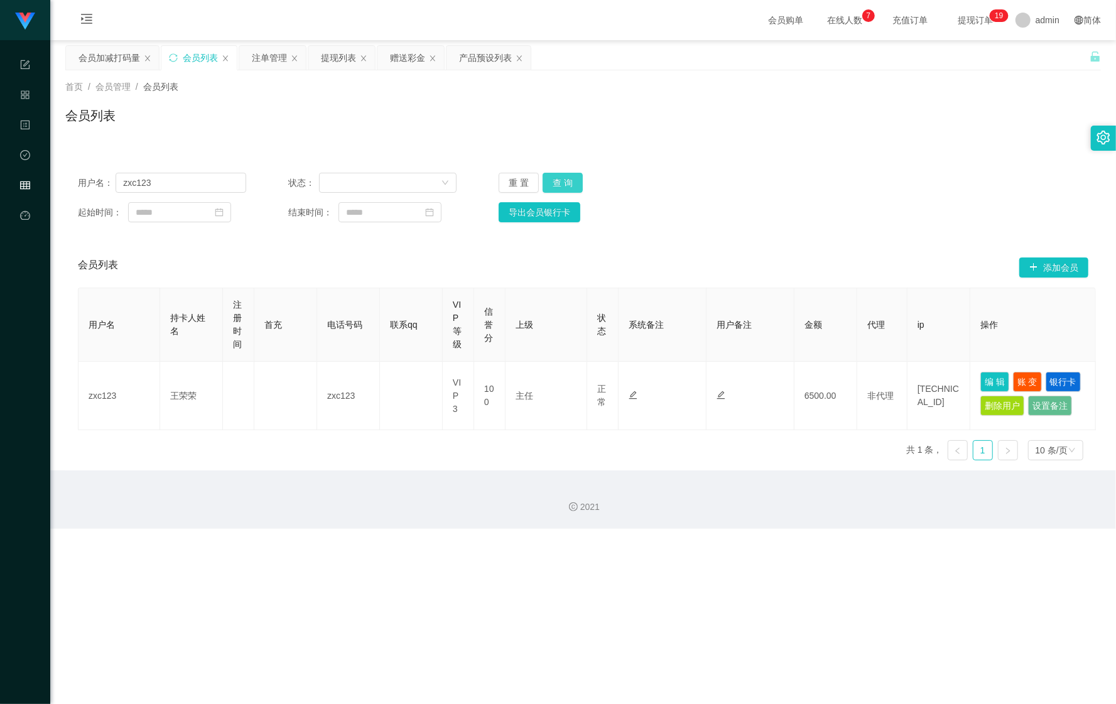
click at [553, 184] on button "查 询" at bounding box center [563, 183] width 40 height 20
click at [552, 184] on div "重 置 查 询" at bounding box center [583, 183] width 168 height 20
click at [275, 58] on div "注单管理" at bounding box center [269, 58] width 35 height 24
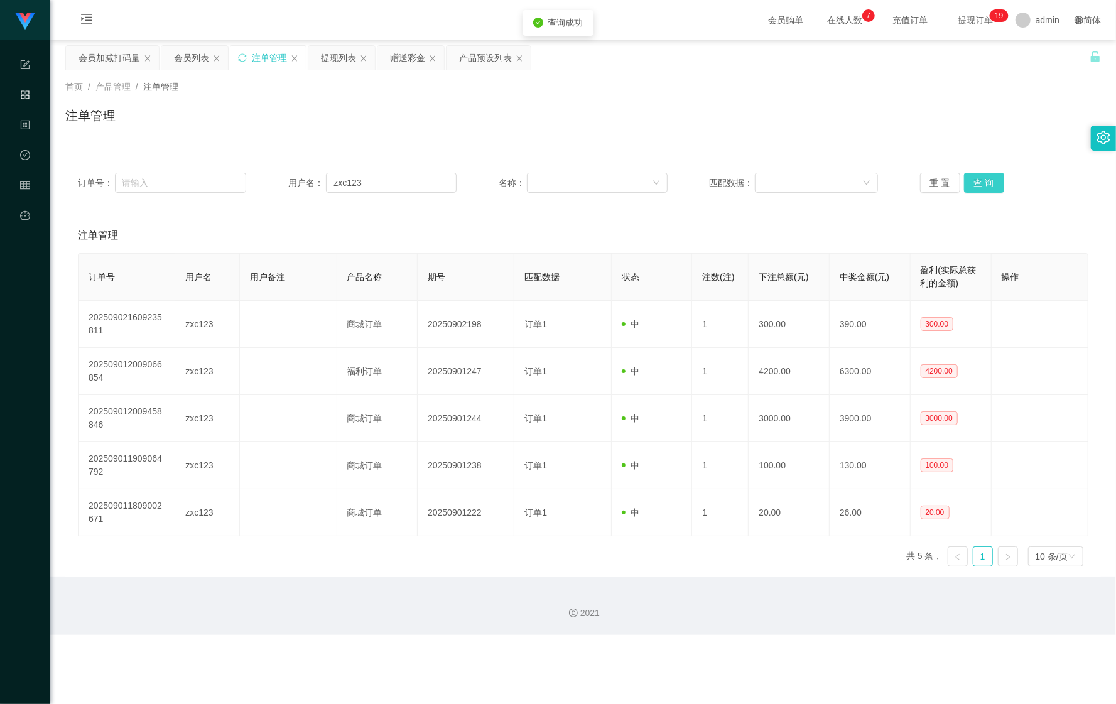
click at [991, 179] on button "查 询" at bounding box center [984, 183] width 40 height 20
click at [985, 181] on button "查 询" at bounding box center [984, 183] width 40 height 20
click at [985, 181] on div "重 置 查 询" at bounding box center [1004, 183] width 168 height 20
click at [985, 184] on button "查 询" at bounding box center [984, 183] width 40 height 20
click at [985, 184] on div "重 置 查 询" at bounding box center [1004, 183] width 168 height 20
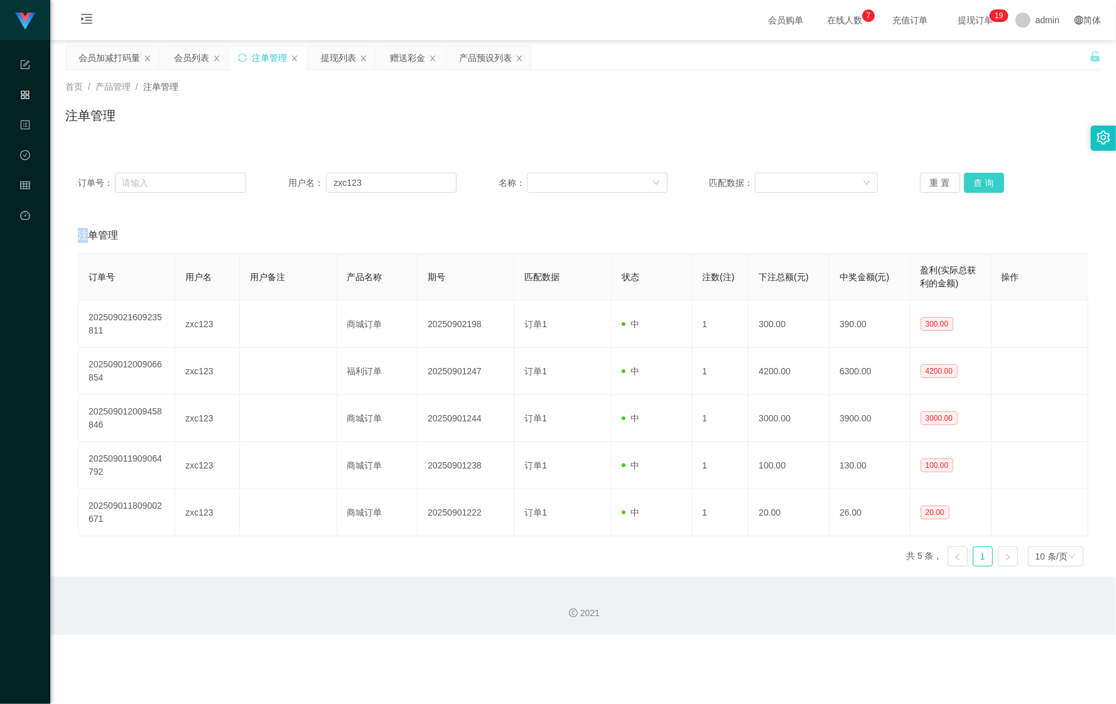
click at [985, 184] on button "查 询" at bounding box center [984, 183] width 40 height 20
click at [985, 184] on button "查 询" at bounding box center [991, 183] width 54 height 20
click at [985, 184] on div "重 置 查 询" at bounding box center [1004, 183] width 168 height 20
click at [985, 184] on button "查 询" at bounding box center [984, 183] width 40 height 20
click at [985, 184] on div "重 置 查 询" at bounding box center [1004, 183] width 168 height 20
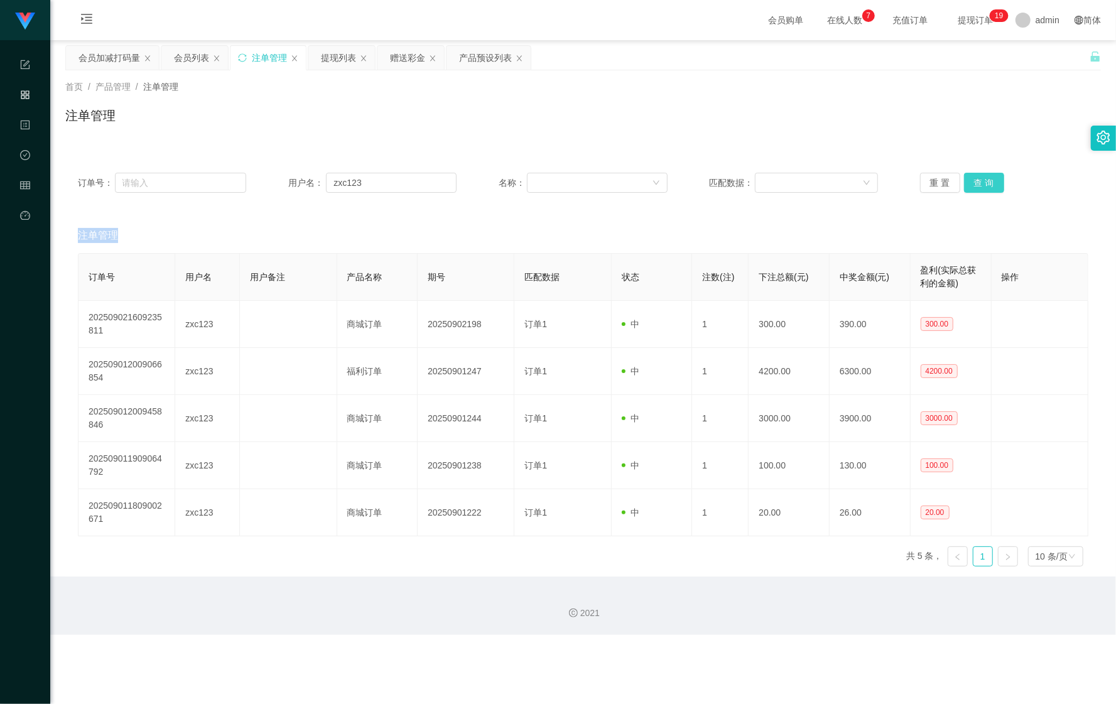
click at [985, 184] on button "查 询" at bounding box center [984, 183] width 40 height 20
click at [985, 184] on div "重 置 查 询" at bounding box center [1004, 183] width 168 height 20
click at [985, 185] on button "查 询" at bounding box center [984, 183] width 40 height 20
click at [168, 38] on div "会员购单 在线人数 0 1 2 3 4 5 6 7 8 9 0 1 2 3 4 5 6 7 8 9 0 1 2 3 4 5 6 7 8 9 充值订单 提现订单…" at bounding box center [583, 20] width 1066 height 41
click at [187, 53] on div "会员列表" at bounding box center [191, 58] width 35 height 24
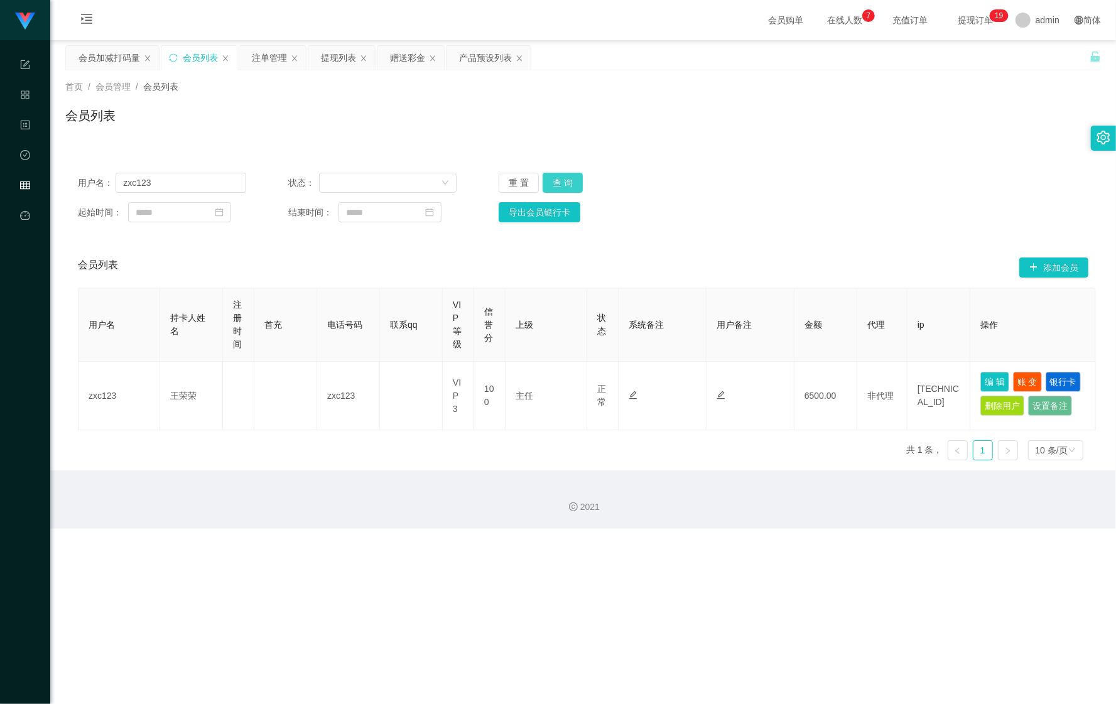
click at [559, 187] on button "查 询" at bounding box center [563, 183] width 40 height 20
click at [559, 187] on button "查 询" at bounding box center [570, 183] width 54 height 20
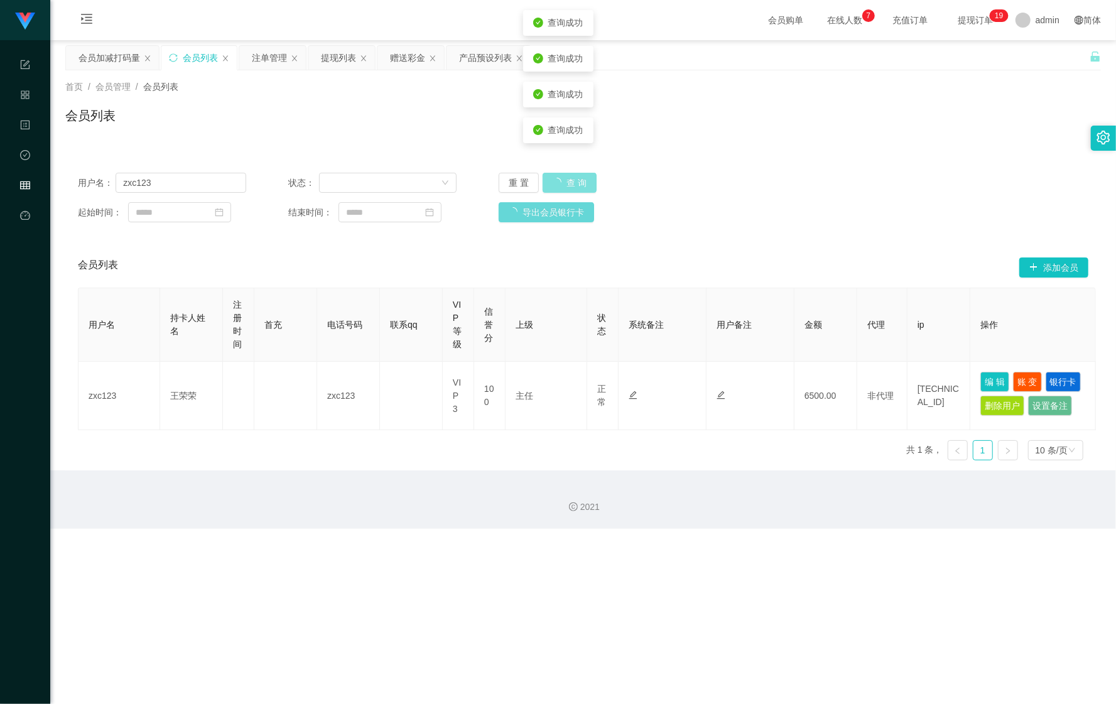
click at [559, 187] on button "查 询" at bounding box center [570, 183] width 54 height 20
click at [559, 187] on body "任务台 系统配置 产品管理 内容中心 数据中心 会员管理 平台首页 保存配置 重置配置 整体风格设置 主题色 导航设置 内容区域宽度 定宽 固定Header …" at bounding box center [558, 352] width 1116 height 704
click at [559, 187] on button "查 询" at bounding box center [563, 183] width 40 height 20
click at [560, 187] on button "查 询" at bounding box center [570, 183] width 54 height 20
drag, startPoint x: 560, startPoint y: 187, endPoint x: 800, endPoint y: 261, distance: 251.4
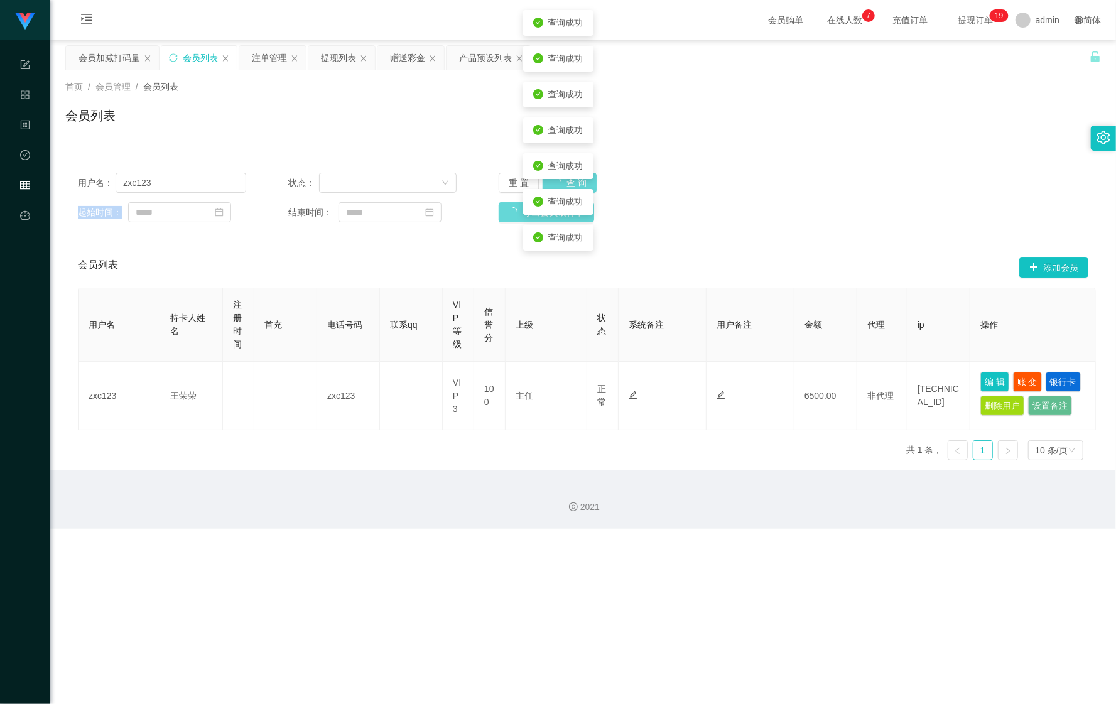
click at [561, 187] on div "重 置 查 询" at bounding box center [583, 183] width 168 height 20
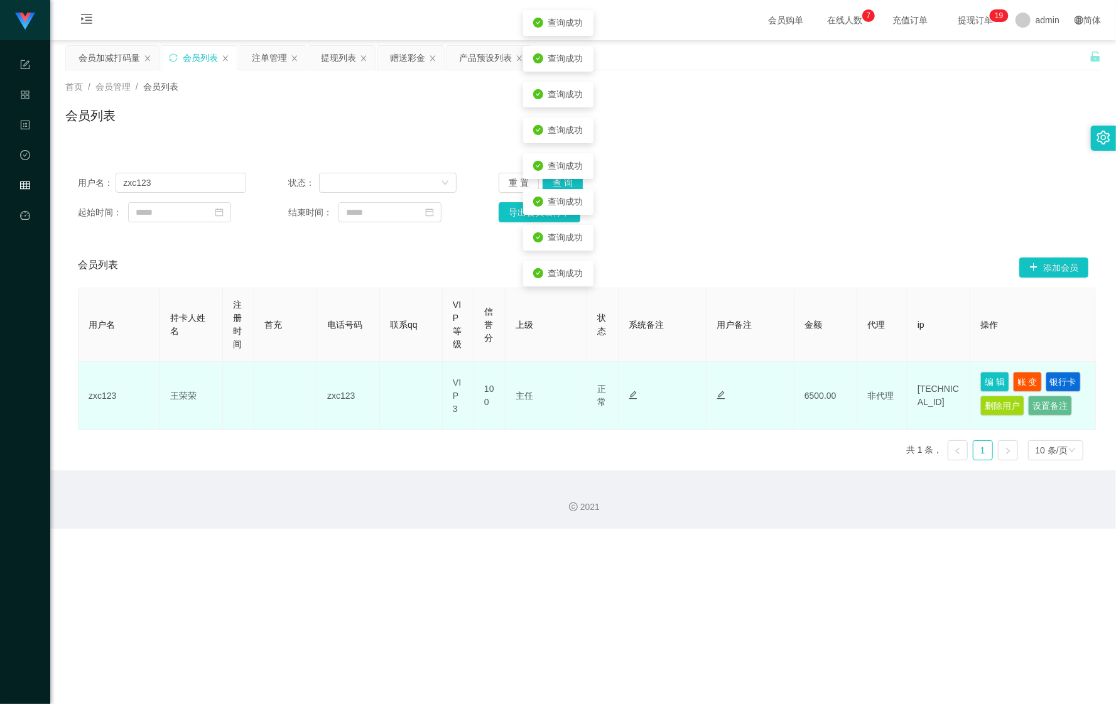
click at [995, 370] on td "编 辑 账 变 银行卡 删除用户 设置备注" at bounding box center [1034, 396] width 126 height 68
click at [990, 371] on td "编 辑 账 变 银行卡 删除用户 设置备注" at bounding box center [1034, 396] width 126 height 68
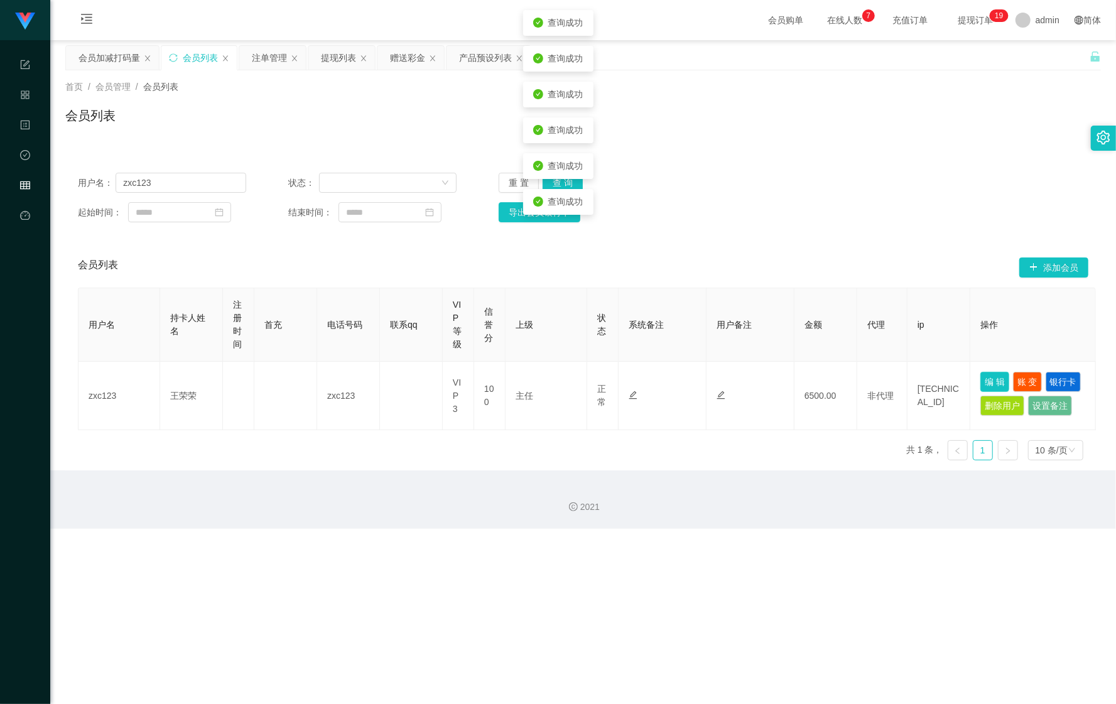
click at [991, 372] on button "编 辑" at bounding box center [995, 382] width 29 height 20
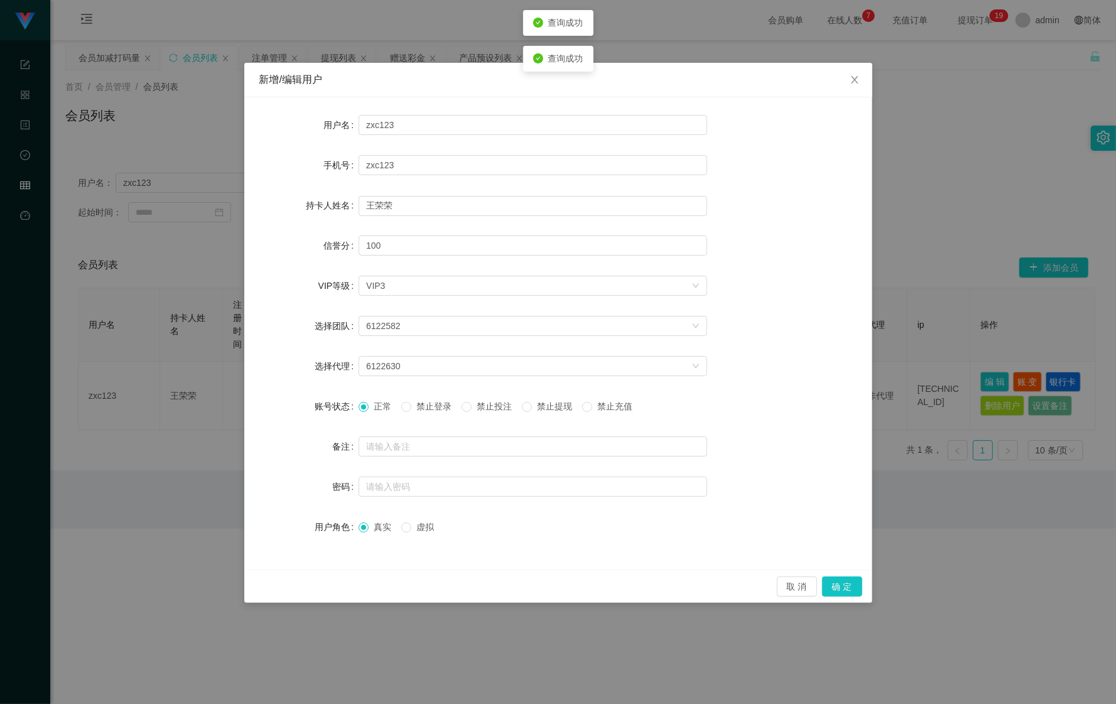
click at [846, 576] on div "取 消 确 定" at bounding box center [558, 586] width 628 height 33
click at [840, 589] on button "确 定" at bounding box center [842, 587] width 40 height 20
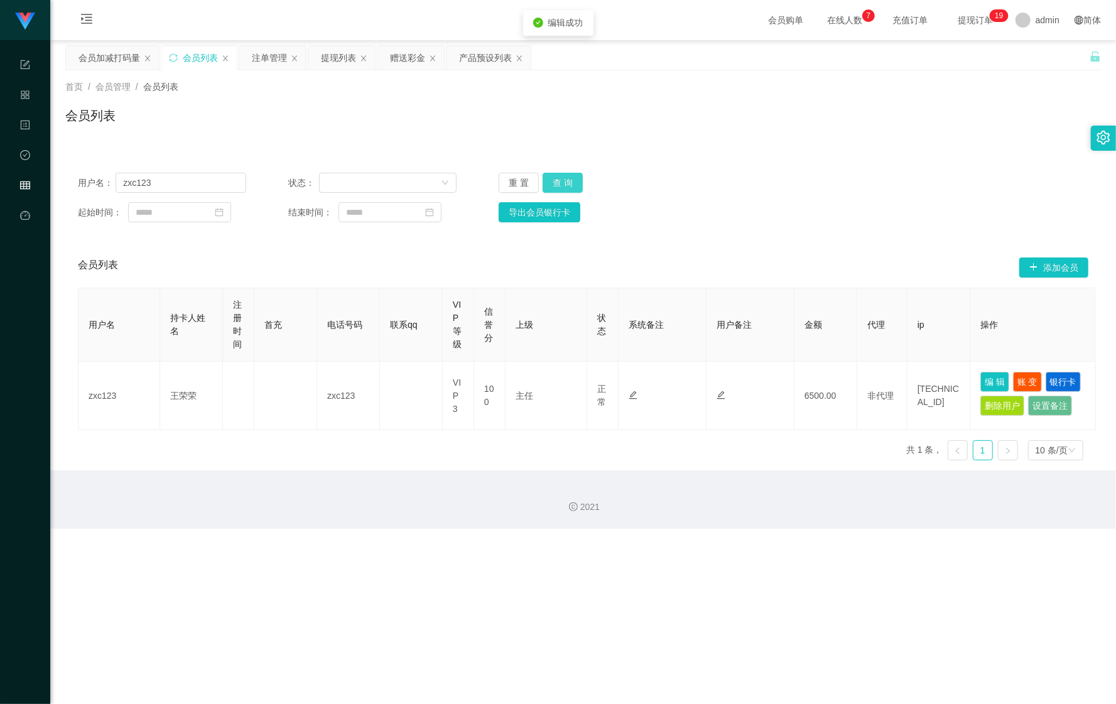
click at [556, 184] on button "查 询" at bounding box center [563, 183] width 40 height 20
click at [556, 184] on div "重 置 查 询" at bounding box center [583, 183] width 168 height 20
click at [556, 184] on button "查 询" at bounding box center [563, 183] width 40 height 20
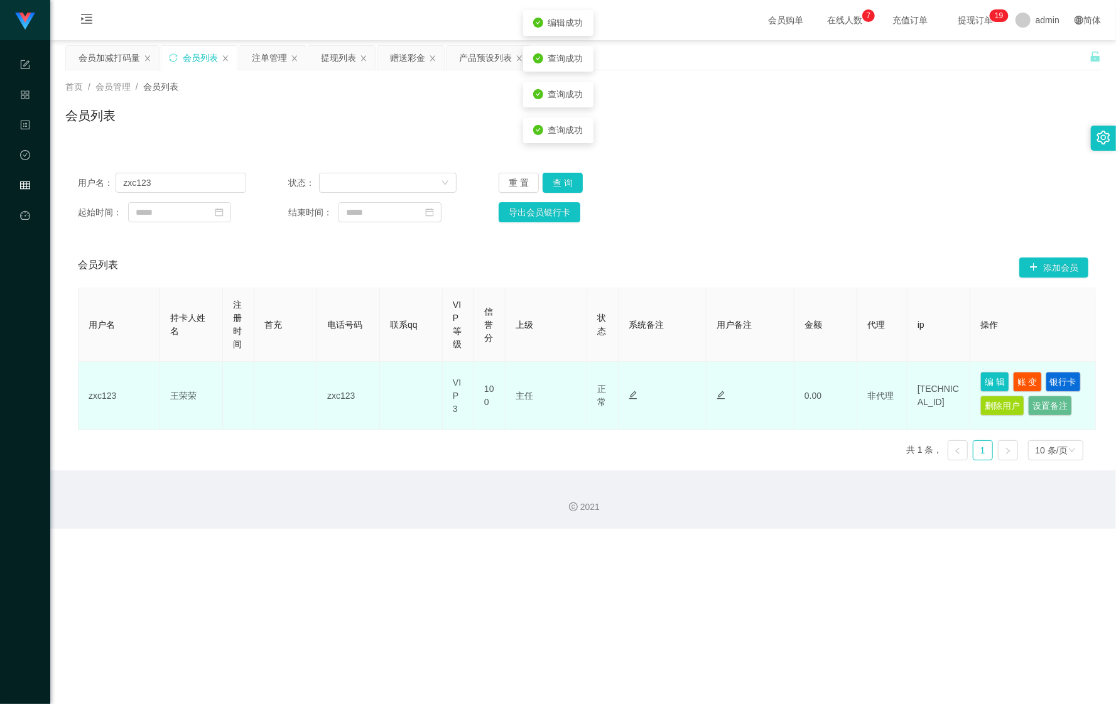
click at [978, 390] on td "编 辑 账 变 银行卡 删除用户 设置备注" at bounding box center [1034, 396] width 126 height 68
click at [981, 381] on button "编 辑" at bounding box center [995, 382] width 29 height 20
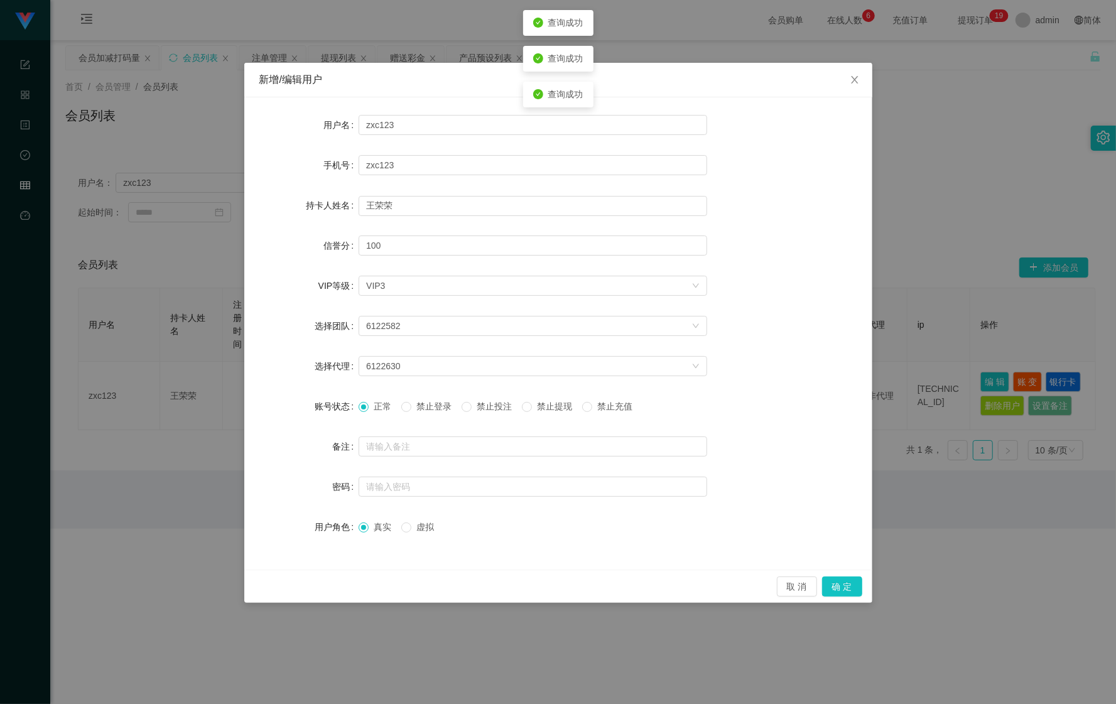
click at [476, 416] on div "正常 禁止登录 禁止投注 禁止提现 禁止充值" at bounding box center [533, 406] width 349 height 25
click at [481, 411] on span "禁止投注" at bounding box center [494, 406] width 45 height 10
click at [849, 593] on button "确 定" at bounding box center [842, 587] width 40 height 20
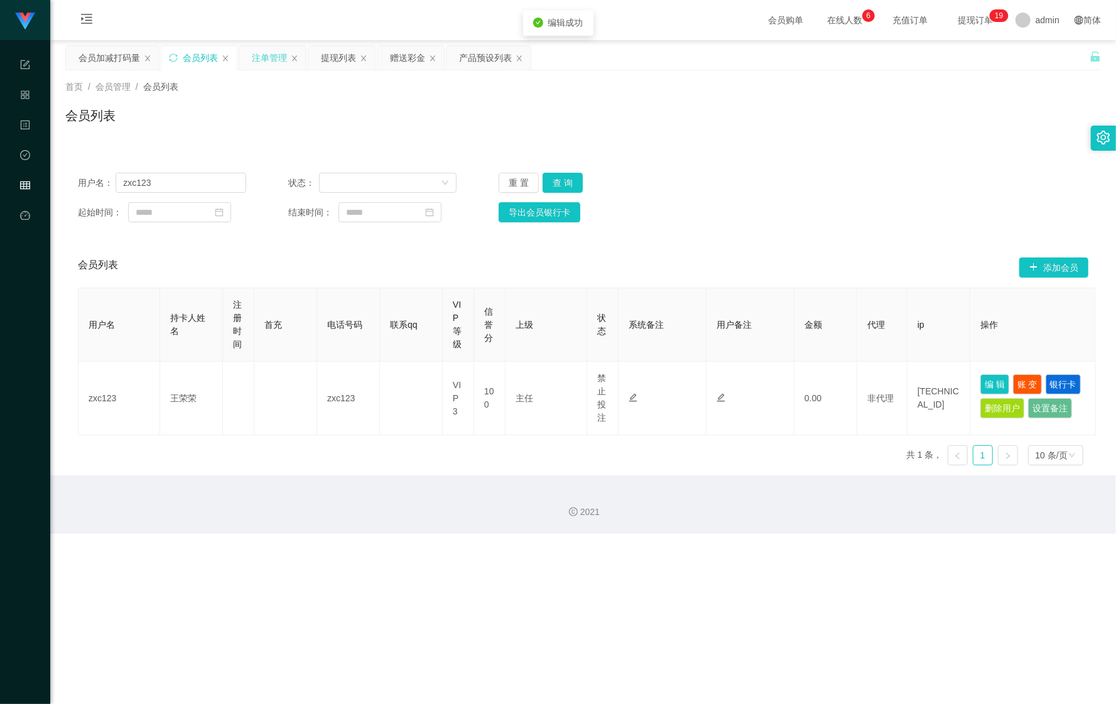
click at [265, 58] on div "注单管理" at bounding box center [269, 58] width 35 height 24
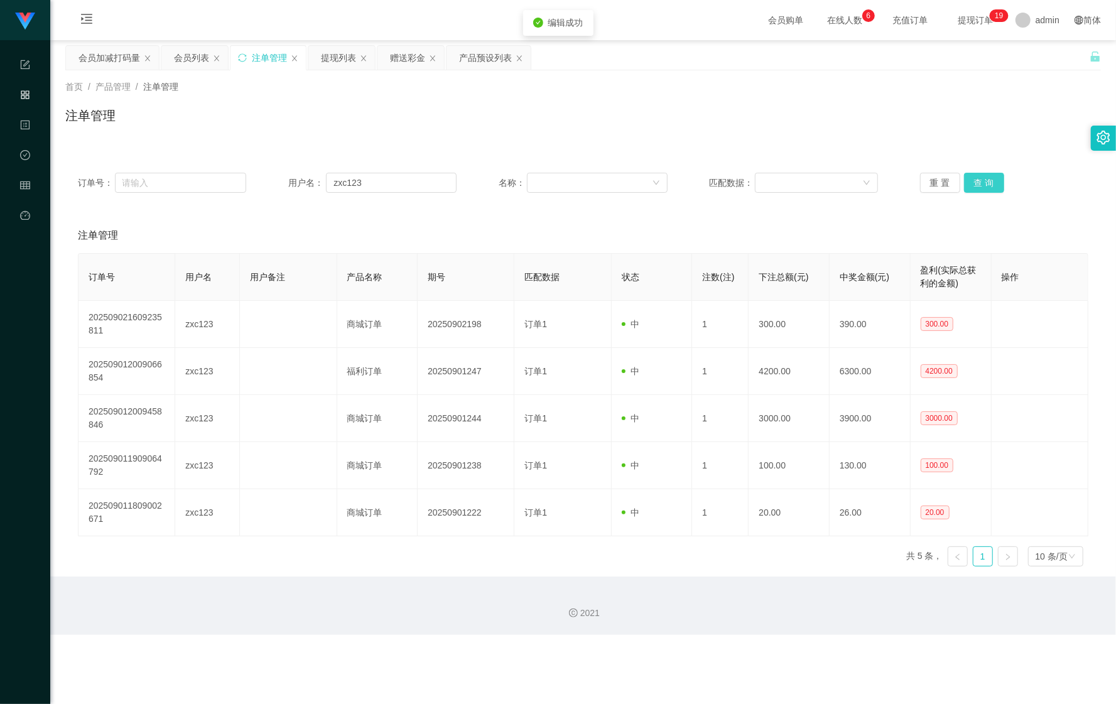
click at [980, 184] on button "查 询" at bounding box center [984, 183] width 40 height 20
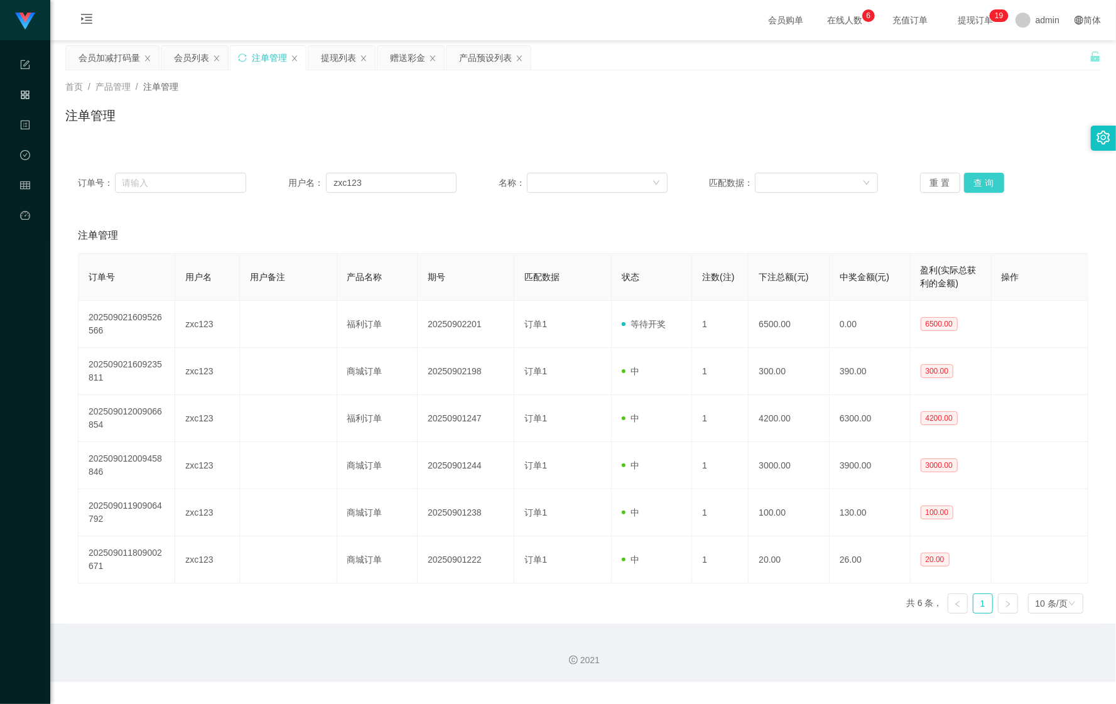
click at [980, 184] on button "查 询" at bounding box center [984, 183] width 40 height 20
click at [980, 184] on div "重 置 查 询" at bounding box center [1004, 183] width 168 height 20
click at [476, 69] on div "产品预设列表" at bounding box center [485, 58] width 53 height 24
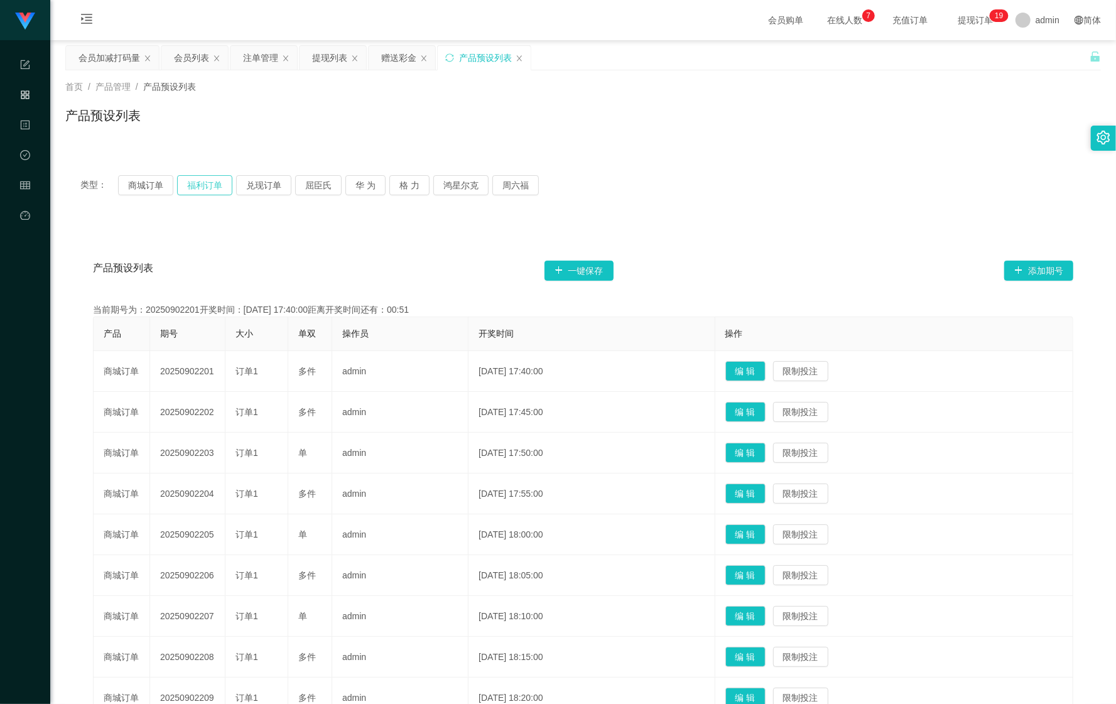
click at [194, 185] on button "福利订单" at bounding box center [204, 185] width 55 height 20
click at [195, 63] on div "会员列表" at bounding box center [191, 58] width 35 height 24
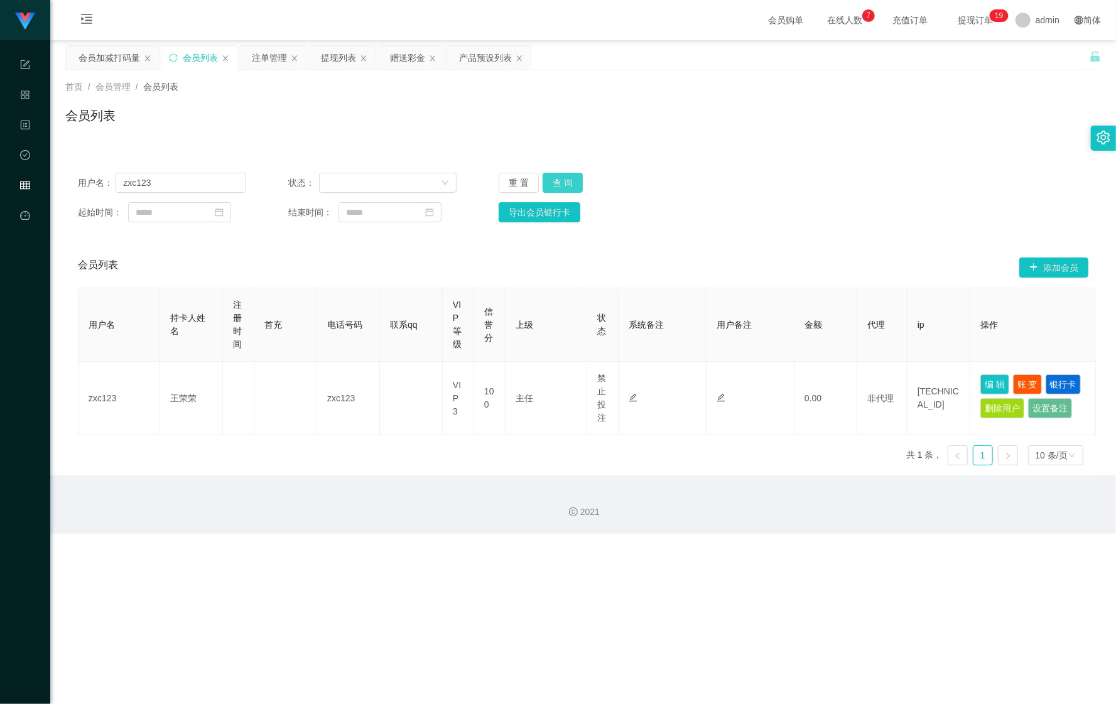
click at [562, 183] on button "查 询" at bounding box center [563, 183] width 40 height 20
click at [562, 183] on button "查 询" at bounding box center [570, 183] width 54 height 20
click at [265, 62] on div "注单管理" at bounding box center [269, 58] width 35 height 24
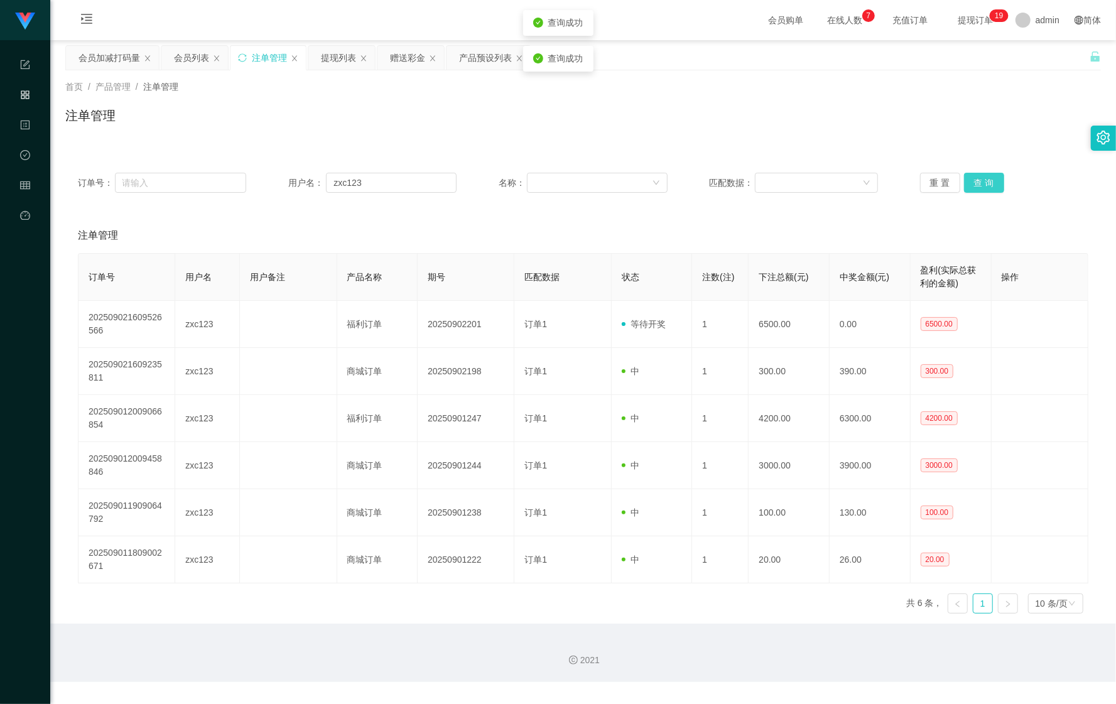
click at [988, 184] on button "查 询" at bounding box center [984, 183] width 40 height 20
click at [986, 177] on button "查 询" at bounding box center [984, 183] width 40 height 20
click at [986, 177] on button "查 询" at bounding box center [991, 183] width 54 height 20
click at [986, 177] on button "查 询" at bounding box center [984, 183] width 40 height 20
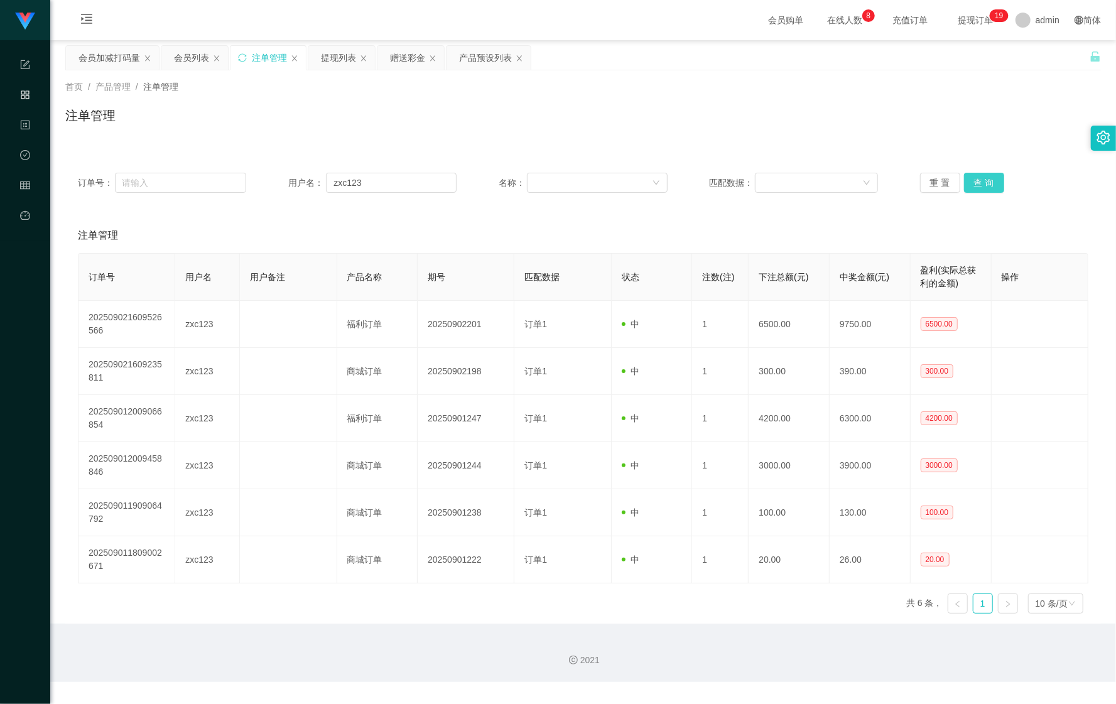
click at [986, 177] on button "查 询" at bounding box center [984, 183] width 40 height 20
click at [986, 177] on div "重 置 查 询" at bounding box center [1004, 183] width 168 height 20
click at [985, 177] on button "查 询" at bounding box center [984, 183] width 40 height 20
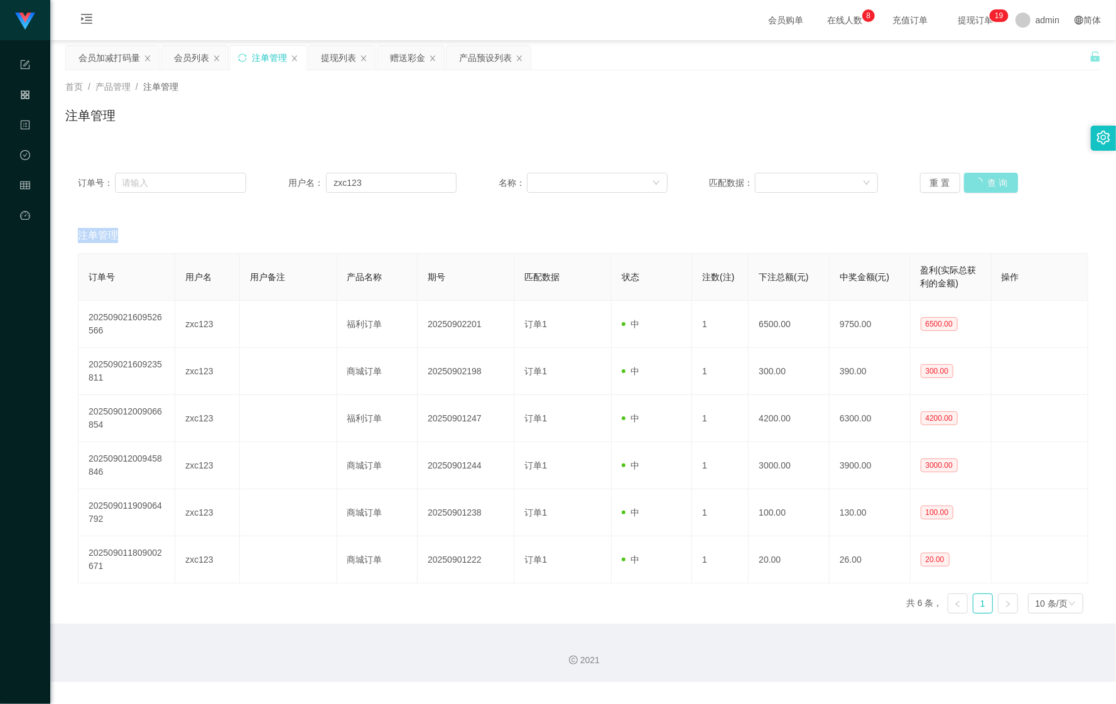
click at [985, 177] on button "查 询" at bounding box center [991, 183] width 54 height 20
click at [985, 177] on div "重 置 查 询" at bounding box center [1004, 183] width 168 height 20
click at [985, 177] on button "查 询" at bounding box center [984, 183] width 40 height 20
click at [985, 177] on button "查 询" at bounding box center [991, 183] width 54 height 20
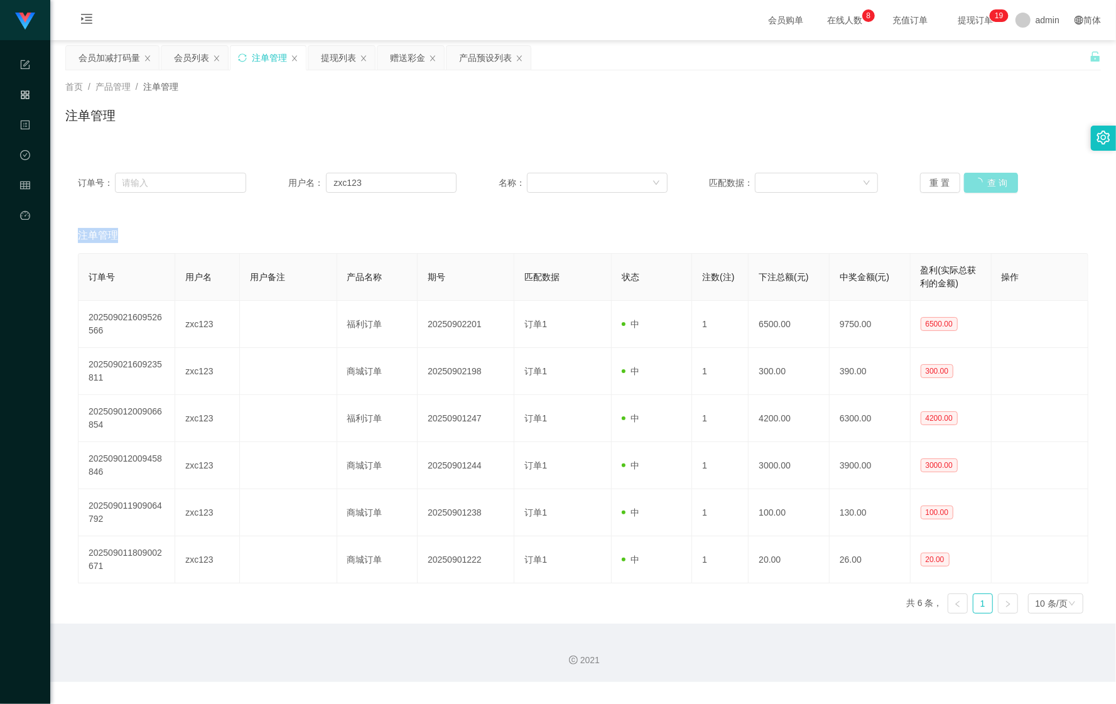
click at [985, 177] on div "重 置 查 询" at bounding box center [1004, 183] width 168 height 20
click at [985, 177] on button "查 询" at bounding box center [984, 183] width 40 height 20
click at [985, 177] on div "重 置 查 询" at bounding box center [1004, 183] width 168 height 20
click at [985, 177] on button "查 询" at bounding box center [984, 183] width 40 height 20
click at [985, 177] on div "重 置 查 询" at bounding box center [1004, 183] width 168 height 20
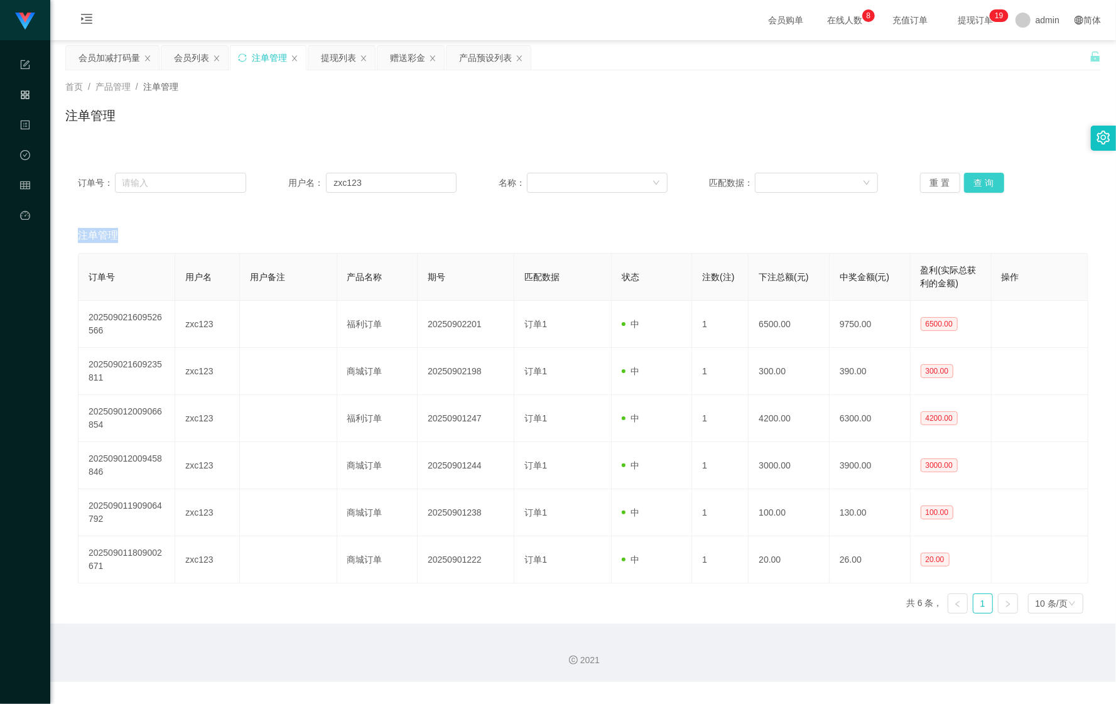
click at [985, 177] on button "查 询" at bounding box center [984, 183] width 40 height 20
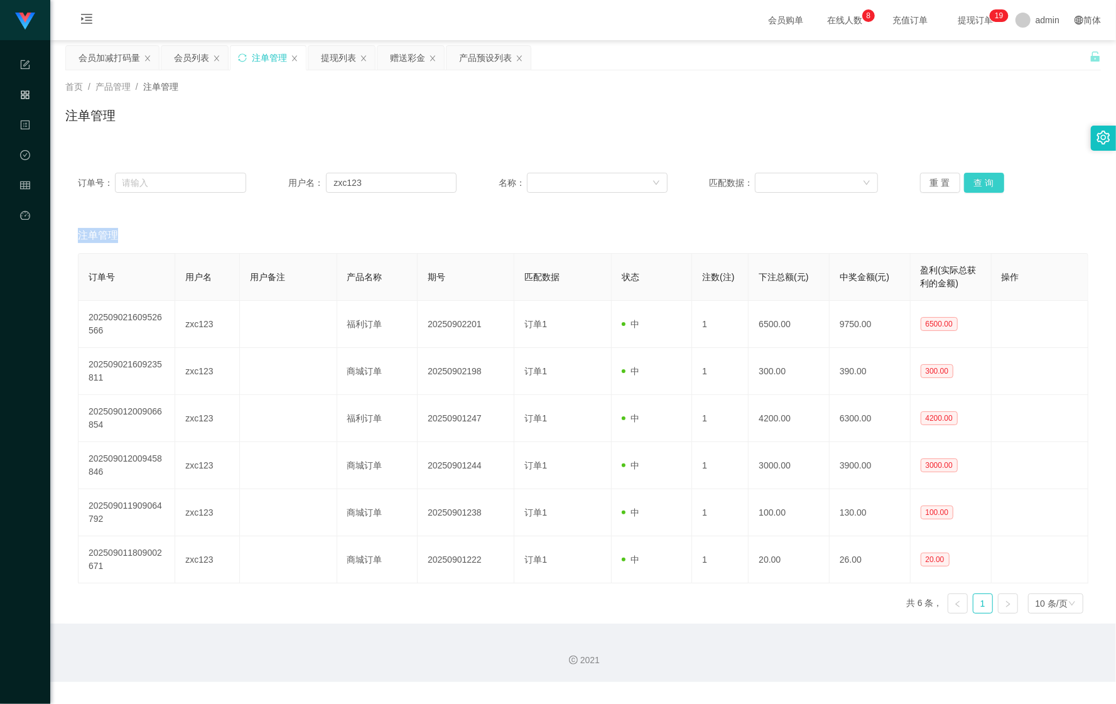
click at [985, 177] on button "查 询" at bounding box center [984, 183] width 40 height 20
click at [985, 177] on div "重 置 查 询" at bounding box center [1004, 183] width 168 height 20
click at [985, 177] on button "查 询" at bounding box center [984, 183] width 40 height 20
click at [197, 60] on div "会员列表" at bounding box center [191, 58] width 35 height 24
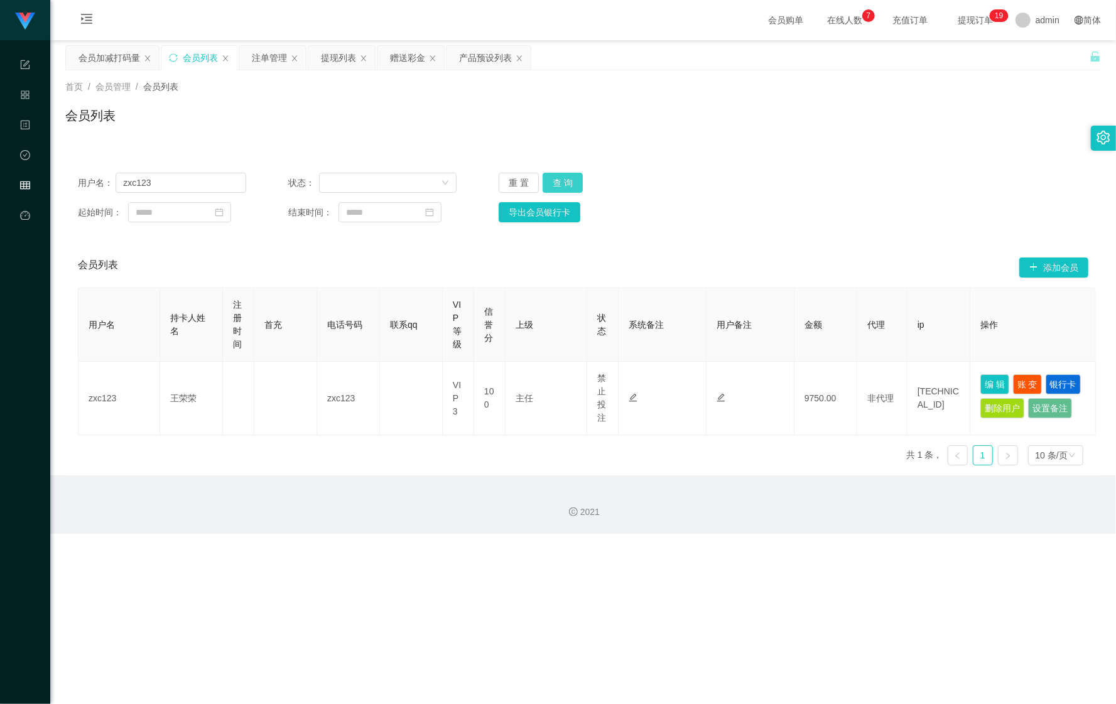
click at [571, 179] on button "查 询" at bounding box center [563, 183] width 40 height 20
click at [571, 179] on button "查 询" at bounding box center [570, 183] width 54 height 20
click at [260, 58] on div "注单管理" at bounding box center [269, 58] width 35 height 24
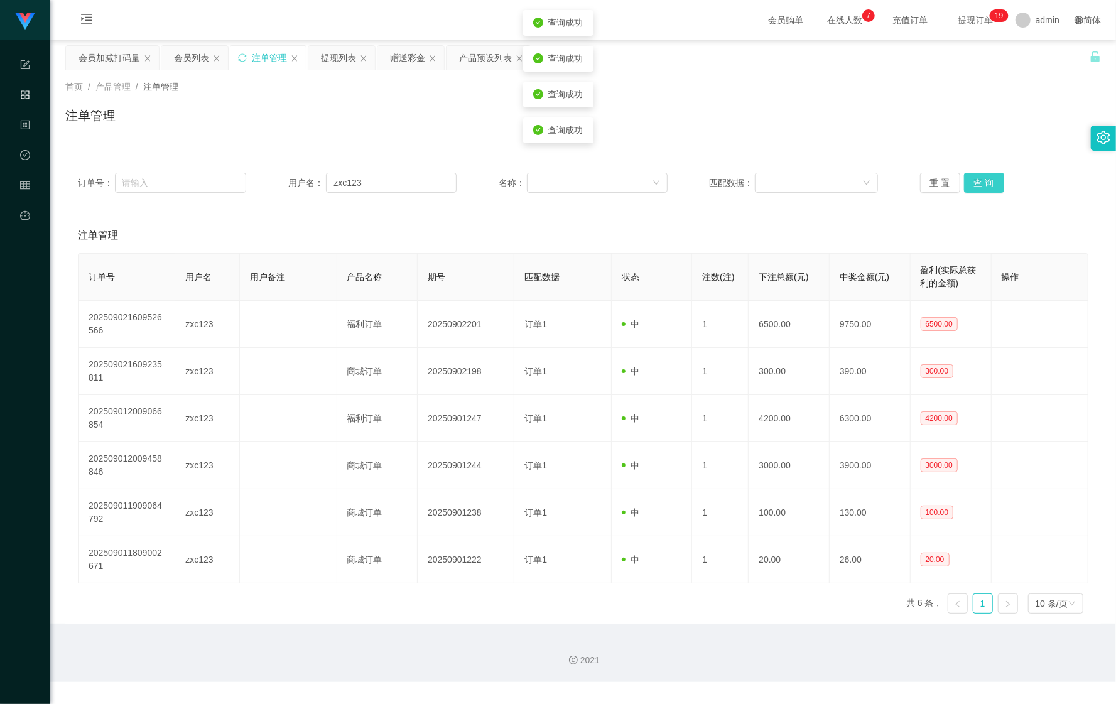
click at [973, 183] on button "查 询" at bounding box center [984, 183] width 40 height 20
click at [973, 183] on button "查 询" at bounding box center [991, 183] width 54 height 20
click at [973, 183] on div "重 置 查 询" at bounding box center [1004, 183] width 168 height 20
click at [966, 184] on button "查 询" at bounding box center [984, 183] width 40 height 20
click at [966, 184] on div "重 置 查 询" at bounding box center [1004, 183] width 168 height 20
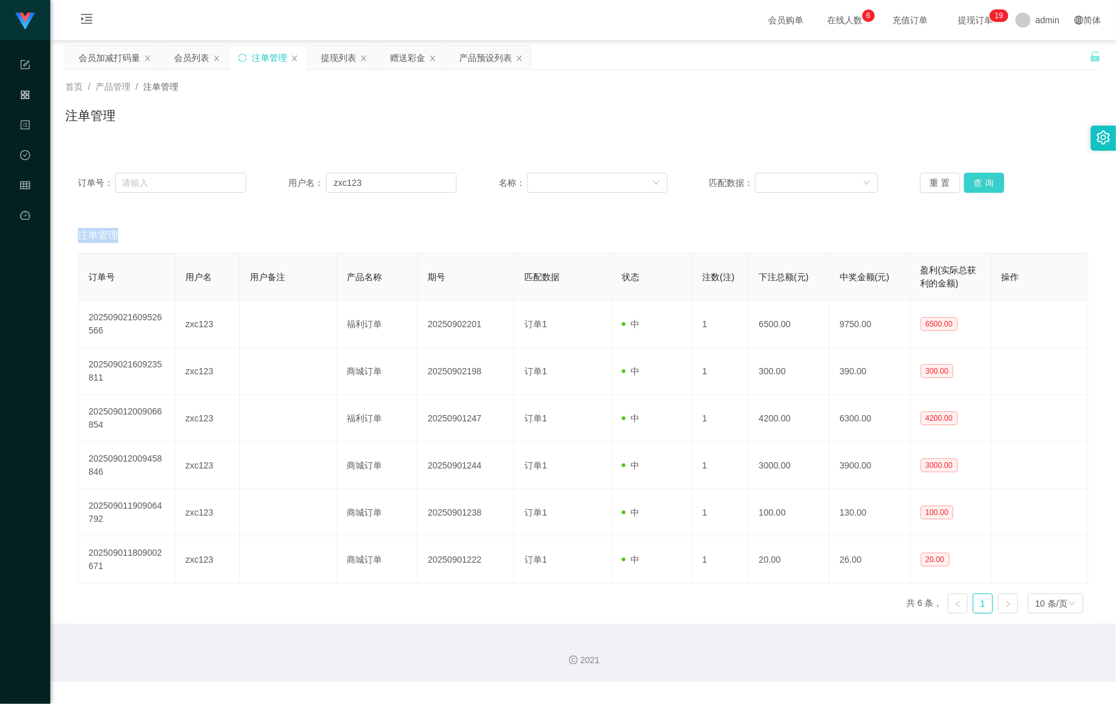
click at [966, 184] on button "查 询" at bounding box center [984, 183] width 40 height 20
click at [966, 184] on div "重 置 查 询" at bounding box center [1004, 183] width 168 height 20
click at [976, 184] on button "查 询" at bounding box center [984, 183] width 40 height 20
click at [976, 184] on div "重 置 查 询" at bounding box center [1004, 183] width 168 height 20
click at [976, 184] on button "查 询" at bounding box center [984, 183] width 40 height 20
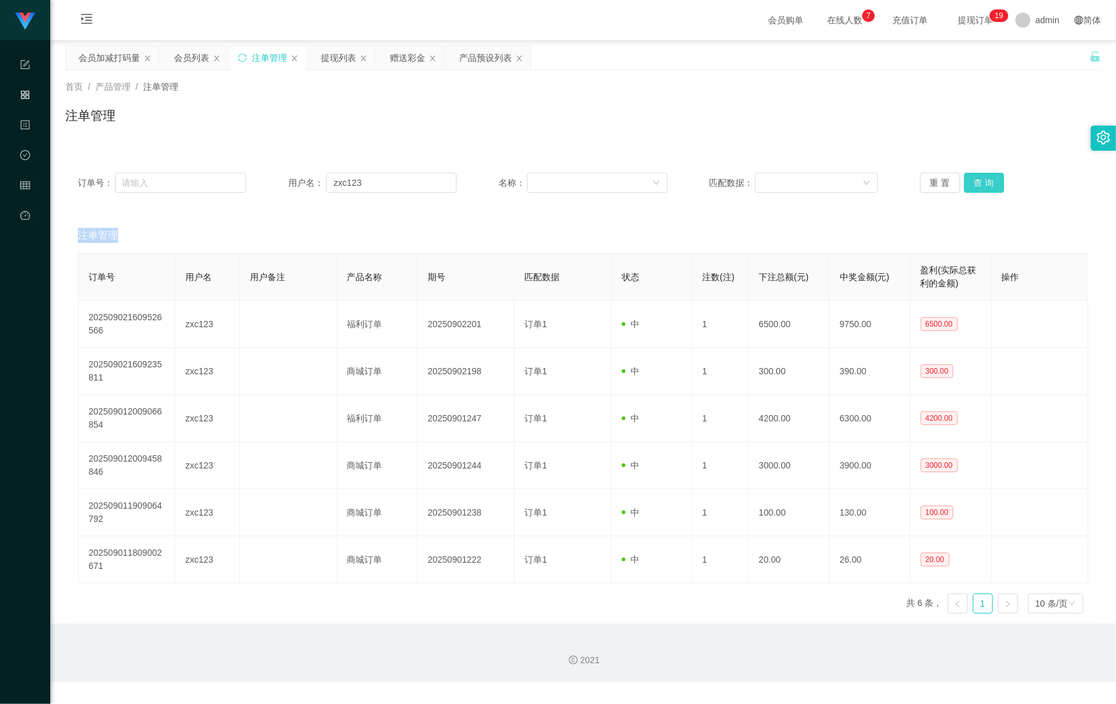
click at [990, 182] on button "查 询" at bounding box center [984, 183] width 40 height 20
click at [988, 182] on div "重 置 查 询" at bounding box center [1004, 183] width 168 height 20
click at [986, 184] on button "查 询" at bounding box center [984, 183] width 40 height 20
click at [986, 184] on div "重 置 查 询" at bounding box center [1004, 183] width 168 height 20
click at [986, 184] on button "查 询" at bounding box center [984, 183] width 40 height 20
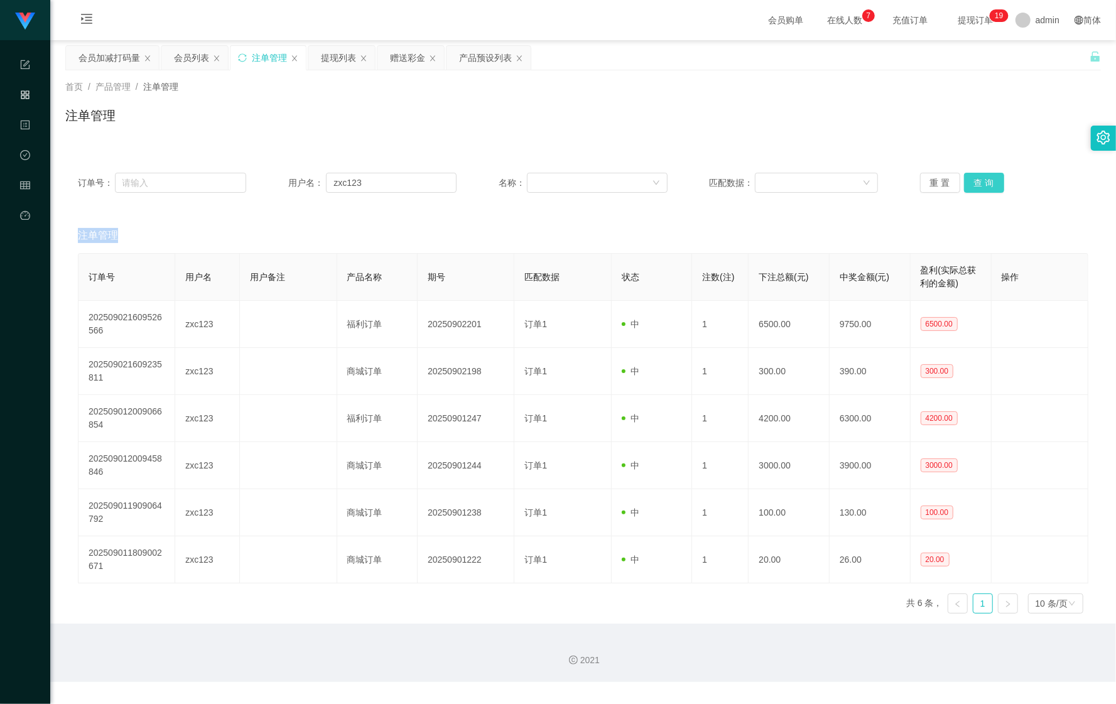
click at [986, 184] on button "查 询" at bounding box center [984, 183] width 40 height 20
click at [986, 184] on button "查 询" at bounding box center [991, 183] width 54 height 20
click at [986, 184] on div "重 置 查 询" at bounding box center [1004, 183] width 168 height 20
click at [986, 184] on button "查 询" at bounding box center [984, 183] width 40 height 20
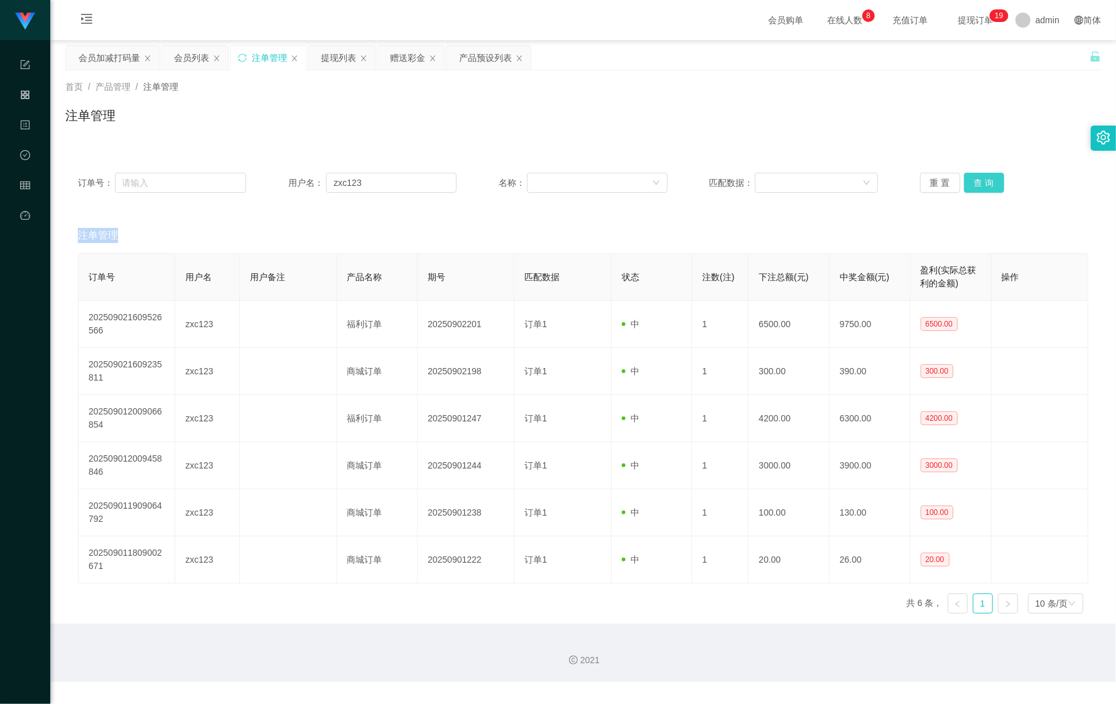
click at [986, 184] on button "查 询" at bounding box center [984, 183] width 40 height 20
click at [983, 187] on button "查 询" at bounding box center [984, 183] width 40 height 20
click at [971, 176] on button "查 询" at bounding box center [984, 183] width 40 height 20
click at [971, 176] on div "重 置 查 询" at bounding box center [1004, 183] width 168 height 20
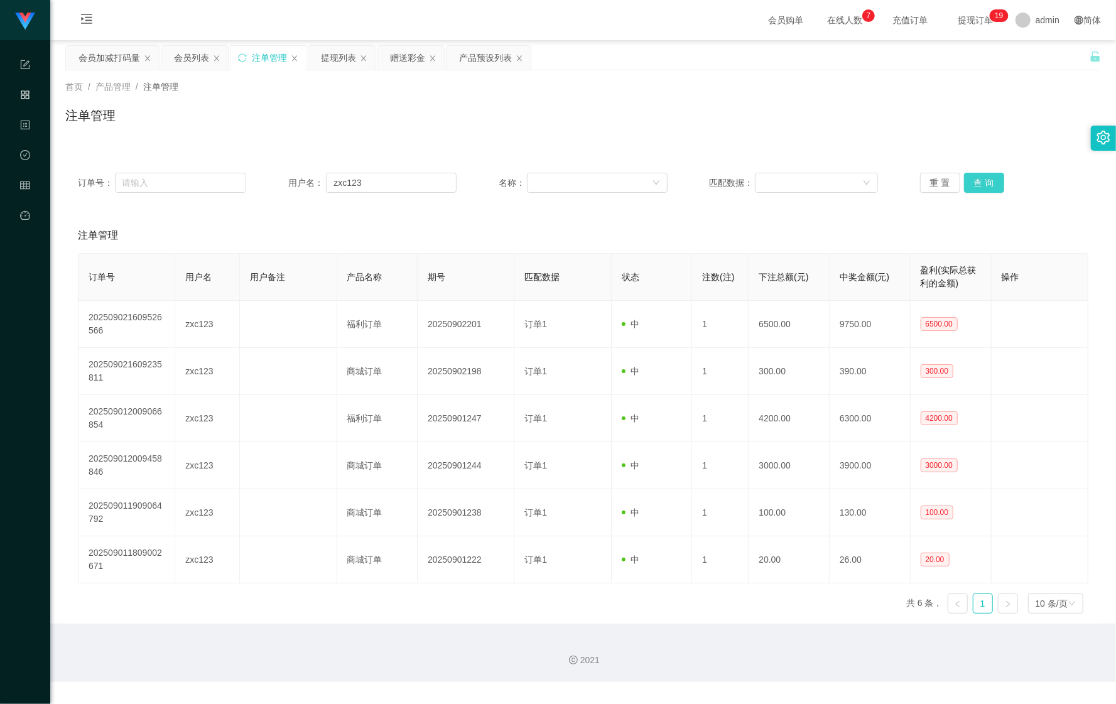
click at [971, 176] on button "查 询" at bounding box center [984, 183] width 40 height 20
click at [971, 176] on button "查 询" at bounding box center [991, 183] width 54 height 20
click at [187, 57] on div "会员列表" at bounding box center [191, 58] width 35 height 24
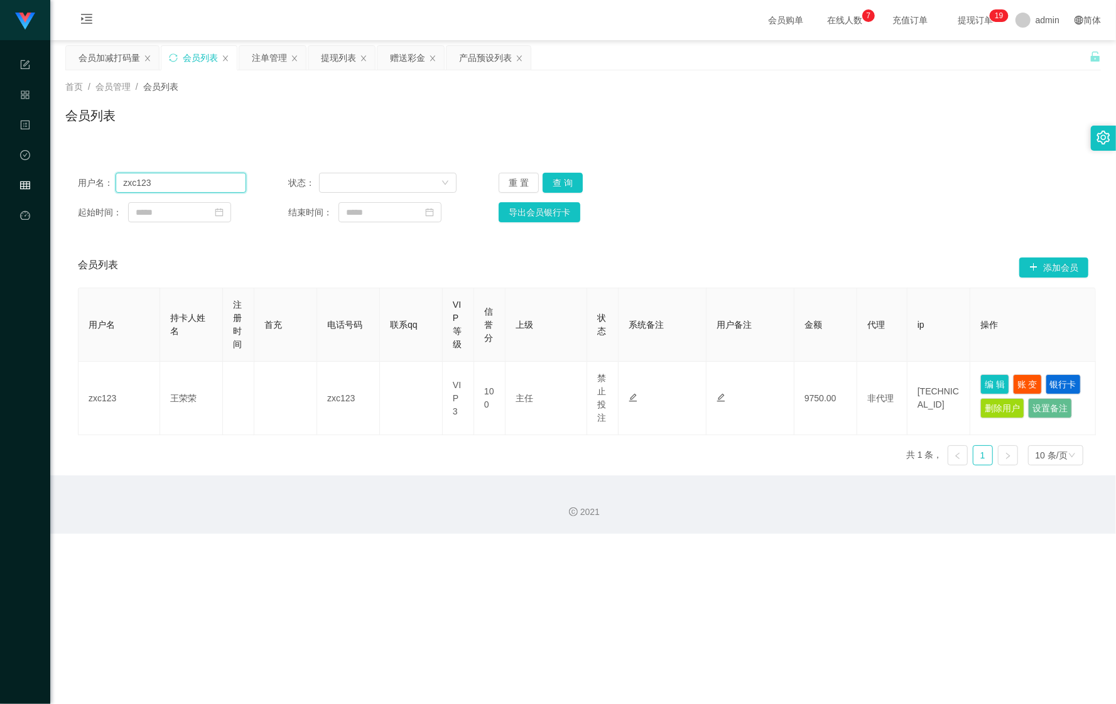
drag, startPoint x: 161, startPoint y: 182, endPoint x: 84, endPoint y: 168, distance: 78.5
click at [85, 170] on div "用户名： [SECURITY_DATA] 状态： 重 置 查 询 起始时间： 结束时间： 导出会员银行卡" at bounding box center [583, 197] width 1036 height 75
click at [114, 60] on div "会员加减打码量" at bounding box center [110, 58] width 62 height 24
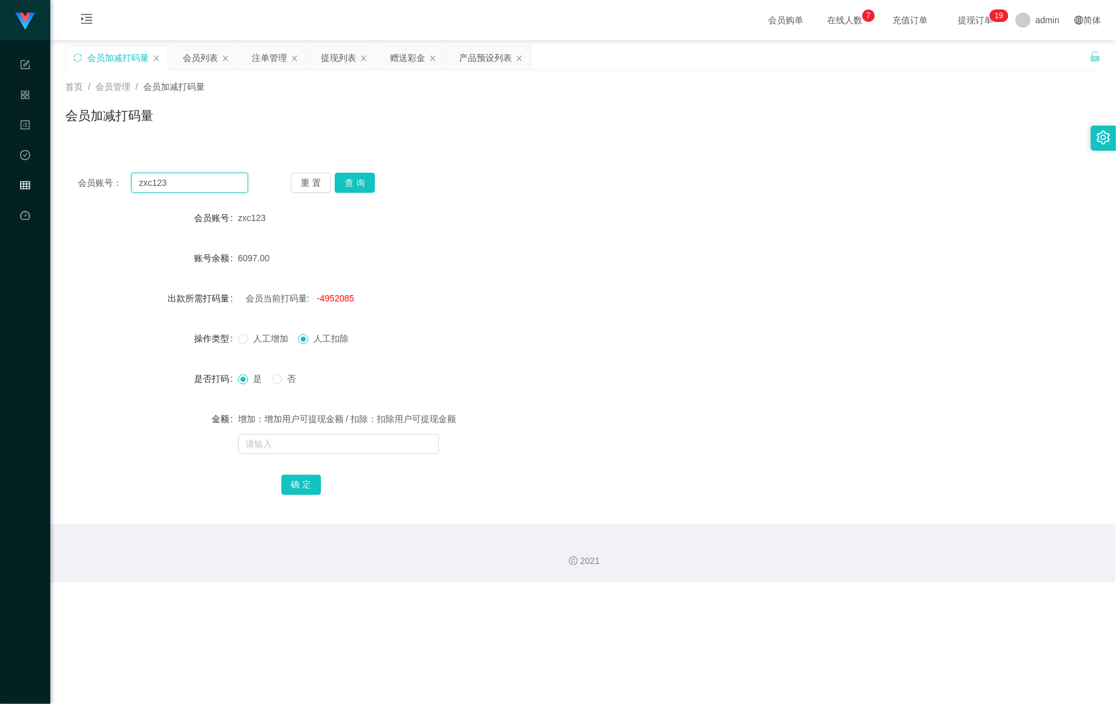
drag, startPoint x: 177, startPoint y: 176, endPoint x: 53, endPoint y: 174, distance: 123.8
click at [53, 174] on main "关闭左侧 关闭右侧 关闭其它 刷新页面 会员加减打码量 会员列表 注单管理 提现列表 赠送彩金 产品预设列表 首页 / 会员管理 / 会员加减打码量 / 会员…" at bounding box center [583, 282] width 1066 height 484
click at [359, 187] on button "查 询" at bounding box center [355, 183] width 40 height 20
click at [332, 300] on span "-4945585" at bounding box center [335, 298] width 37 height 10
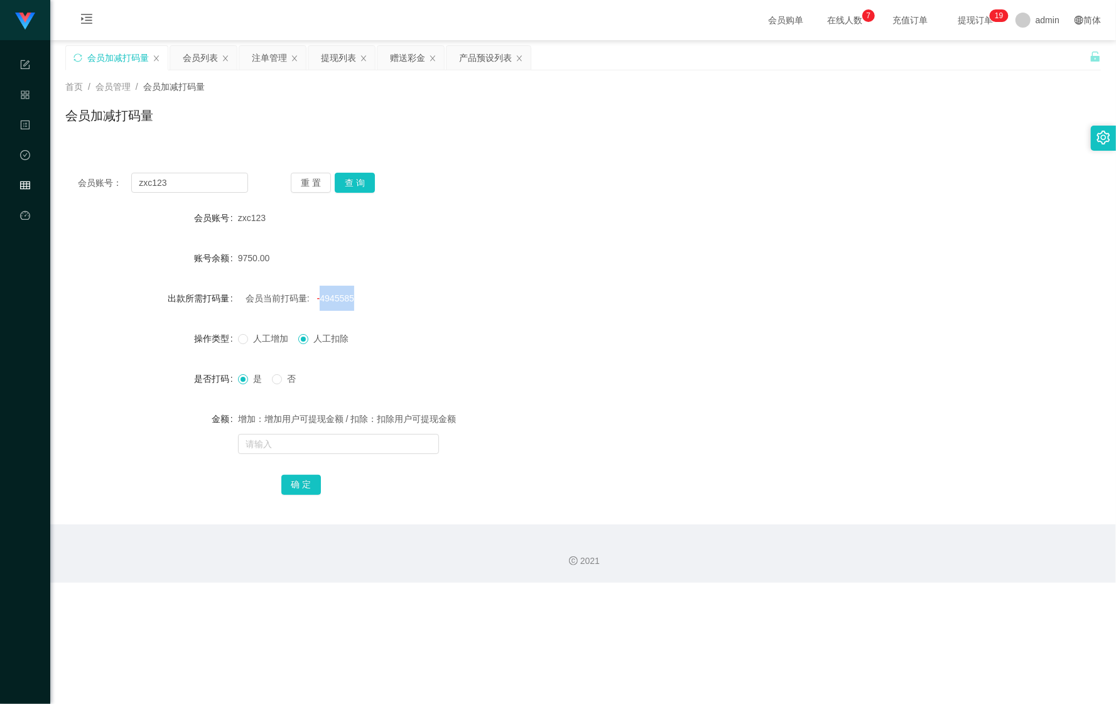
copy span "4945585"
click at [279, 441] on input "text" at bounding box center [338, 444] width 201 height 20
paste input "4945585"
type input "4945585"
click at [249, 337] on span "人工增加" at bounding box center [270, 339] width 45 height 10
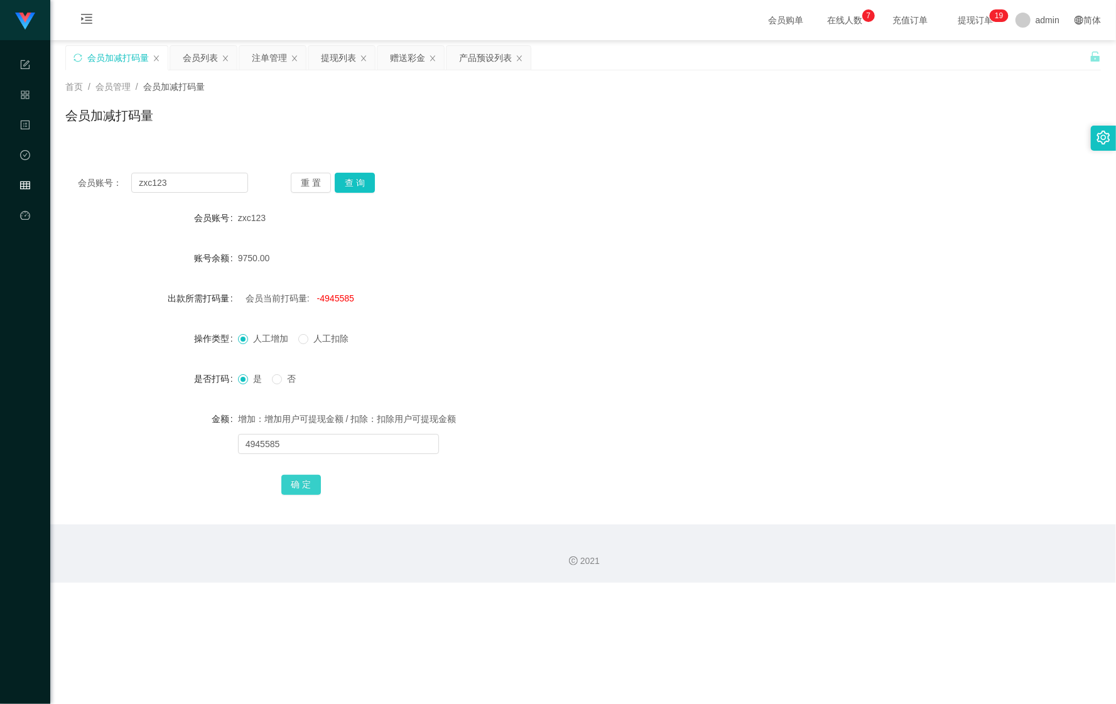
click at [287, 476] on button "确 定" at bounding box center [301, 485] width 40 height 20
drag, startPoint x: 283, startPoint y: 448, endPoint x: 290, endPoint y: 459, distance: 13.1
click at [283, 448] on input "text" at bounding box center [338, 444] width 201 height 20
paste input "4945585"
type input "4945585"
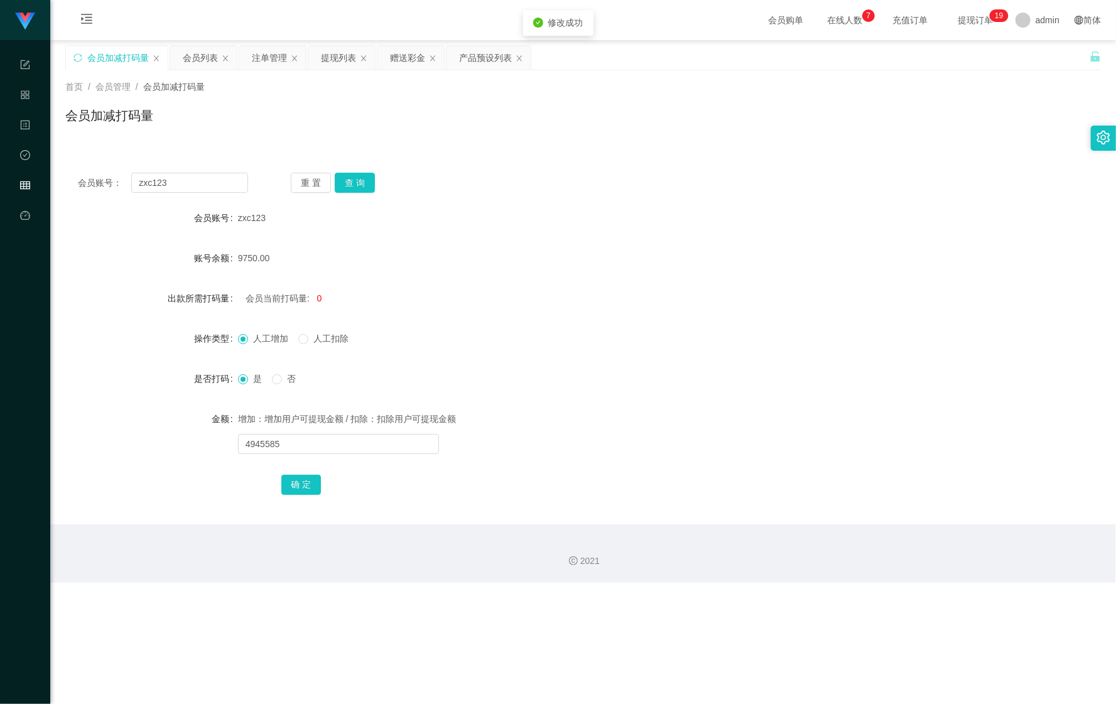
click at [304, 496] on div "确 定" at bounding box center [583, 484] width 604 height 25
click at [302, 486] on button "确 定" at bounding box center [301, 485] width 40 height 20
click at [352, 187] on button "查 询" at bounding box center [355, 183] width 40 height 20
drag, startPoint x: 199, startPoint y: 183, endPoint x: 65, endPoint y: 167, distance: 134.8
click at [65, 167] on div "会员账号： zxc123 重 置 查 询 会员账号 zxc123 账号余额 9750.00 出款所需打码量 会员当前打码量: 4945585 操作类型 人工增…" at bounding box center [583, 342] width 1036 height 364
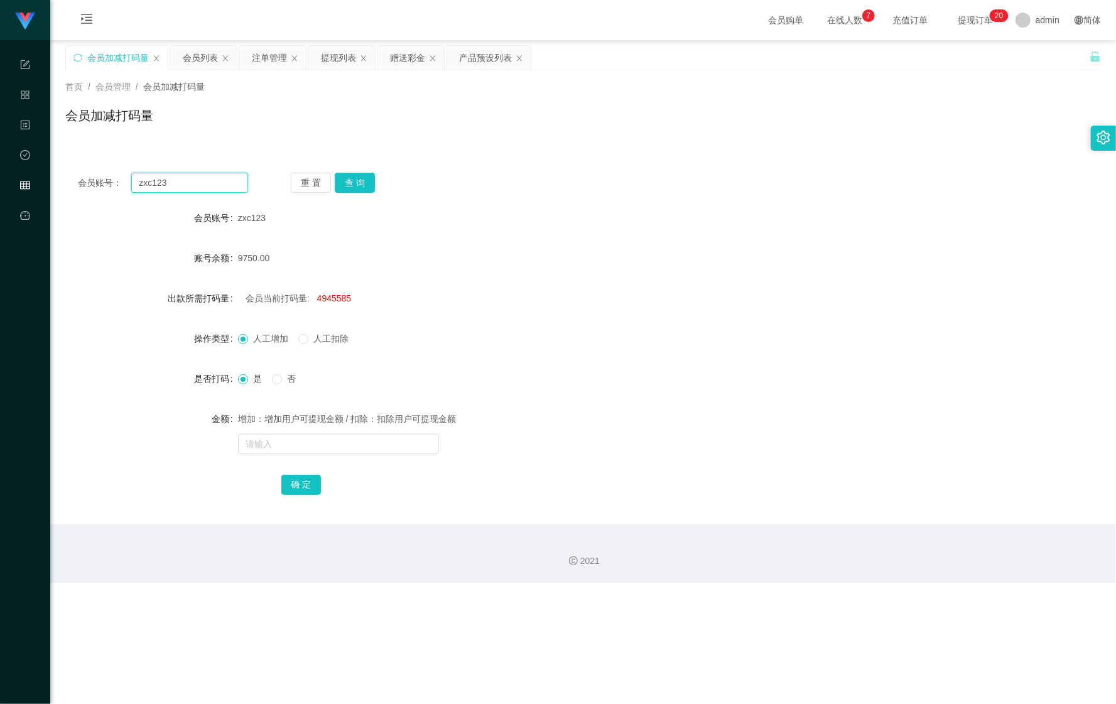
paste input "1234567899"
type input "1234567899"
click at [360, 180] on button "查 询" at bounding box center [355, 183] width 40 height 20
drag, startPoint x: 368, startPoint y: 119, endPoint x: 376, endPoint y: 161, distance: 43.4
click at [368, 121] on div "会员加减打码量" at bounding box center [583, 120] width 1036 height 29
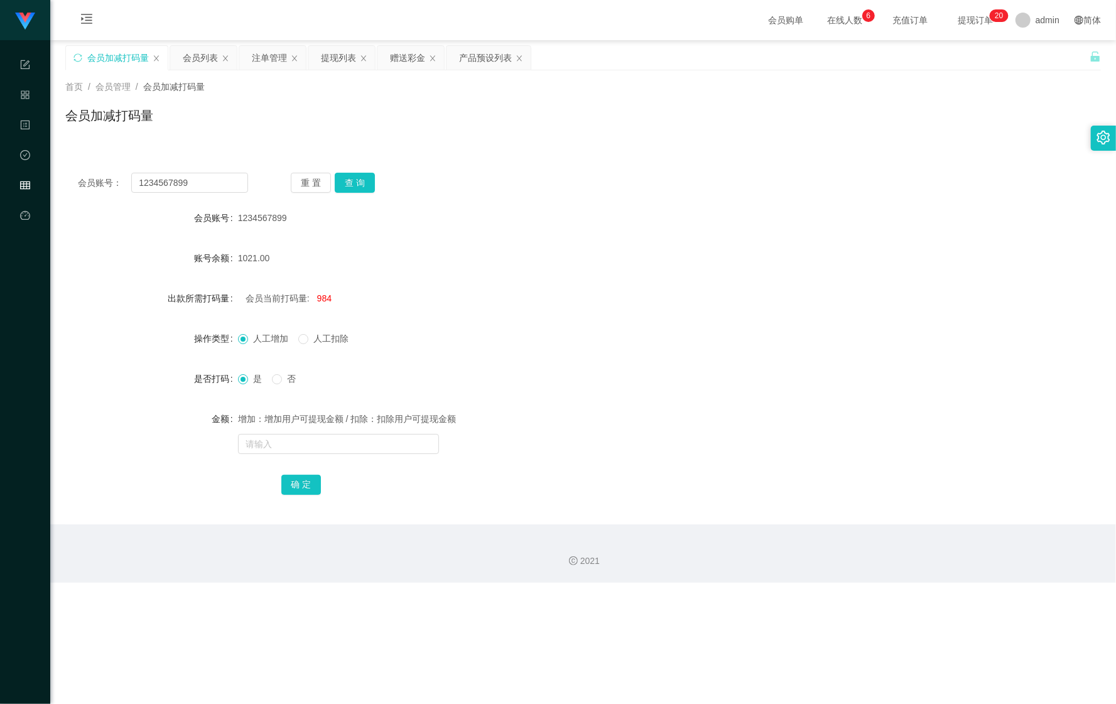
click at [320, 341] on span "人工扣除" at bounding box center [330, 339] width 45 height 10
click at [292, 437] on input "text" at bounding box center [338, 444] width 201 height 20
type input "54515"
click at [309, 494] on button "确 定" at bounding box center [301, 485] width 40 height 20
drag, startPoint x: 197, startPoint y: 63, endPoint x: 212, endPoint y: 84, distance: 26.1
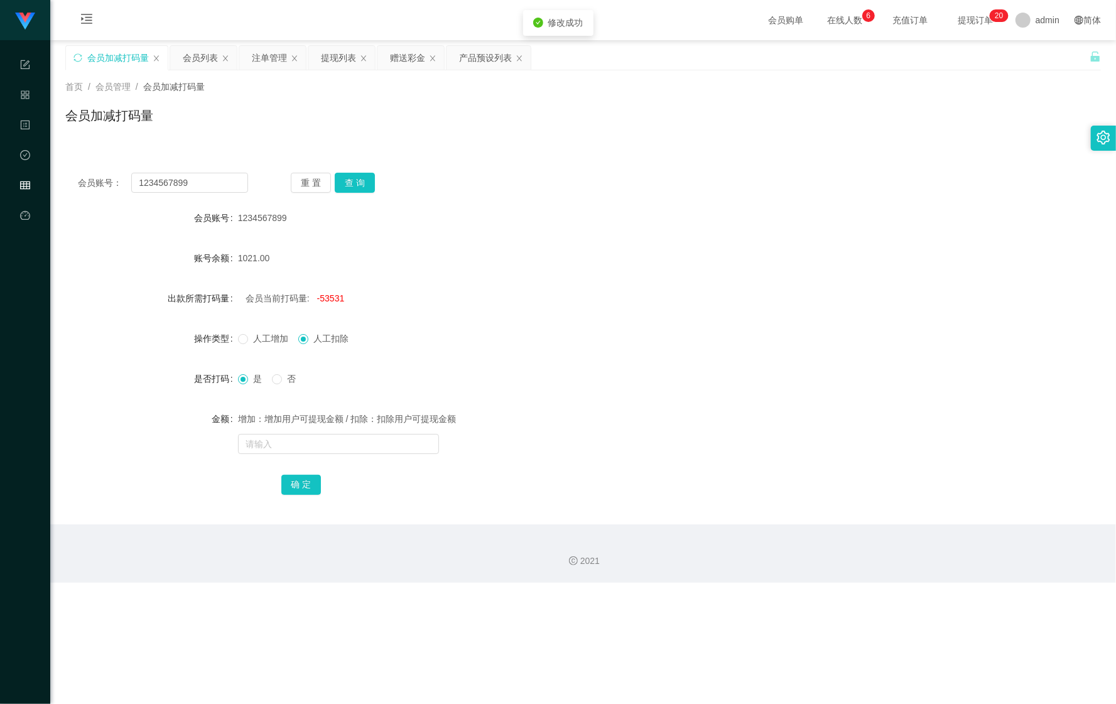
click at [196, 63] on div "会员列表" at bounding box center [200, 58] width 35 height 24
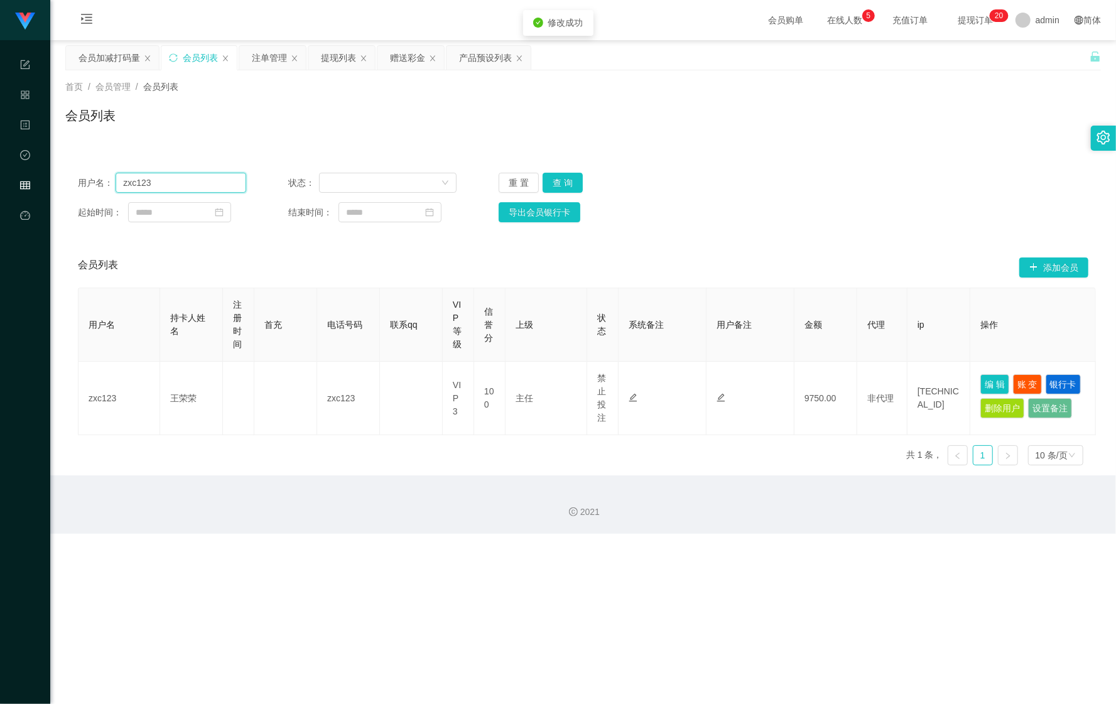
drag, startPoint x: 207, startPoint y: 188, endPoint x: 84, endPoint y: 186, distance: 122.5
click at [74, 187] on div "用户名： [SECURITY_DATA] 状态： 重 置 查 询 起始时间： 结束时间： 导出会员银行卡" at bounding box center [583, 197] width 1036 height 75
paste input "1234567899"
type input "1234567899"
click at [550, 183] on button "查 询" at bounding box center [563, 183] width 40 height 20
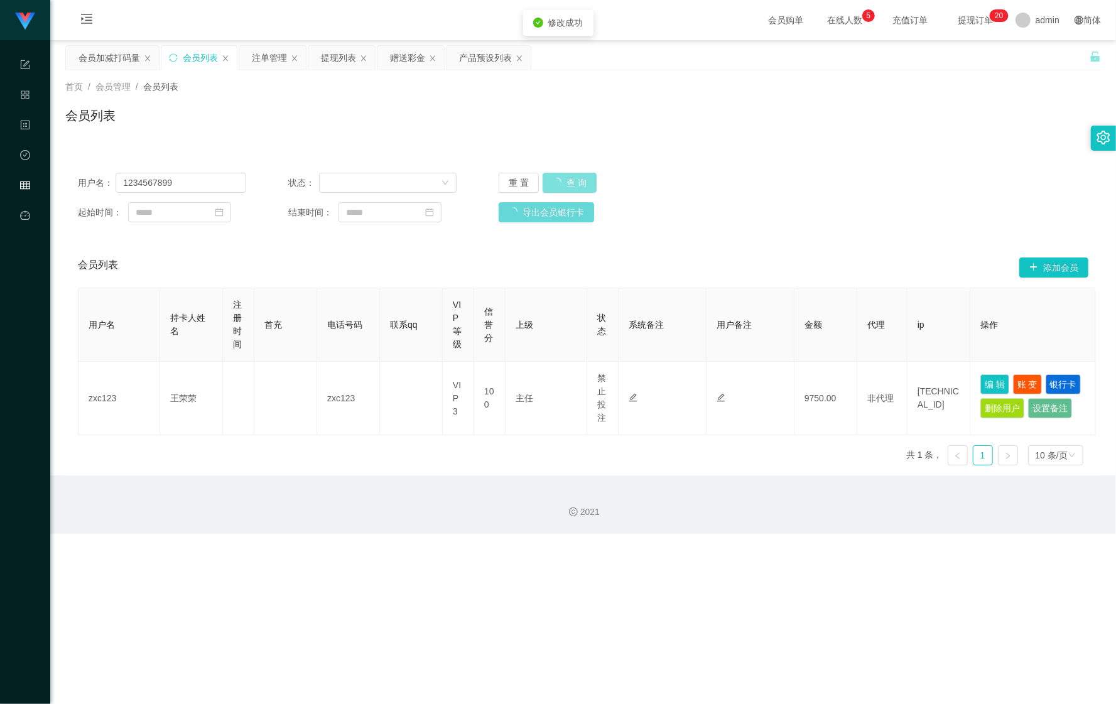
click at [551, 183] on div "重 置 查 询" at bounding box center [583, 183] width 168 height 20
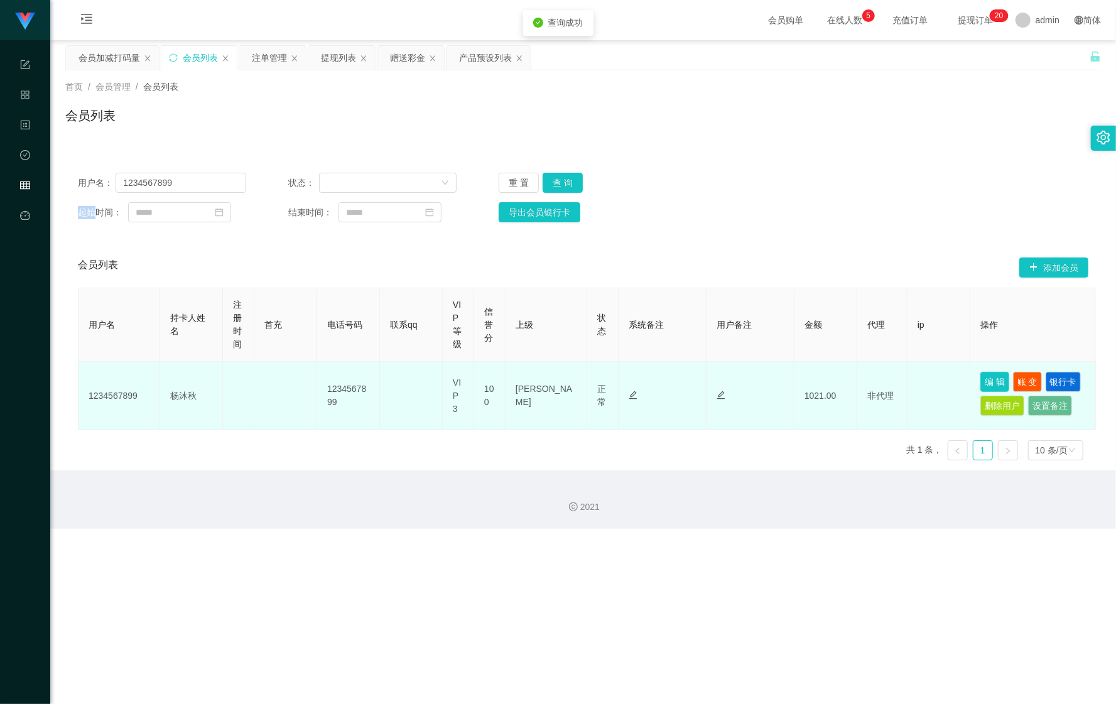
click at [995, 385] on button "编 辑" at bounding box center [995, 382] width 29 height 20
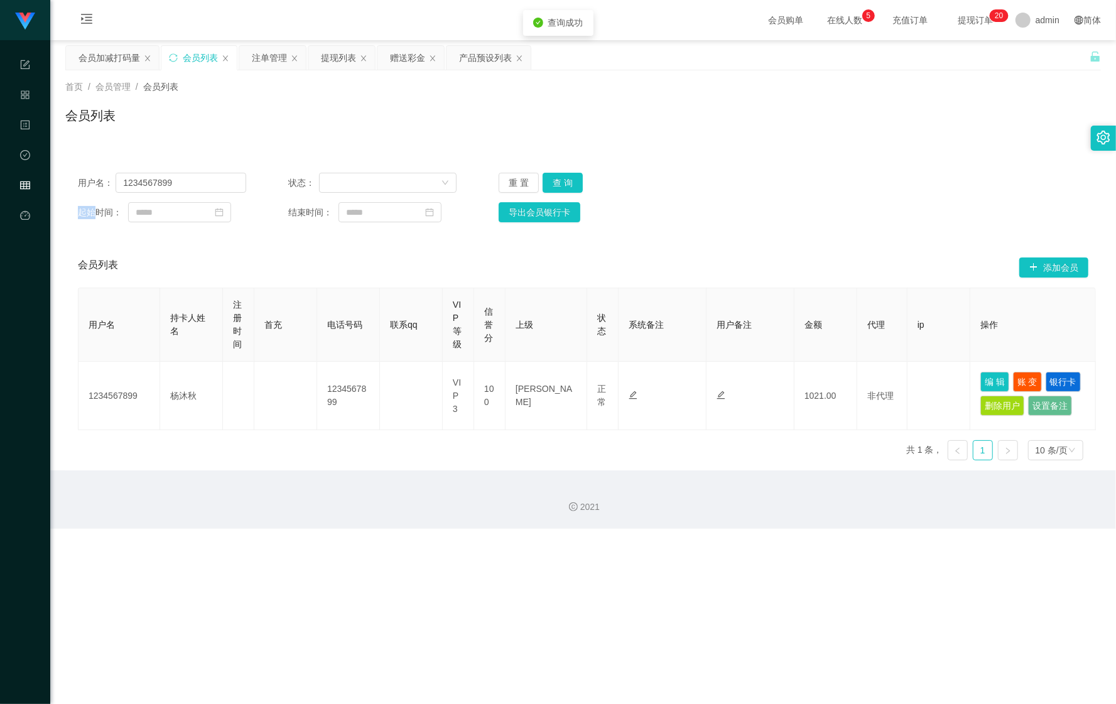
type input "1234567899"
type input "杨沐秋"
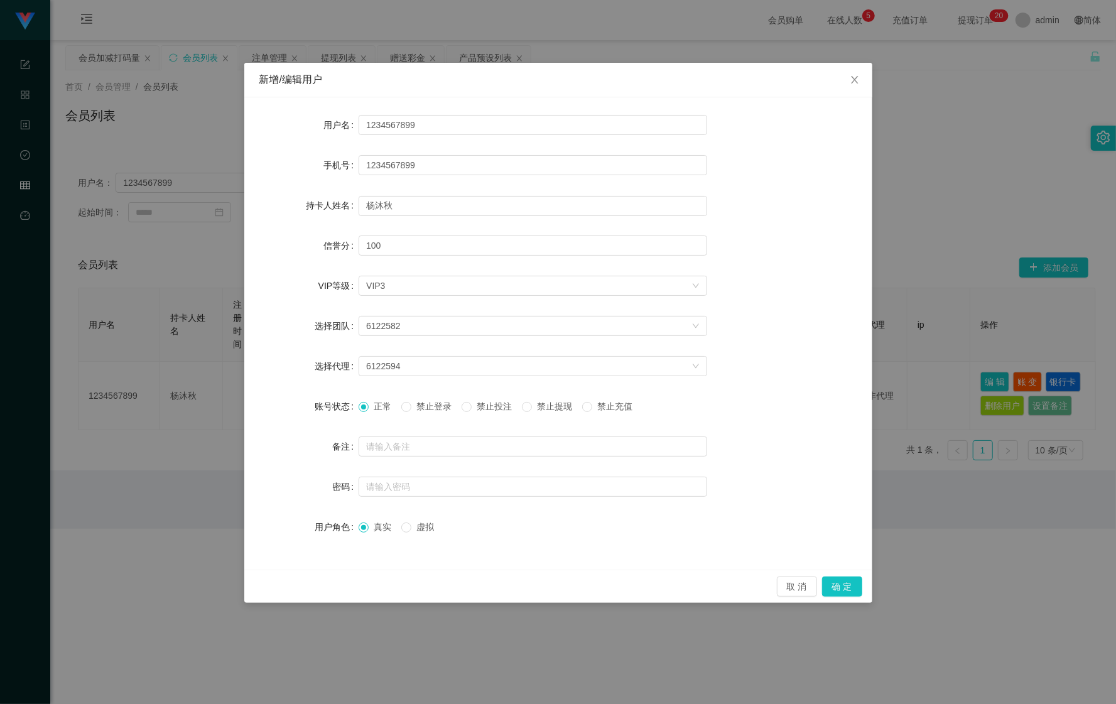
click at [496, 411] on span "禁止投注" at bounding box center [494, 406] width 45 height 10
click at [833, 579] on button "确 定" at bounding box center [842, 587] width 40 height 20
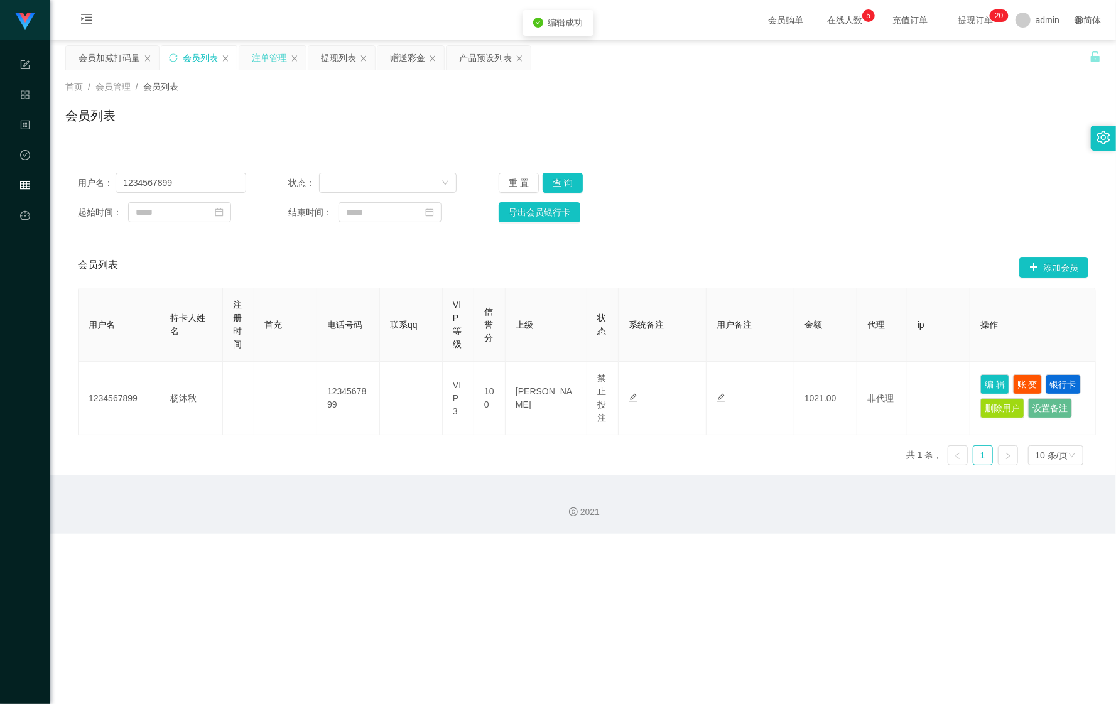
click at [261, 57] on div "注单管理" at bounding box center [269, 58] width 35 height 24
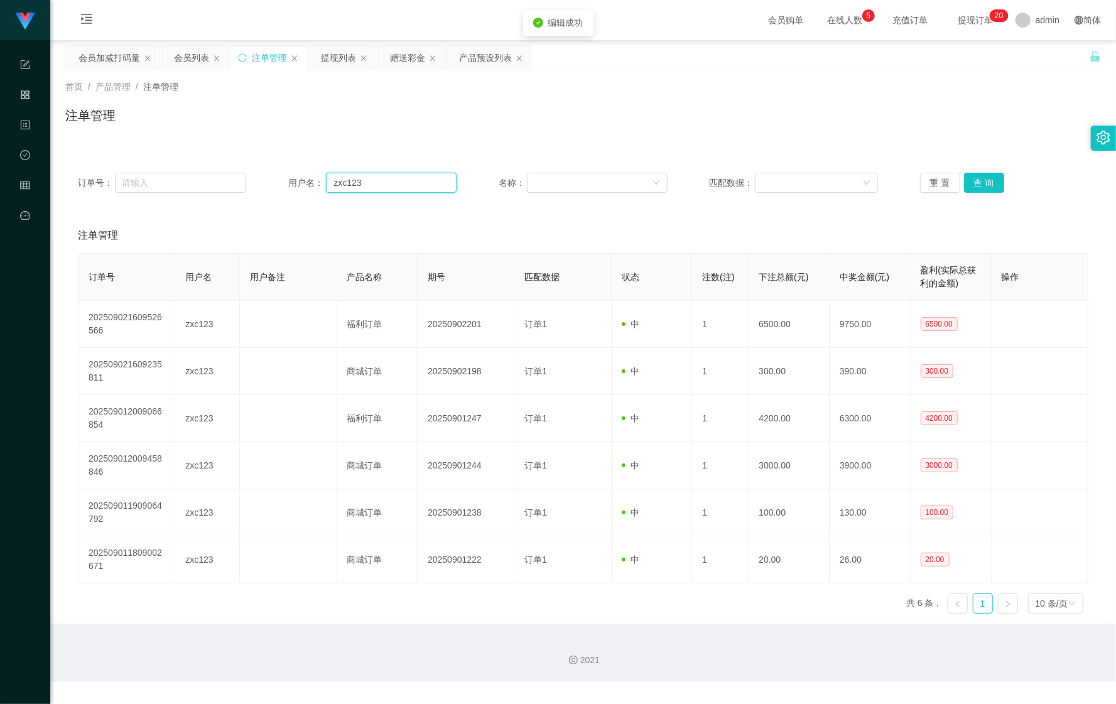
drag, startPoint x: 405, startPoint y: 179, endPoint x: 263, endPoint y: 173, distance: 142.1
click at [259, 173] on div "订单号： 用户名： [SECURITY_DATA] 名称： 匹配数据： 重 置 查 询" at bounding box center [583, 183] width 1011 height 20
paste input "1234567899"
type input "1234567899"
click at [983, 183] on button "查 询" at bounding box center [984, 183] width 40 height 20
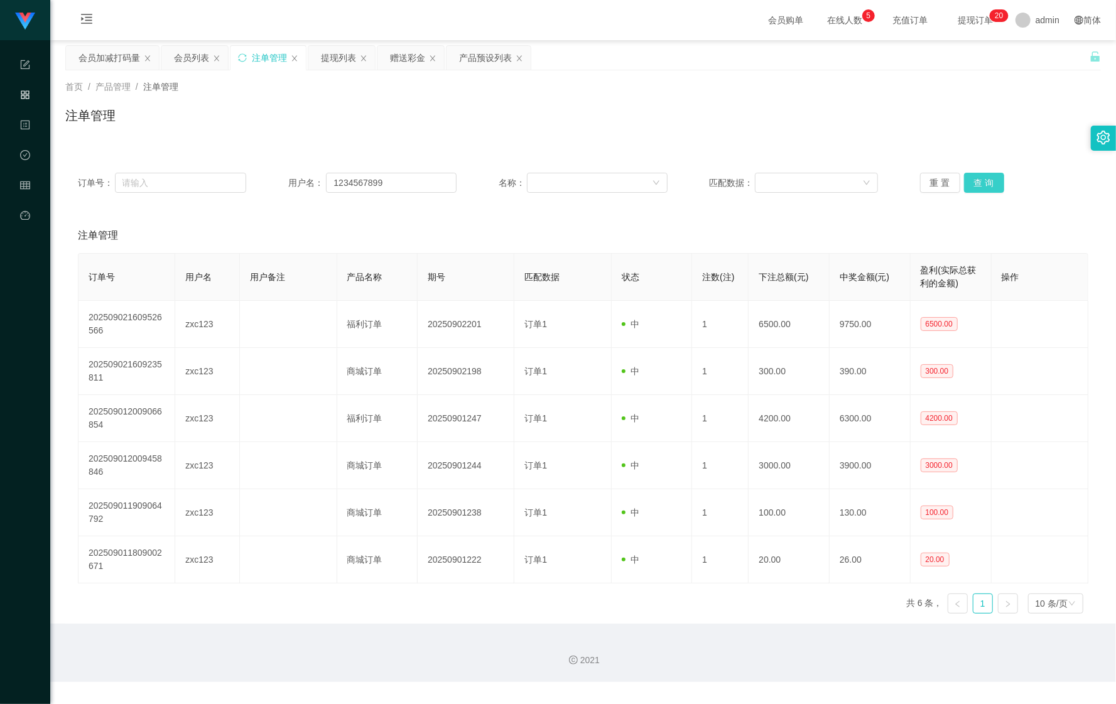
click at [985, 184] on div "重 置 查 询" at bounding box center [1004, 183] width 168 height 20
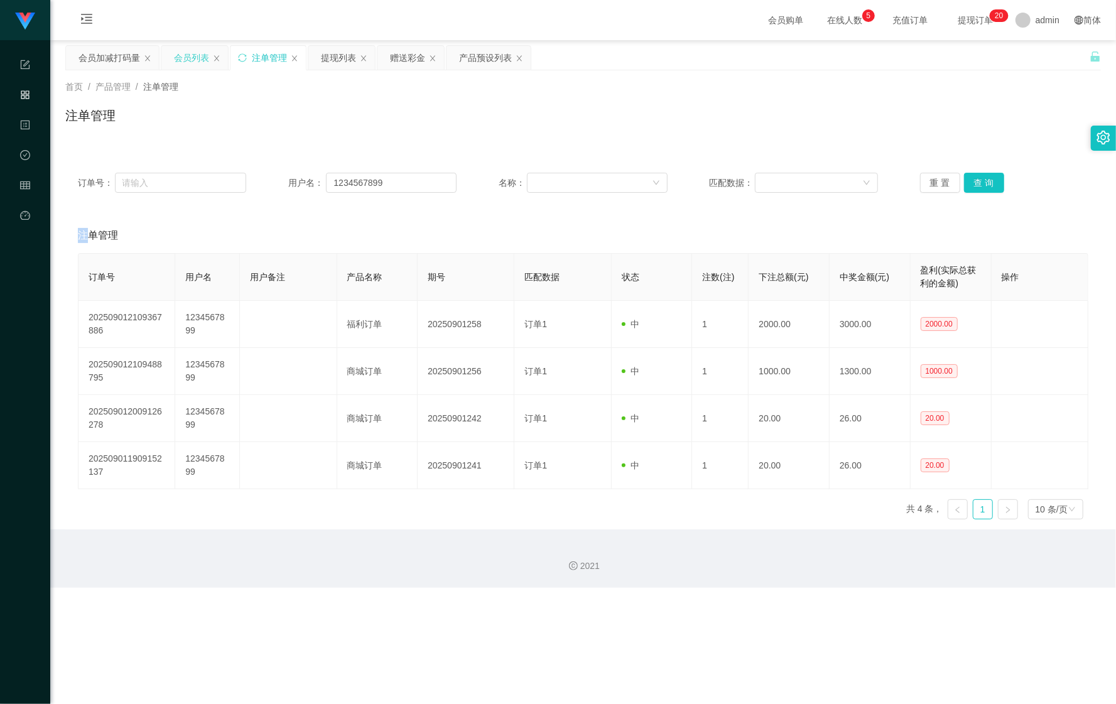
click at [192, 64] on div "会员列表" at bounding box center [191, 58] width 35 height 24
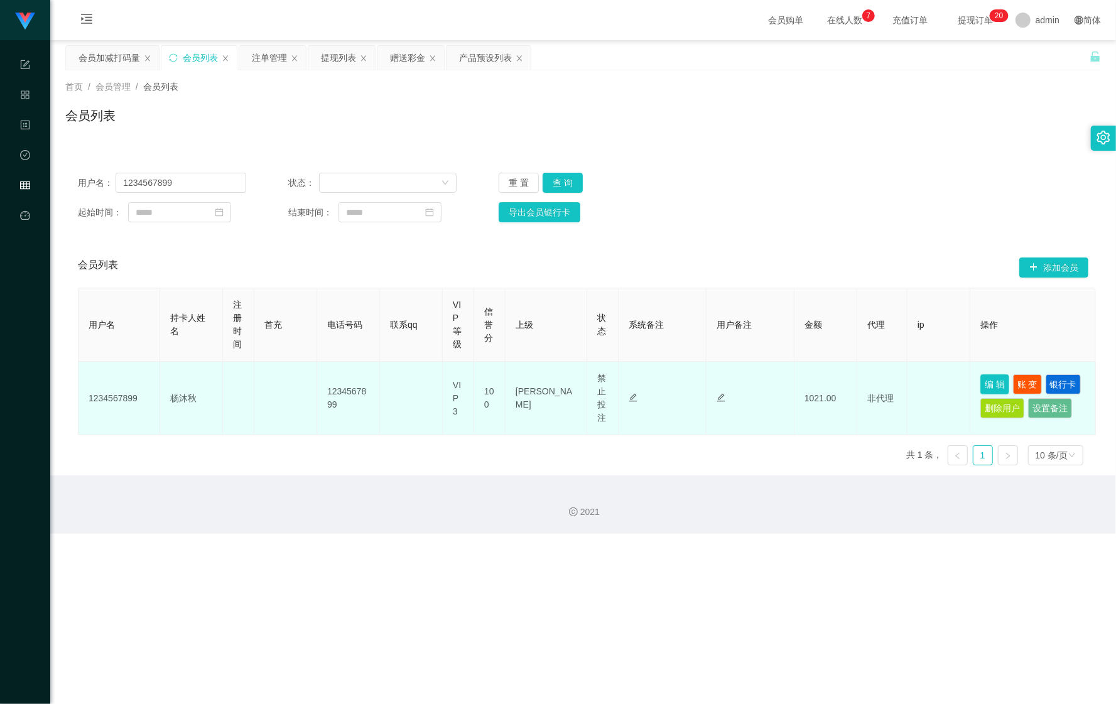
click at [984, 378] on button "编 辑" at bounding box center [995, 384] width 29 height 20
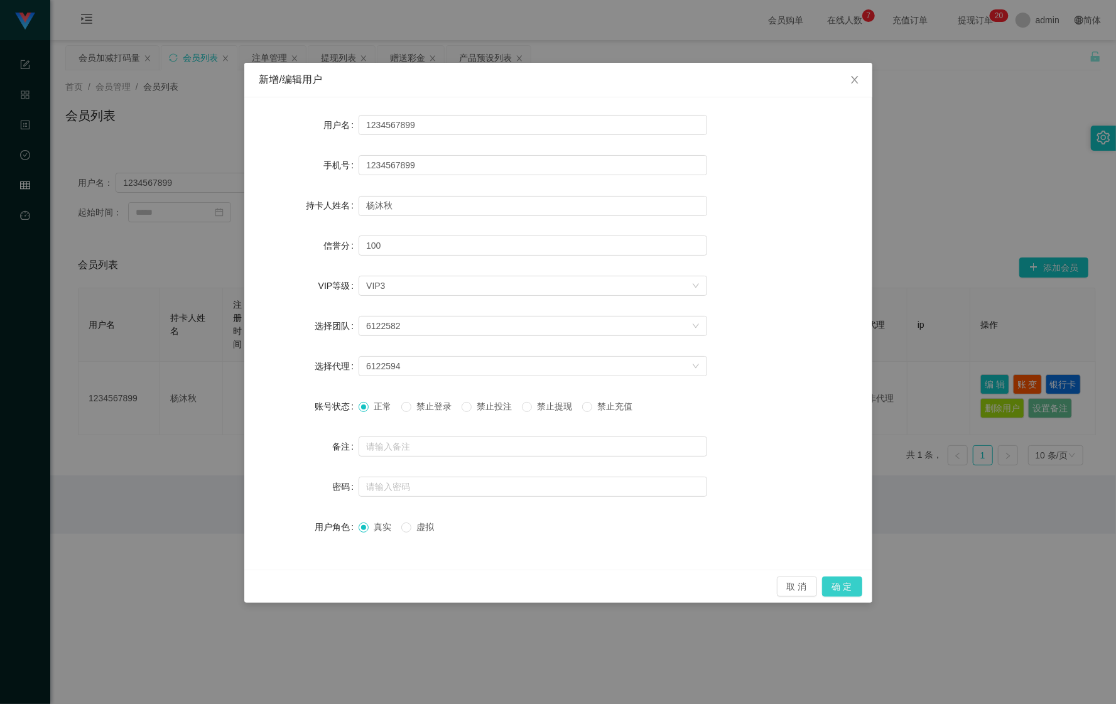
click at [842, 577] on button "确 定" at bounding box center [842, 587] width 40 height 20
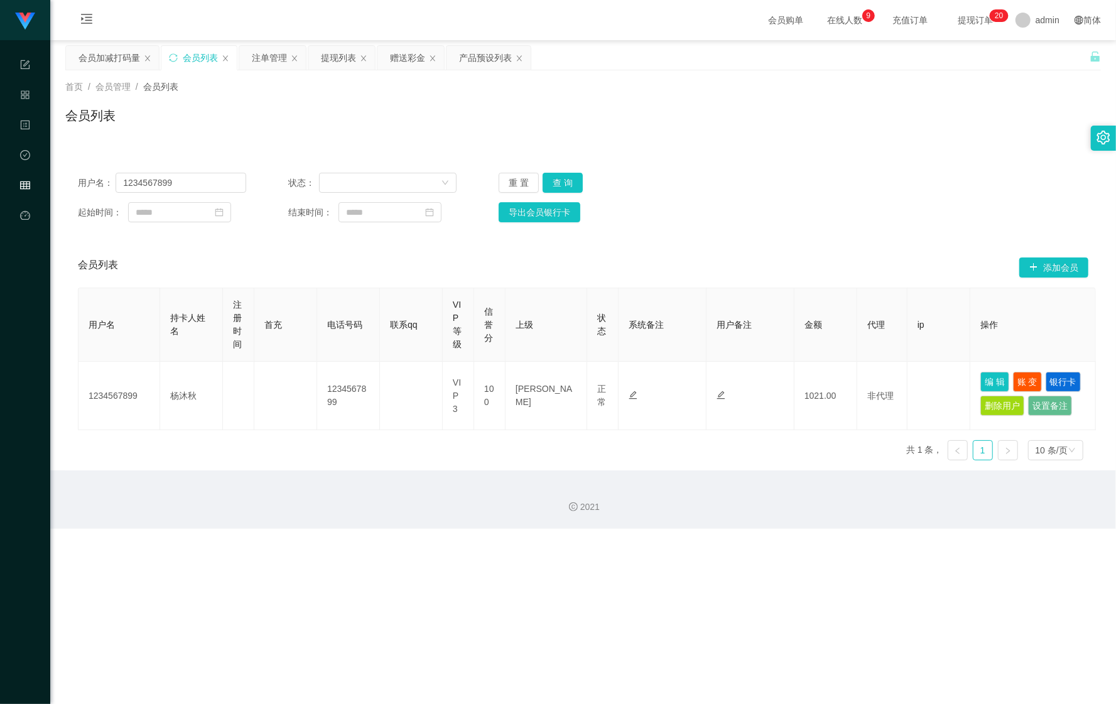
click at [565, 168] on div "用户名： 1234567899 状态： 重 置 查 询 起始时间： 结束时间： 导出会员银行卡" at bounding box center [583, 197] width 1036 height 75
drag, startPoint x: 565, startPoint y: 168, endPoint x: 565, endPoint y: 178, distance: 10.1
click at [565, 173] on div "用户名： 1234567899 状态： 重 置 查 询 起始时间： 结束时间： 导出会员银行卡" at bounding box center [583, 197] width 1036 height 75
click at [565, 178] on button "查 询" at bounding box center [563, 183] width 40 height 20
click at [564, 181] on button "查 询" at bounding box center [570, 183] width 54 height 20
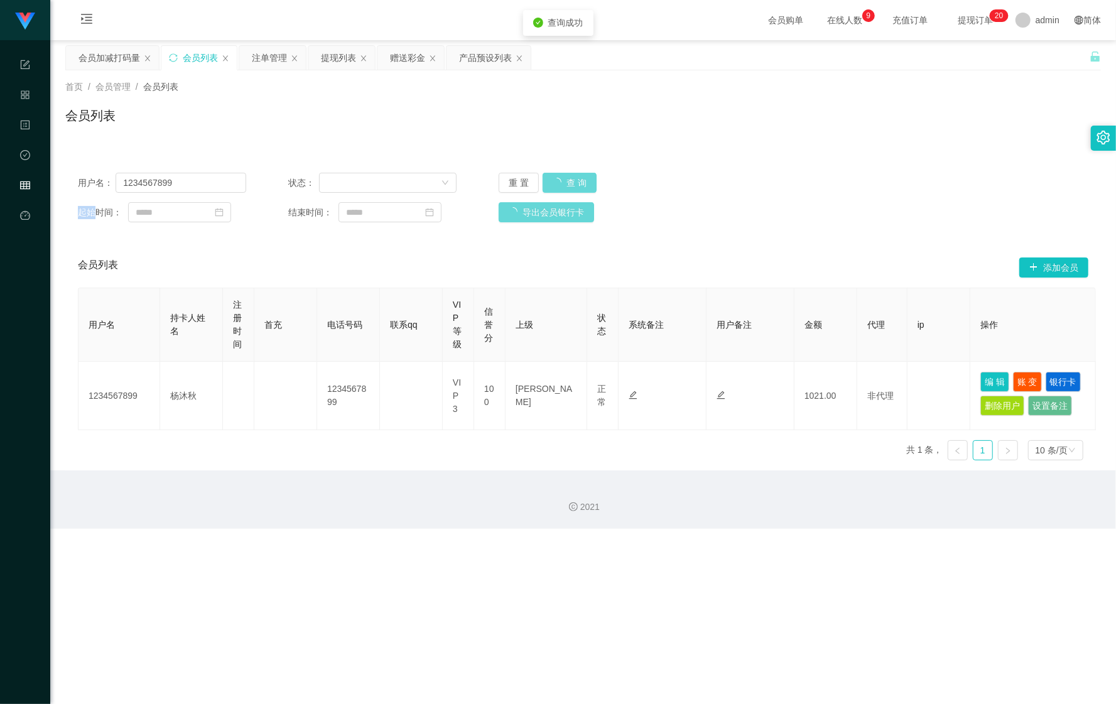
click at [564, 181] on div "重 置 查 询" at bounding box center [583, 183] width 168 height 20
click at [564, 181] on button "查 询" at bounding box center [563, 183] width 40 height 20
click at [564, 181] on div "重 置 查 询" at bounding box center [583, 183] width 168 height 20
click at [564, 181] on button "查 询" at bounding box center [563, 183] width 40 height 20
click at [564, 181] on div "重 置 查 询" at bounding box center [583, 183] width 168 height 20
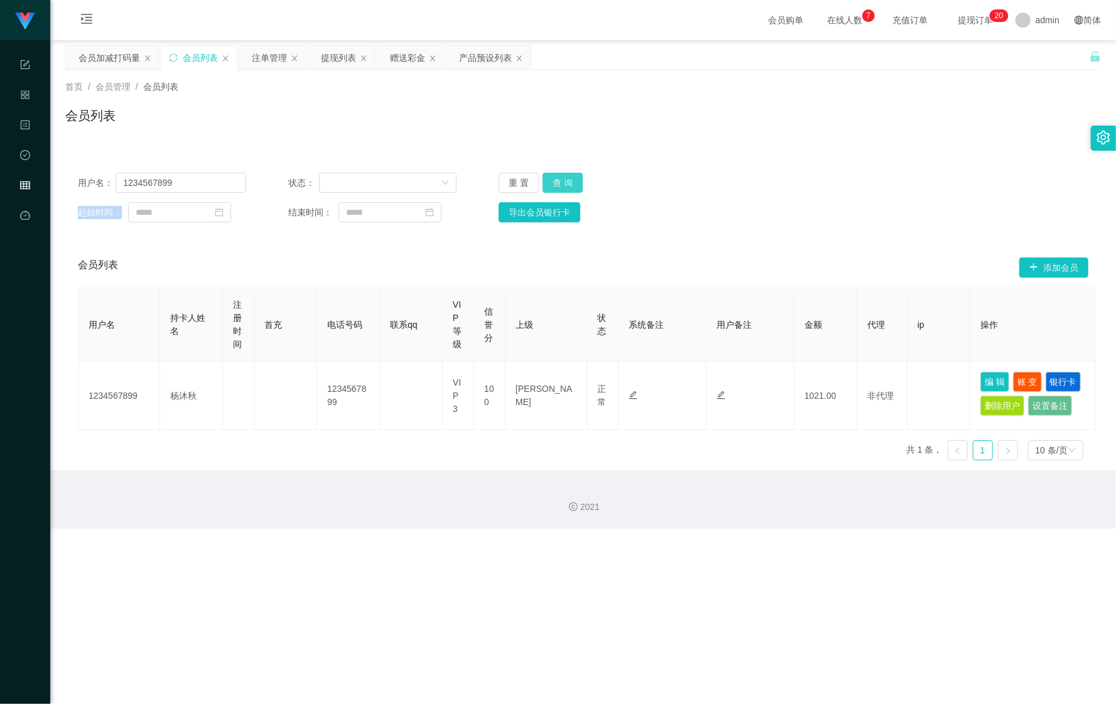
click at [576, 189] on button "查 询" at bounding box center [563, 183] width 40 height 20
click at [576, 188] on button "查 询" at bounding box center [563, 183] width 40 height 20
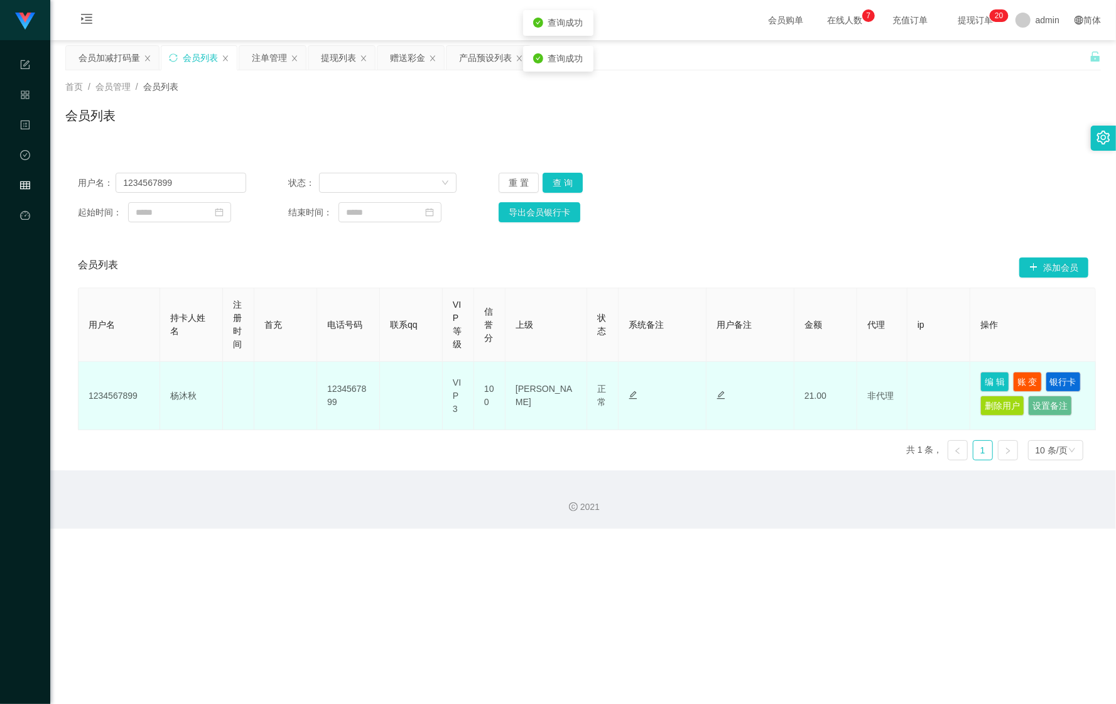
click at [980, 380] on td "编 辑 账 变 银行卡 删除用户 设置备注" at bounding box center [1034, 396] width 126 height 68
drag, startPoint x: 998, startPoint y: 380, endPoint x: 929, endPoint y: 381, distance: 69.7
click at [996, 380] on button "编 辑" at bounding box center [995, 382] width 29 height 20
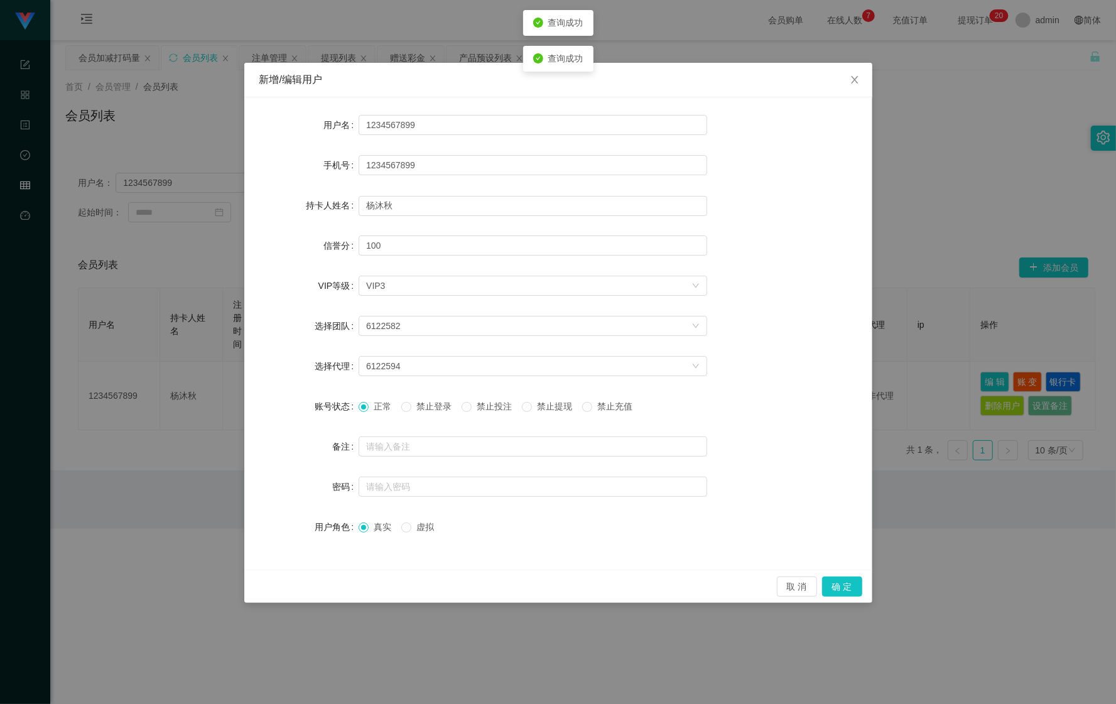
click at [493, 402] on span "禁止投注" at bounding box center [494, 406] width 45 height 10
click at [836, 581] on button "确 定" at bounding box center [842, 587] width 40 height 20
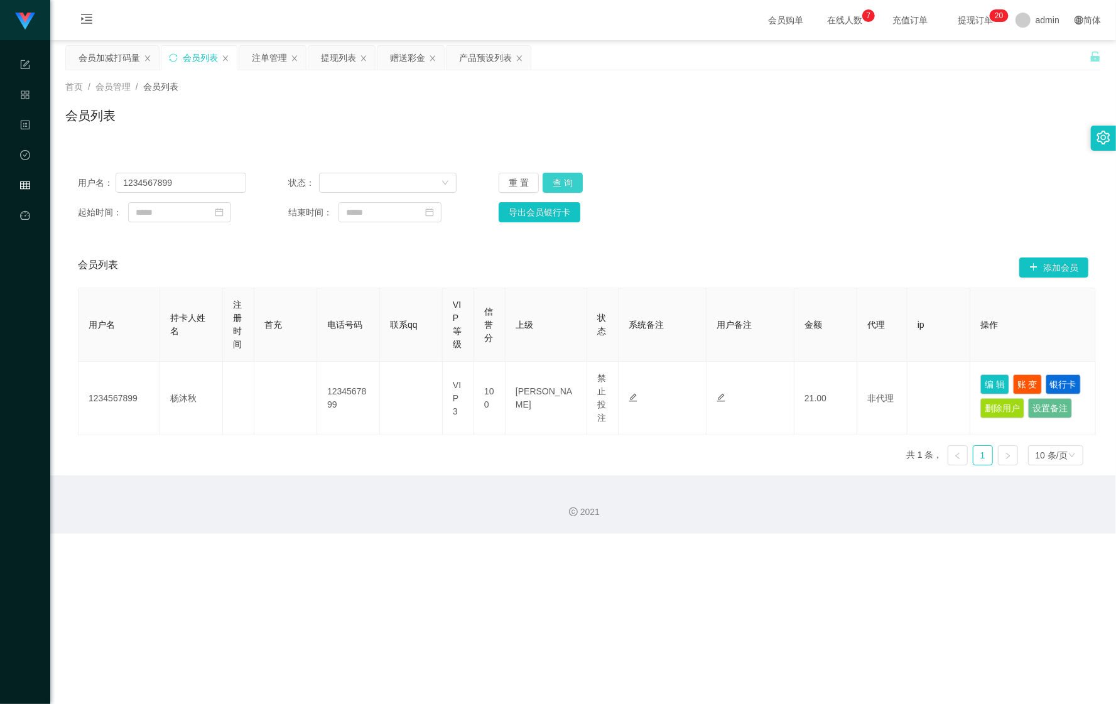
click at [567, 181] on button "查 询" at bounding box center [563, 183] width 40 height 20
click at [567, 181] on div "重 置 查 询" at bounding box center [583, 183] width 168 height 20
click at [270, 61] on div "注单管理" at bounding box center [269, 58] width 35 height 24
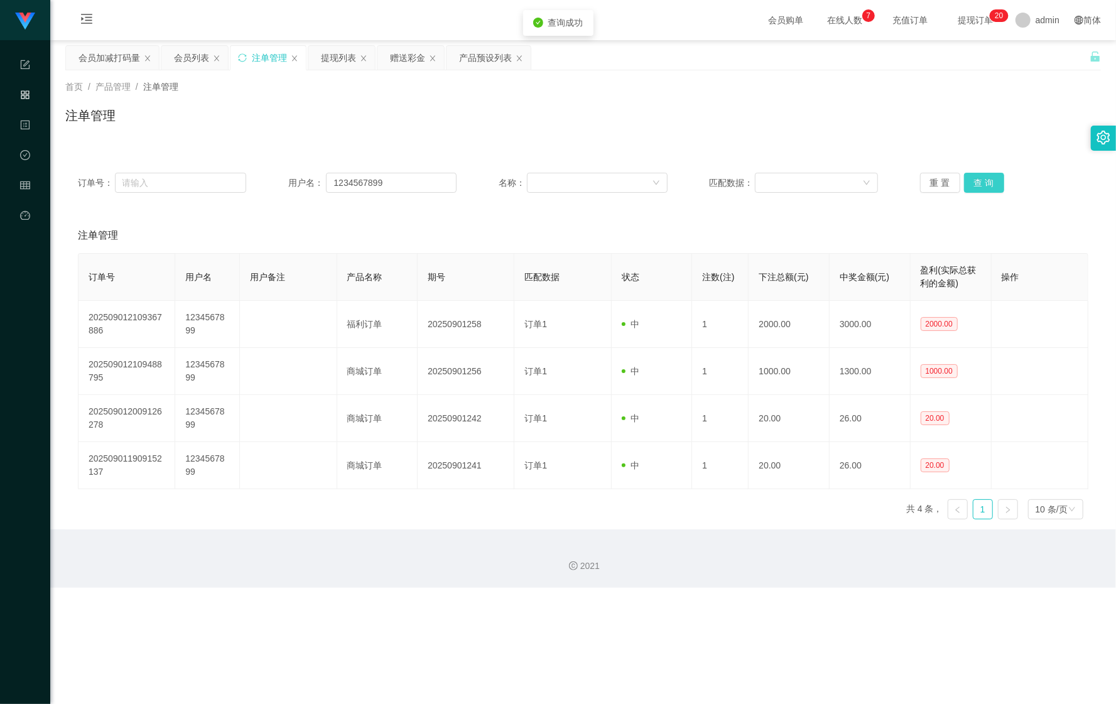
click at [964, 184] on button "查 询" at bounding box center [984, 183] width 40 height 20
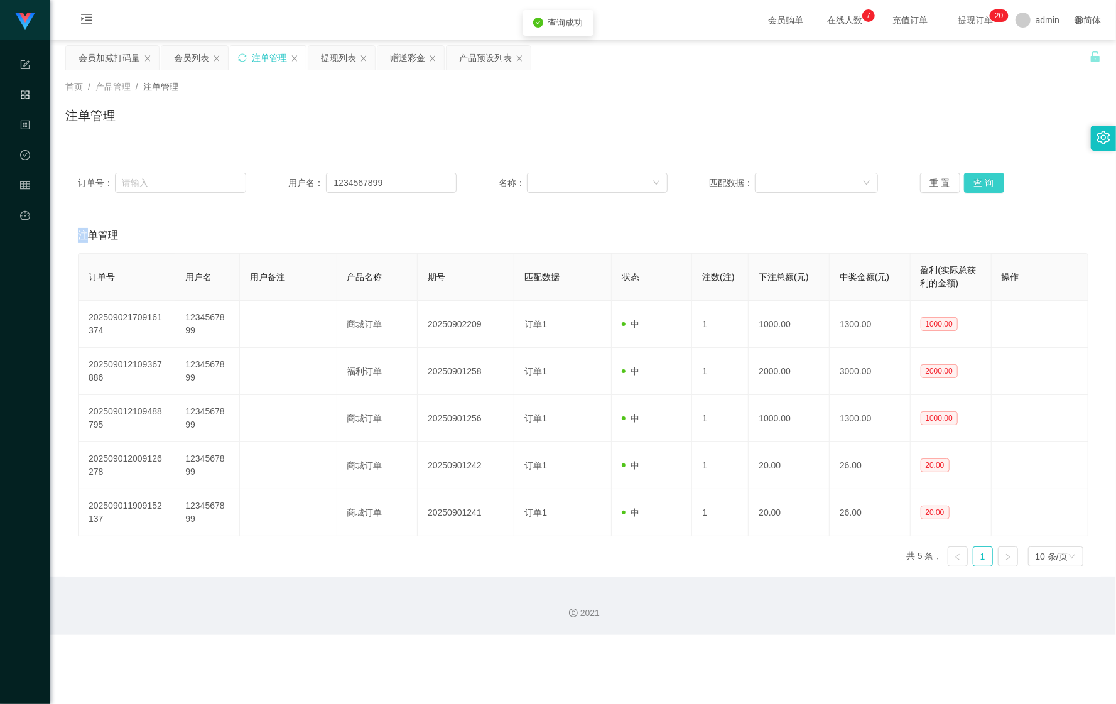
click at [964, 184] on div "重 置 查 询" at bounding box center [1004, 183] width 168 height 20
click at [204, 53] on div "会员列表" at bounding box center [191, 58] width 35 height 24
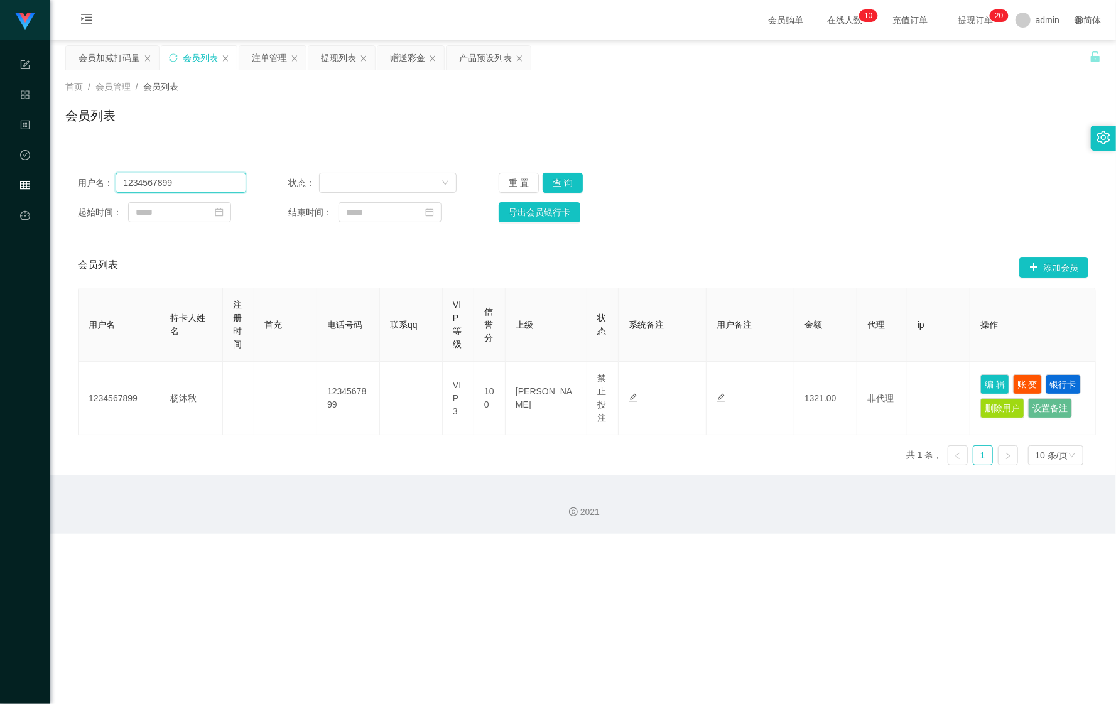
drag, startPoint x: 197, startPoint y: 187, endPoint x: 24, endPoint y: 175, distance: 173.2
click at [10, 176] on section "任务台 系统配置 产品管理 内容中心 数据中心 会员管理 平台首页 保存配置 重置配置 整体风格设置 主题色 导航设置 内容区域宽度 定宽 固定Header …" at bounding box center [558, 267] width 1116 height 534
click at [556, 185] on button "查 询" at bounding box center [563, 183] width 40 height 20
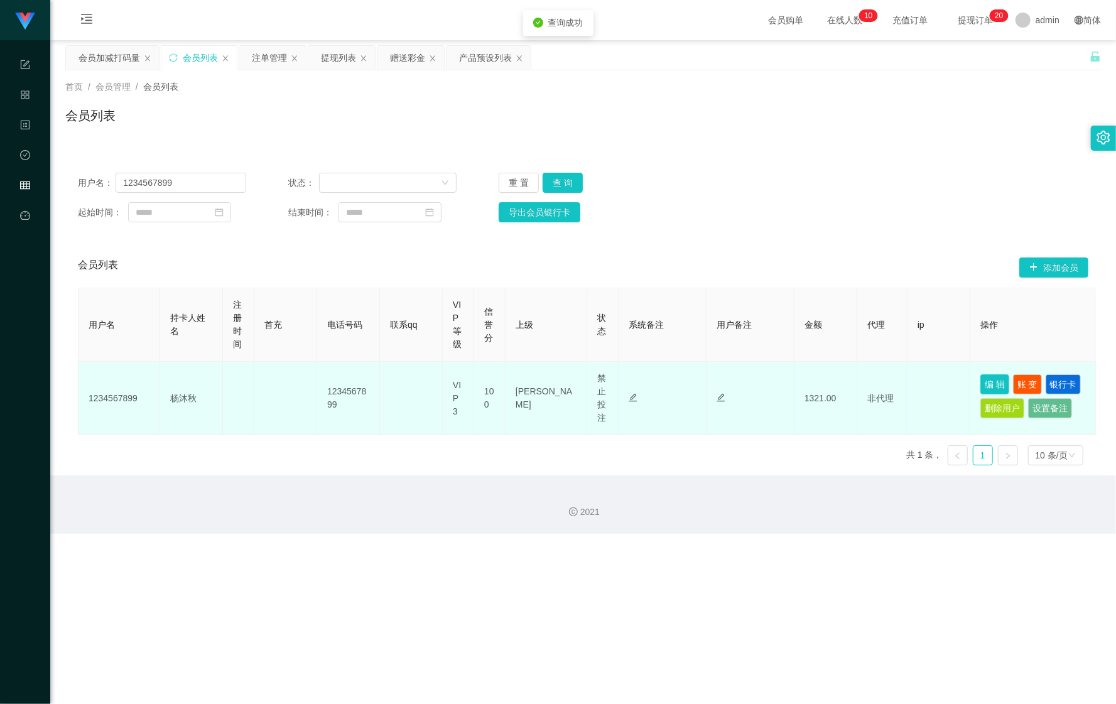
click at [993, 381] on button "编 辑" at bounding box center [995, 384] width 29 height 20
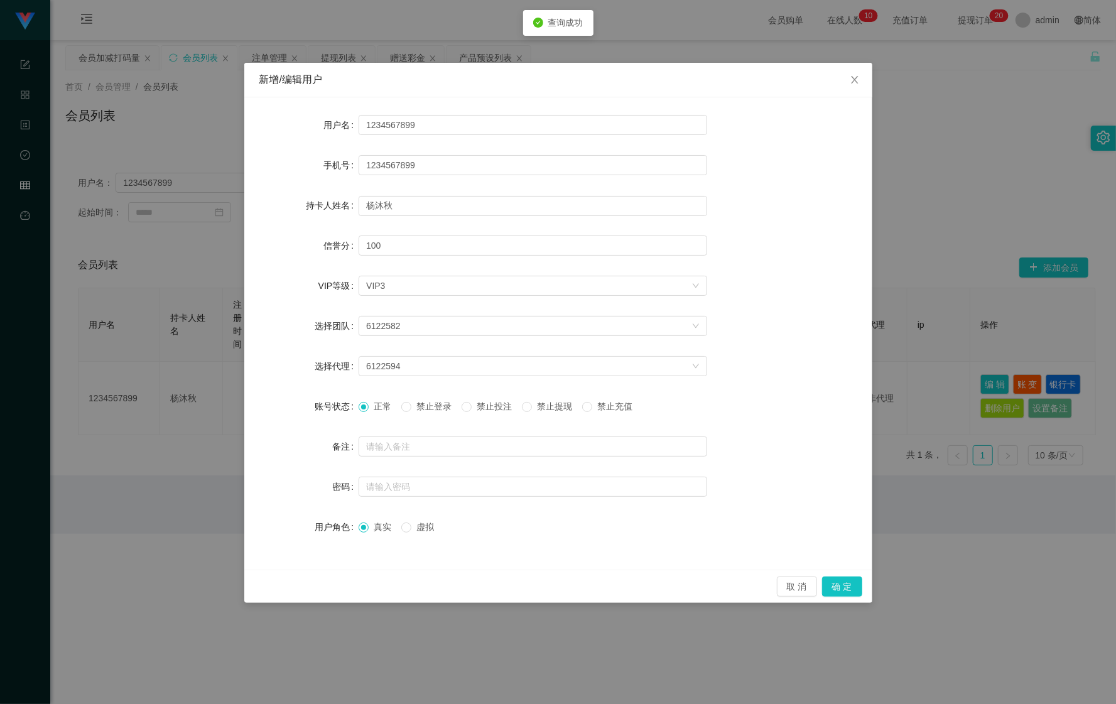
click at [960, 379] on div "新增/编辑用户 用户名 1234567899 手机号 1234567899 持卡人姓名 [PERSON_NAME]分 100 VIP等级 选择VIP等级 VI…" at bounding box center [558, 352] width 1116 height 704
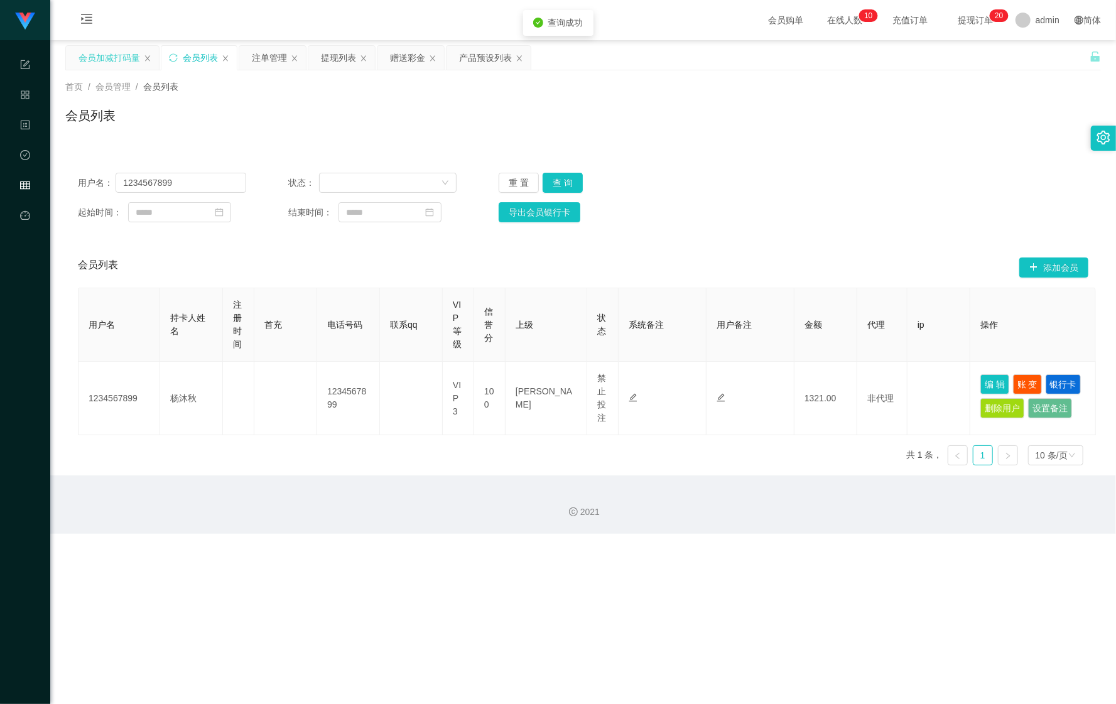
click at [78, 53] on div "会员加减打码量" at bounding box center [112, 58] width 93 height 24
click at [98, 57] on div "会员加减打码量" at bounding box center [110, 58] width 62 height 24
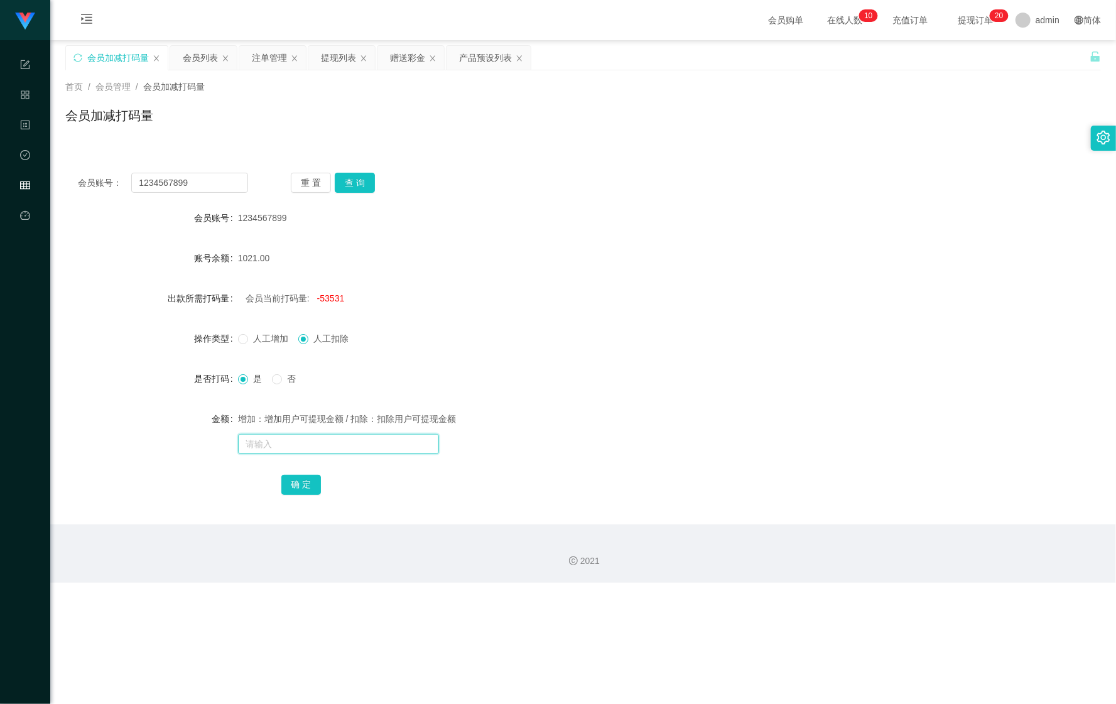
click at [310, 435] on input "text" at bounding box center [338, 444] width 201 height 20
click at [249, 343] on span "人工增加" at bounding box center [270, 339] width 45 height 10
click at [325, 298] on span "-53531" at bounding box center [331, 298] width 28 height 10
copy span "53531"
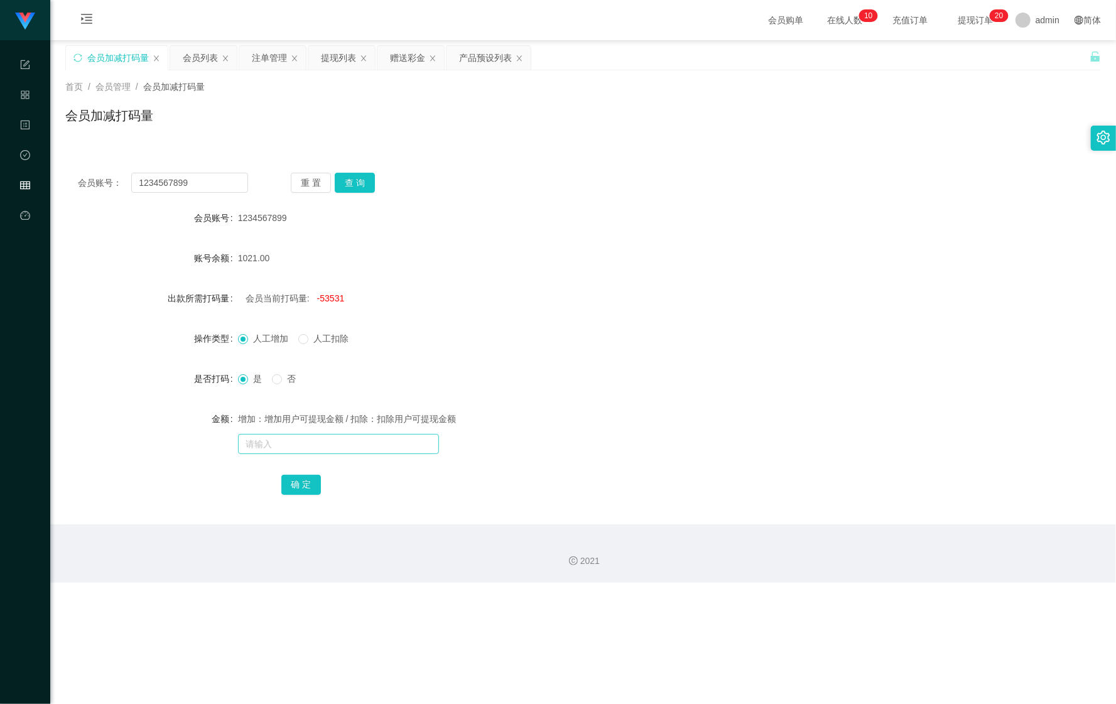
click at [297, 433] on div "增加：增加用户可提现金额 / 扣除：扣除用户可提现金额" at bounding box center [540, 432] width 604 height 50
click at [292, 448] on input "text" at bounding box center [338, 444] width 201 height 20
paste input "53531"
type input "53531"
drag, startPoint x: 299, startPoint y: 491, endPoint x: 298, endPoint y: 479, distance: 12.6
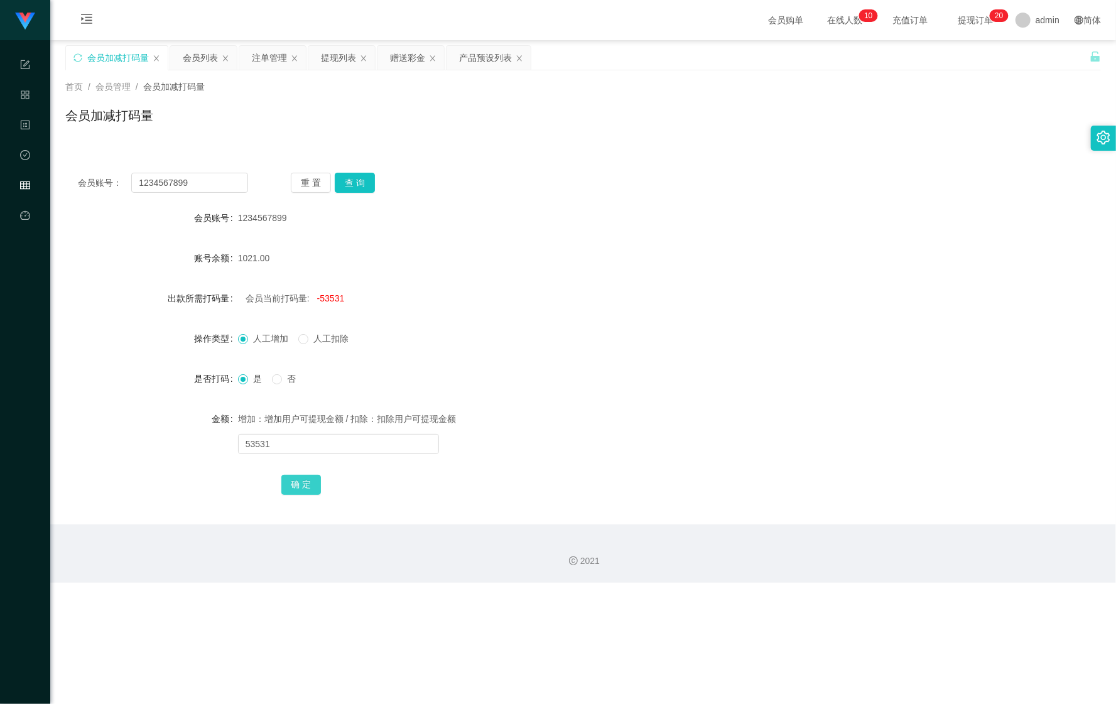
click at [299, 491] on button "确 定" at bounding box center [301, 485] width 40 height 20
click at [292, 453] on input "text" at bounding box center [338, 444] width 201 height 20
paste input "53531"
type input "53531"
click at [297, 483] on button "确 定" at bounding box center [301, 485] width 40 height 20
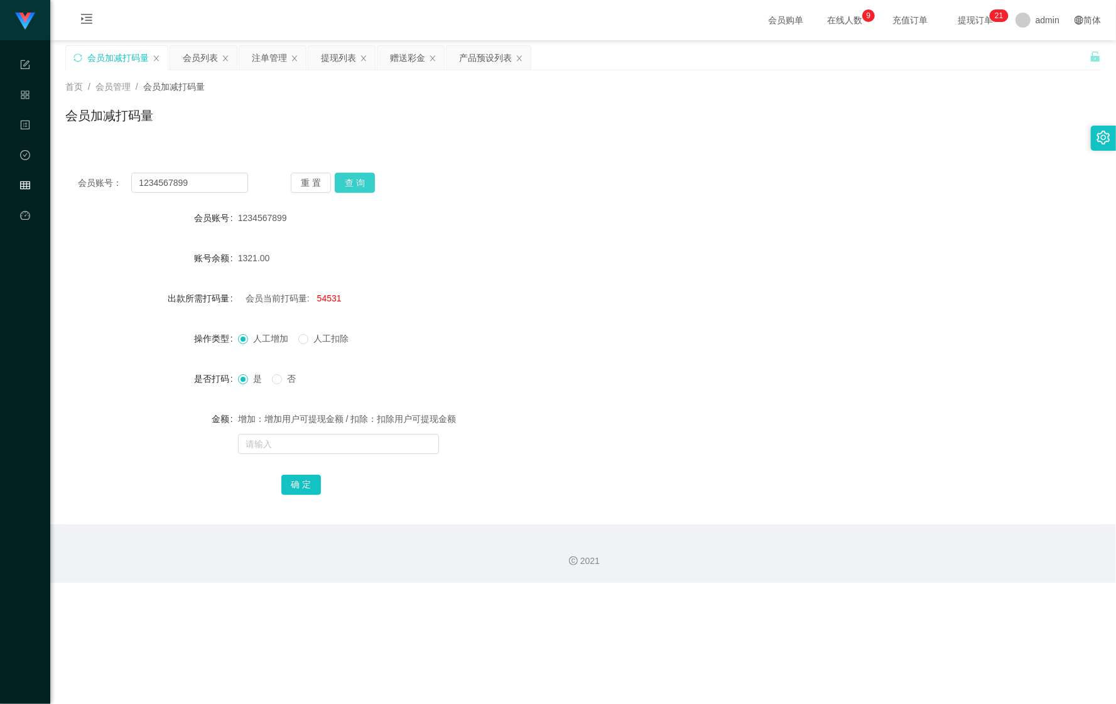
click at [353, 185] on button "查 询" at bounding box center [355, 183] width 40 height 20
click at [192, 64] on div "会员列表" at bounding box center [200, 58] width 35 height 24
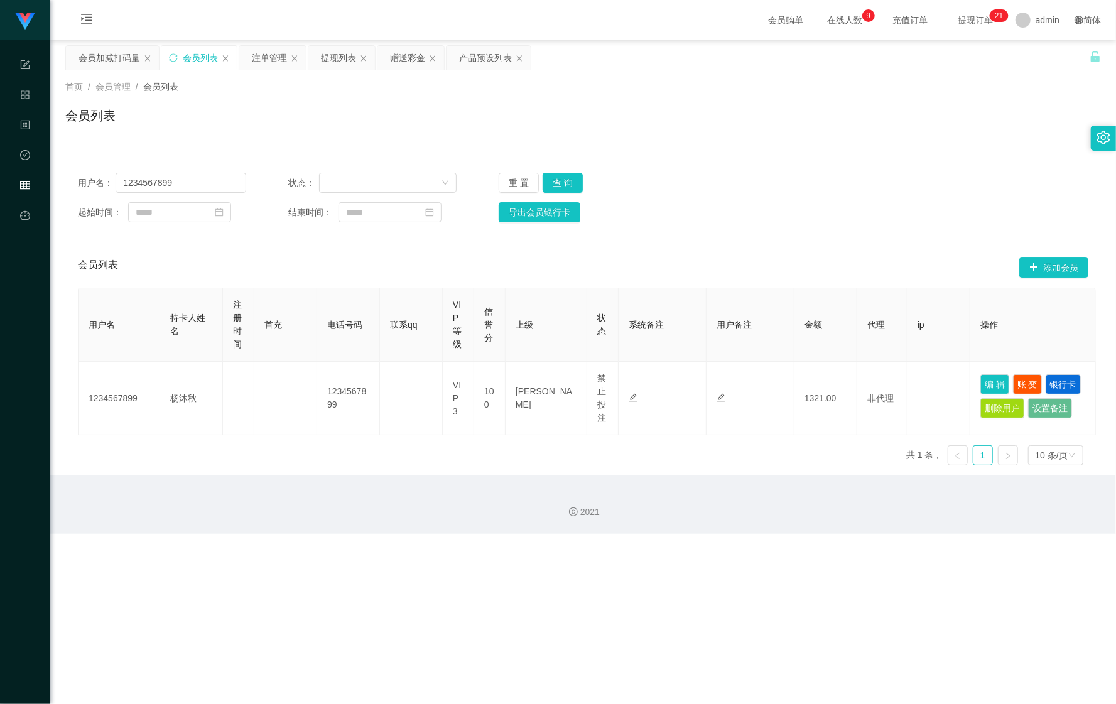
click at [583, 184] on div "重 置 查 询" at bounding box center [583, 183] width 168 height 20
click at [570, 181] on button "查 询" at bounding box center [563, 183] width 40 height 20
drag, startPoint x: 109, startPoint y: 46, endPoint x: 121, endPoint y: 58, distance: 16.9
click at [109, 48] on div "会员加减打码量" at bounding box center [110, 58] width 62 height 24
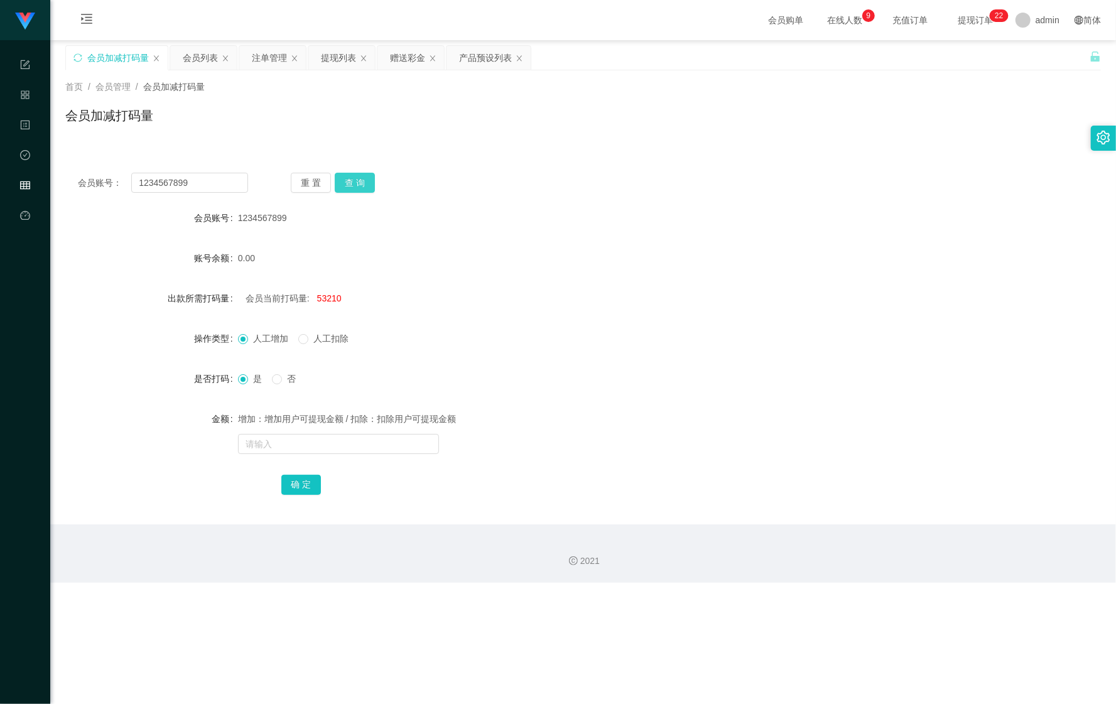
click at [360, 182] on button "查 询" at bounding box center [355, 183] width 40 height 20
